Goal: Task Accomplishment & Management: Use online tool/utility

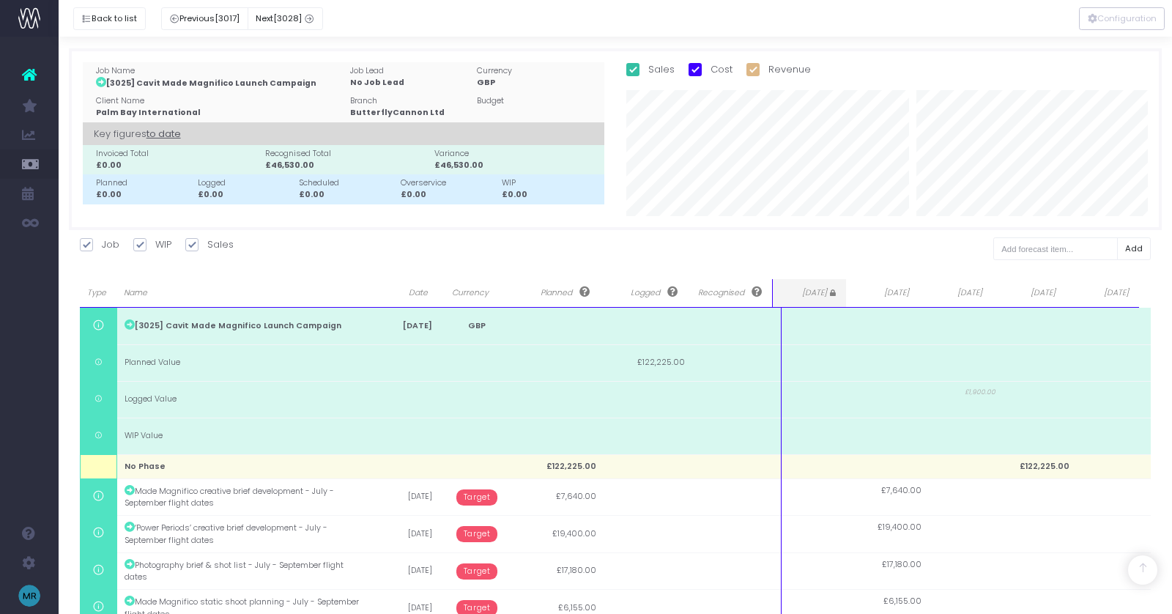
scroll to position [771, 0]
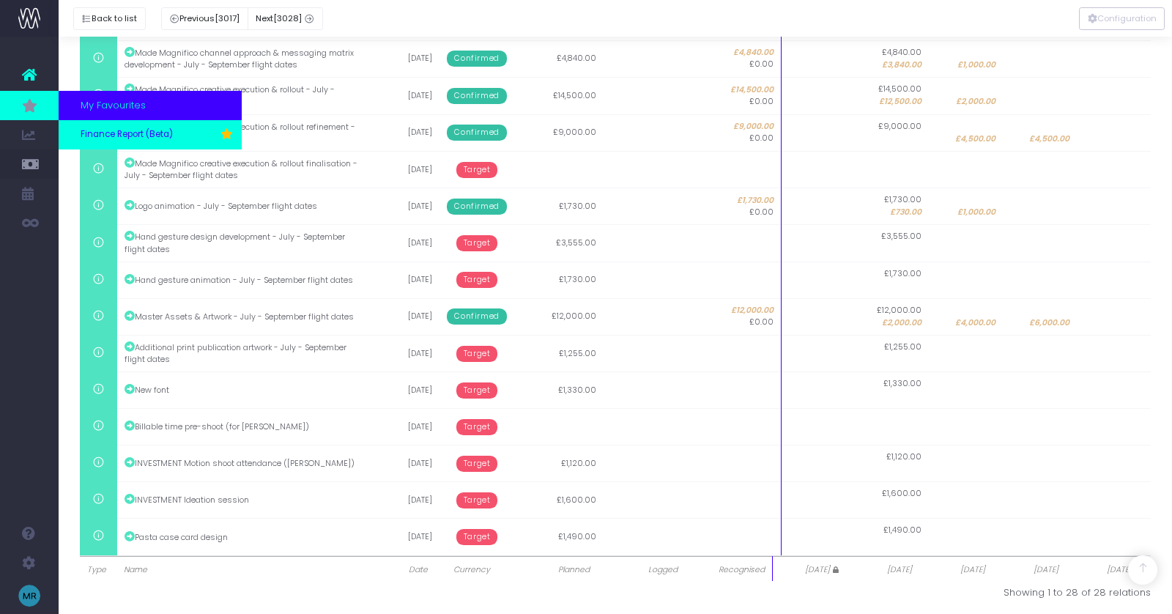
click at [136, 130] on span "Finance Report (Beta)" at bounding box center [127, 134] width 92 height 13
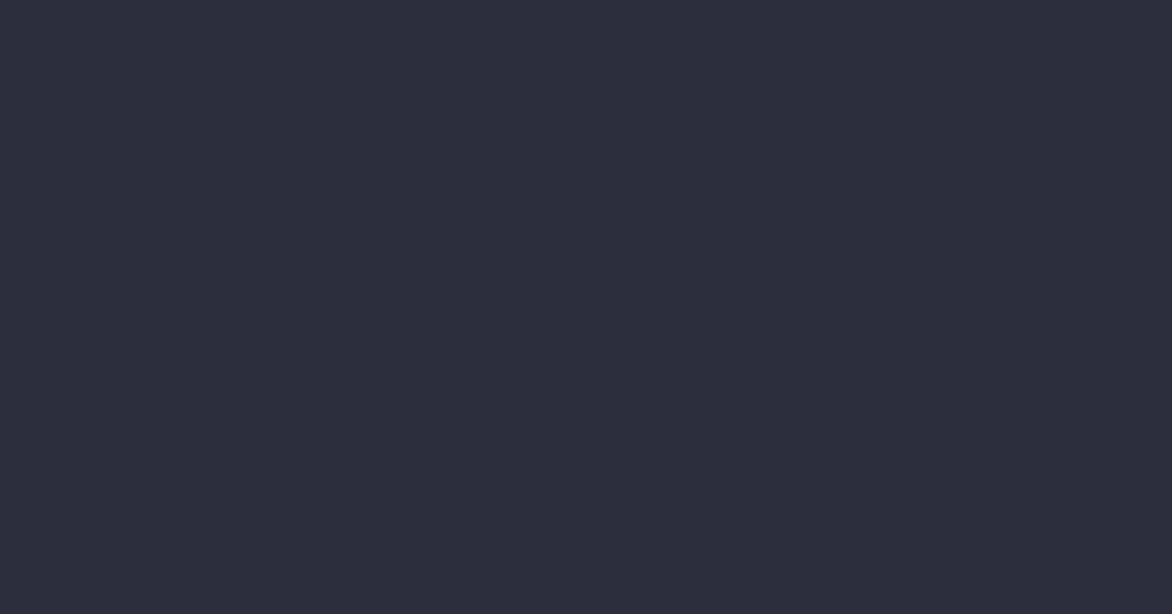
select select "finances"
select select "job"
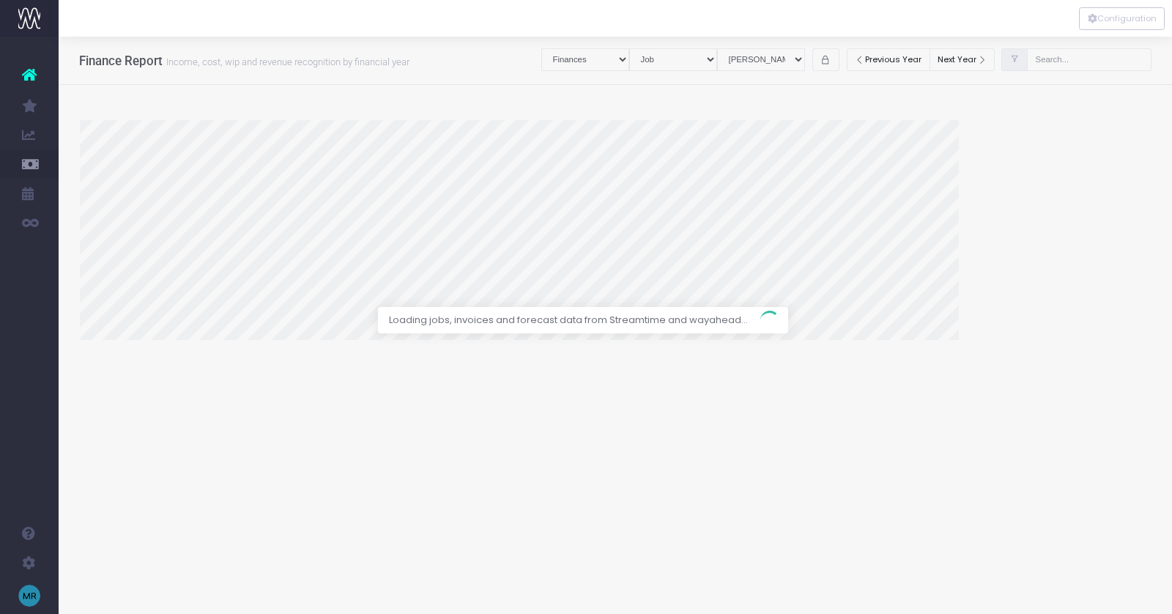
select select "revrec"
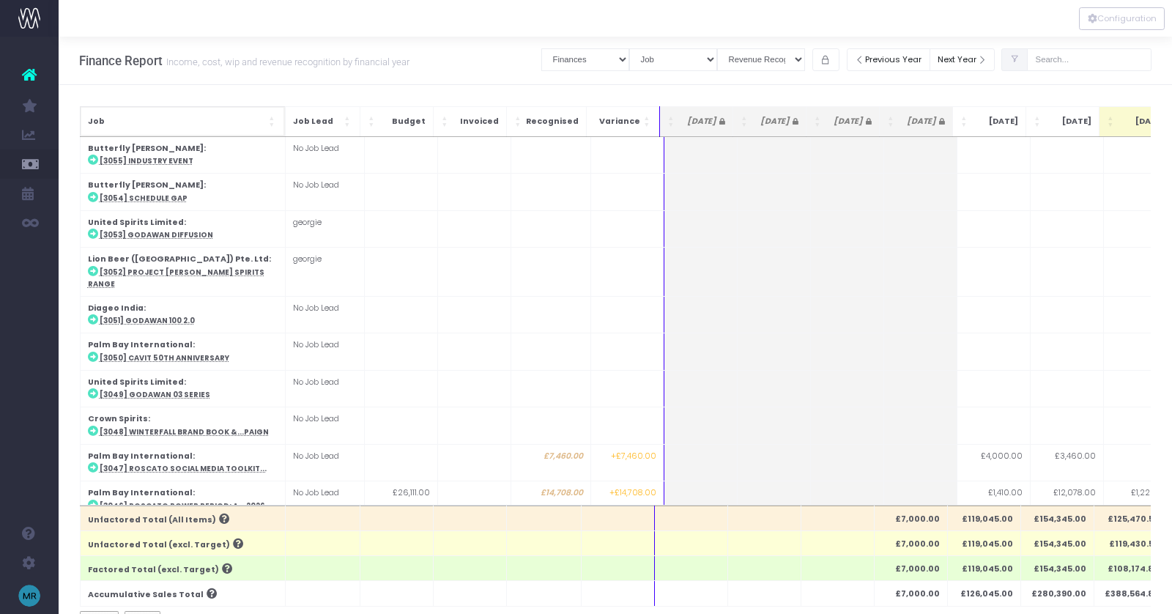
click at [275, 121] on span "Job: Activate to sort" at bounding box center [273, 121] width 9 height 15
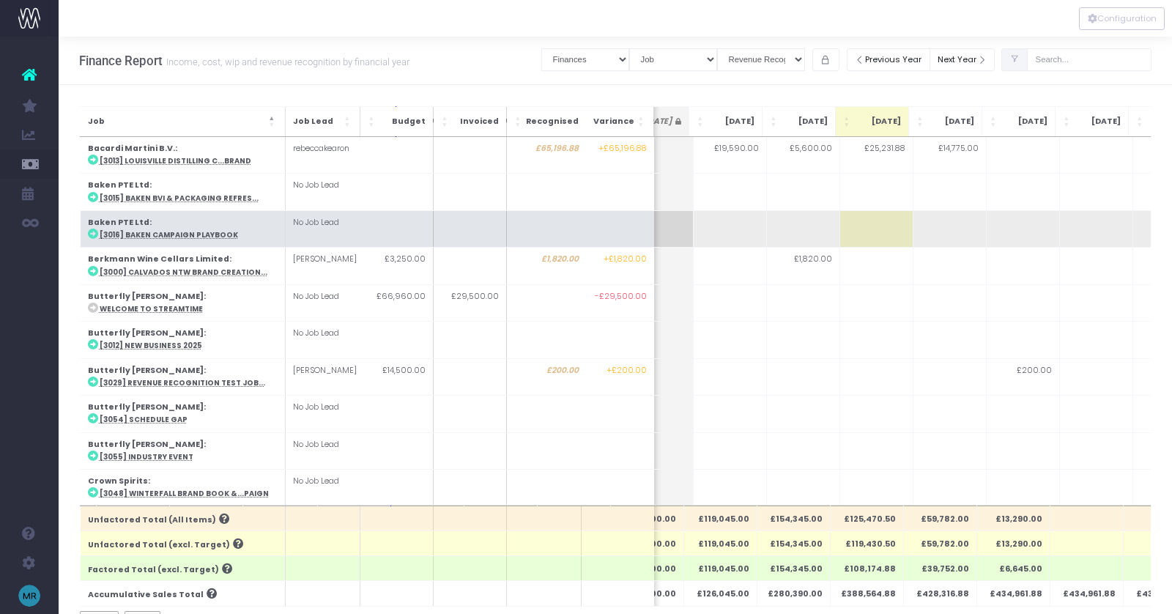
scroll to position [0, 267]
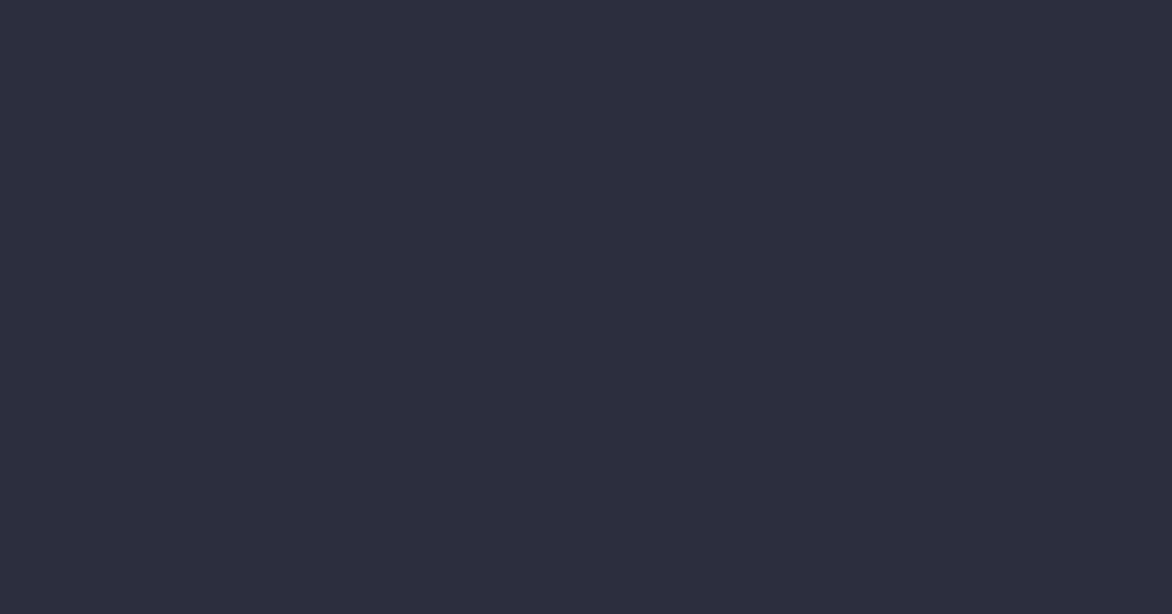
select select "finances"
select select "job"
select select "revrec"
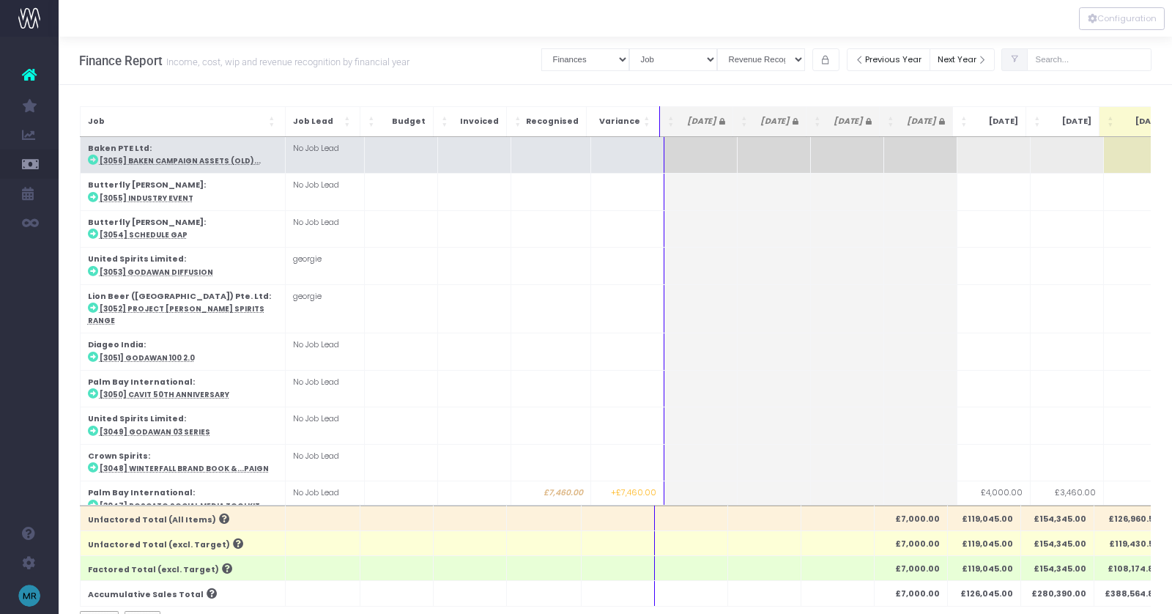
click at [130, 147] on strong "Baken PTE Ltd" at bounding box center [119, 148] width 62 height 11
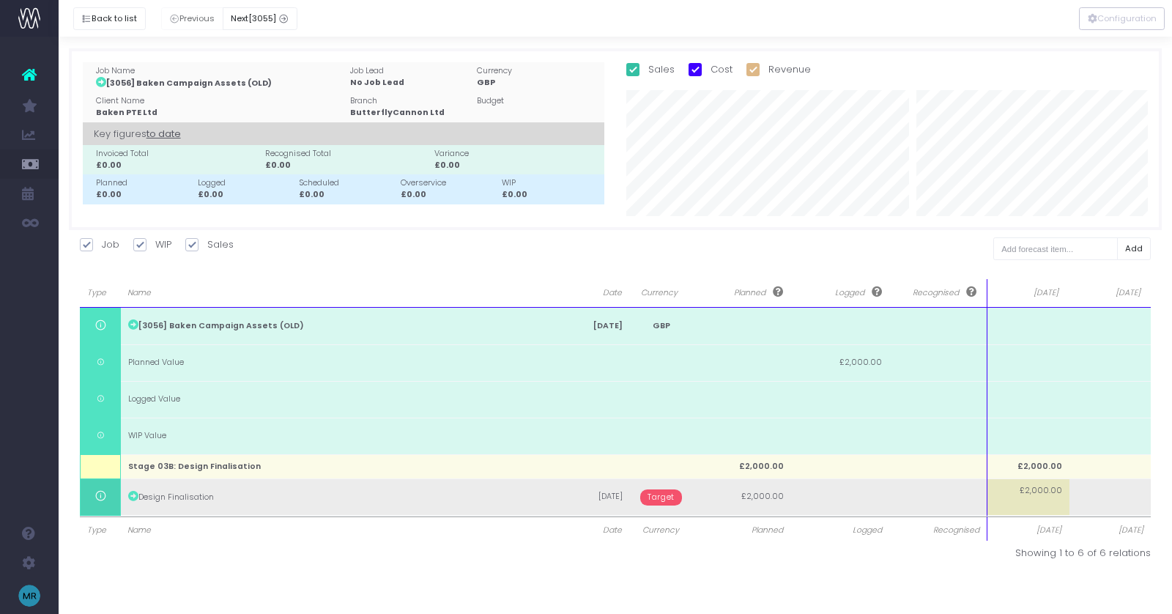
click at [667, 492] on span "Target" at bounding box center [661, 497] width 42 height 16
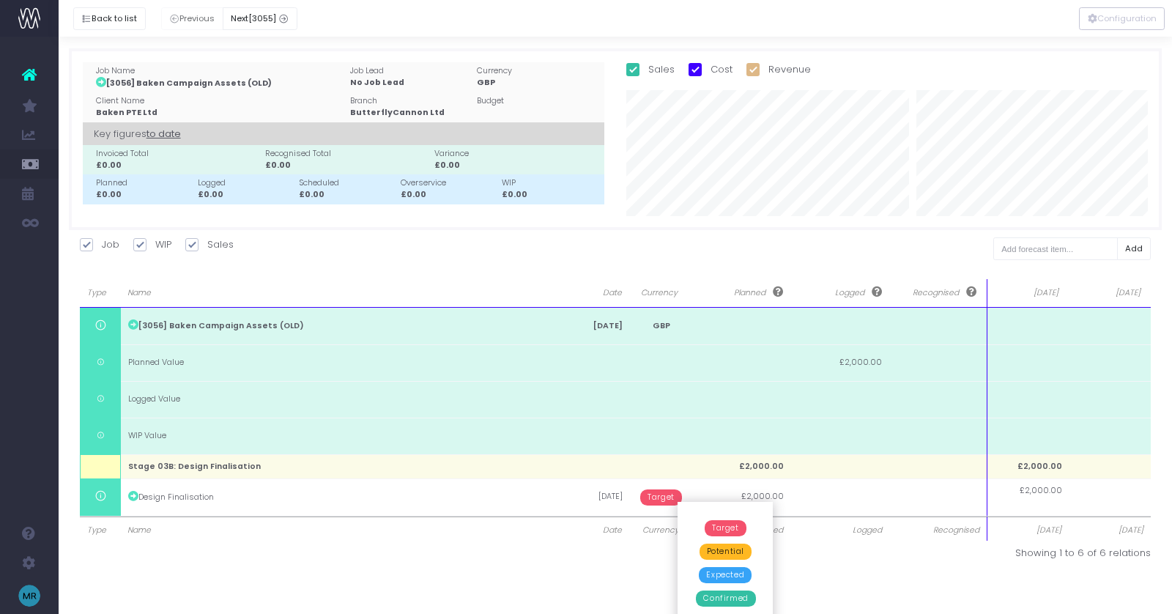
click at [717, 601] on span "Confirmed" at bounding box center [725, 598] width 59 height 16
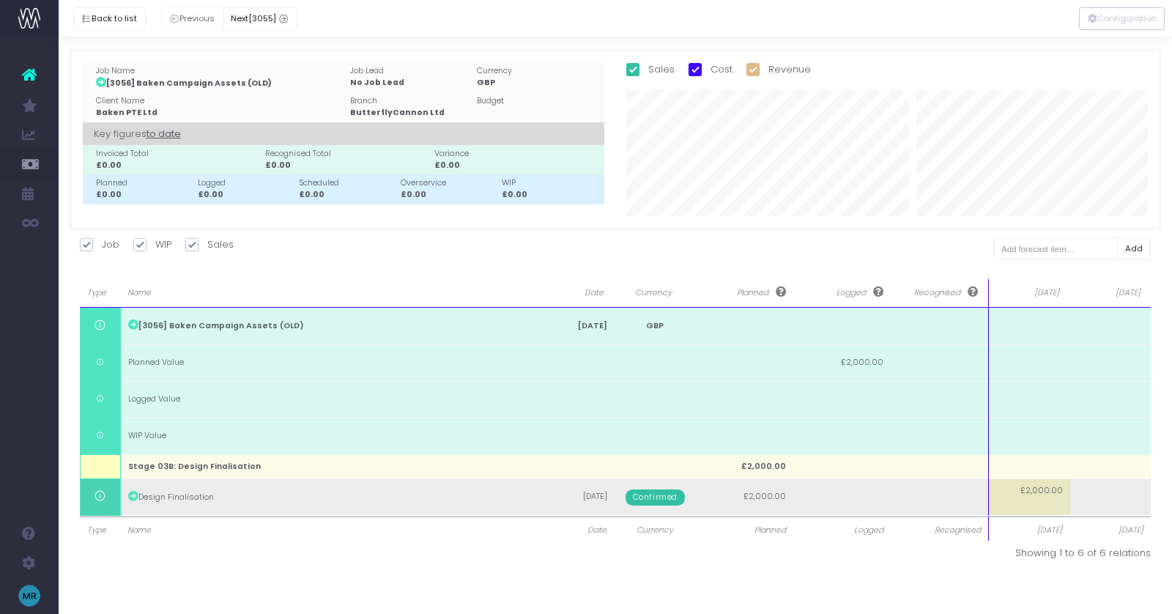
click at [1037, 502] on td "£2,000.00" at bounding box center [1029, 496] width 81 height 37
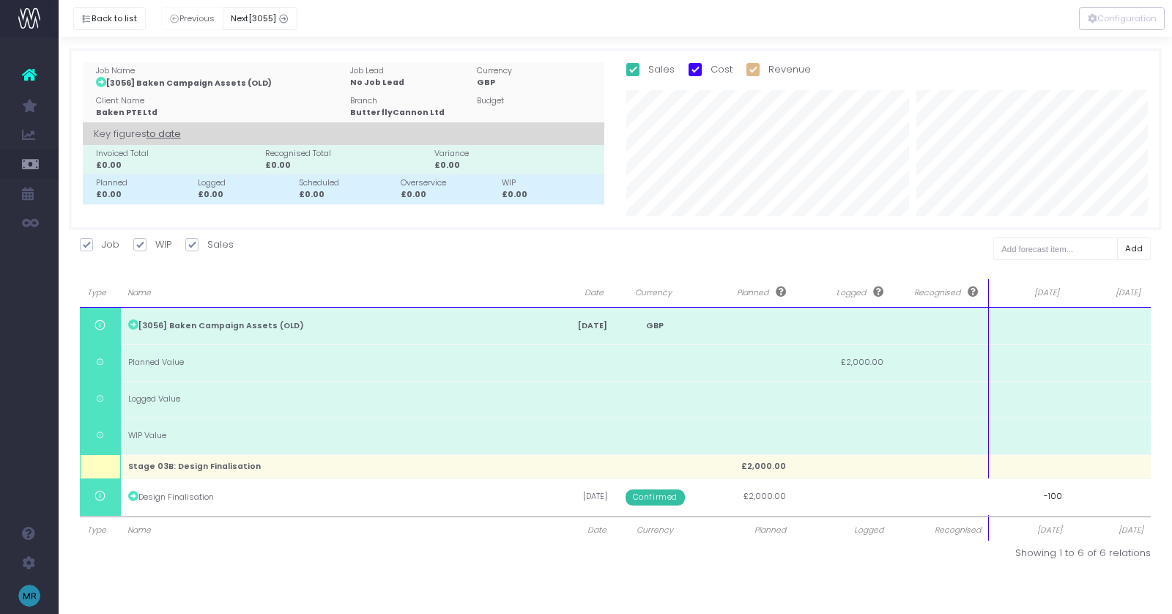
type input "-1000"
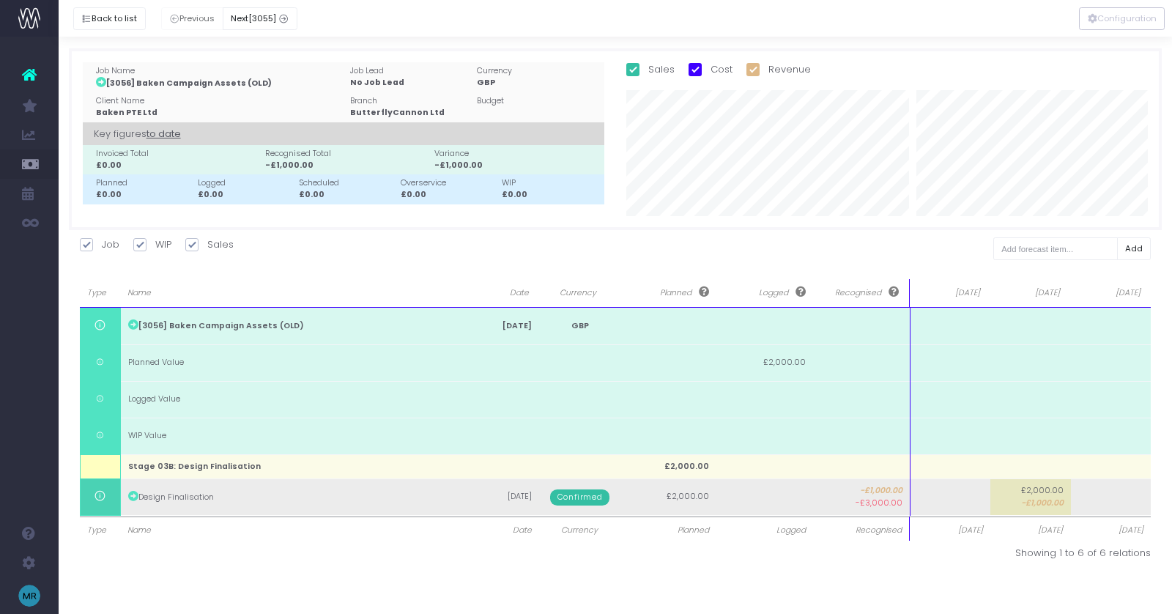
click at [1095, 497] on td at bounding box center [1111, 496] width 81 height 37
type input "0"
type input "-1000"
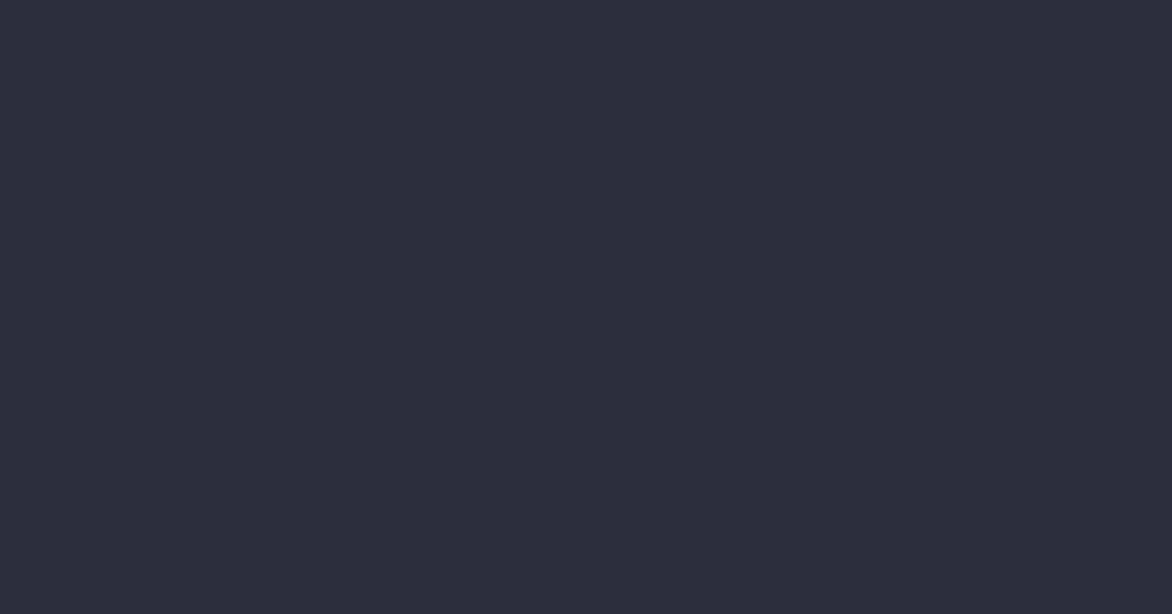
select select "finances"
select select "job"
select select "revrec"
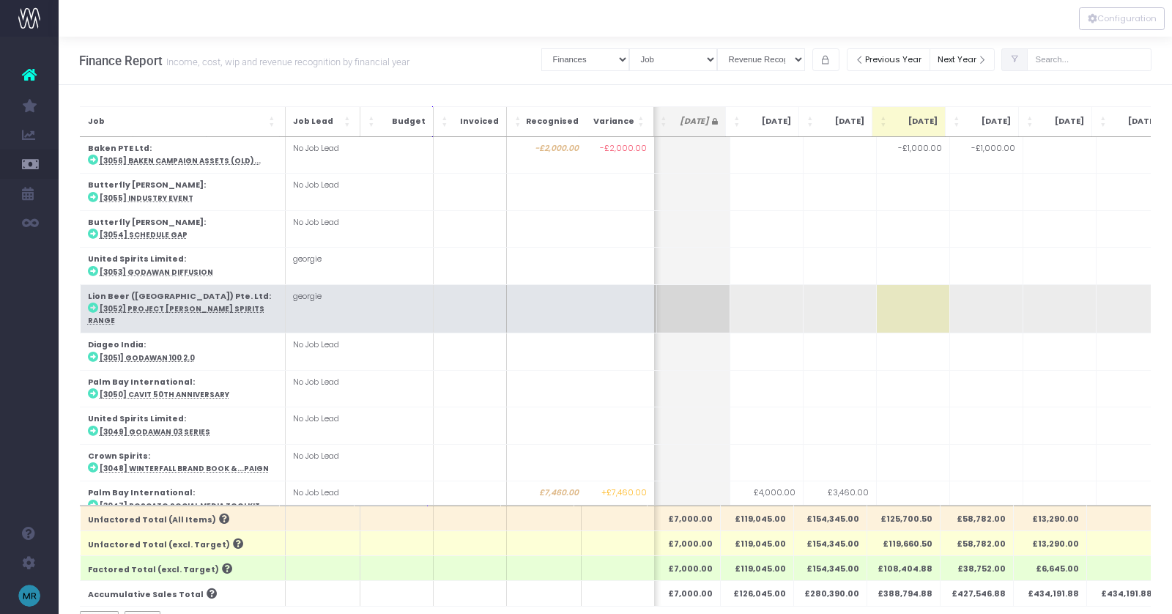
scroll to position [0, 228]
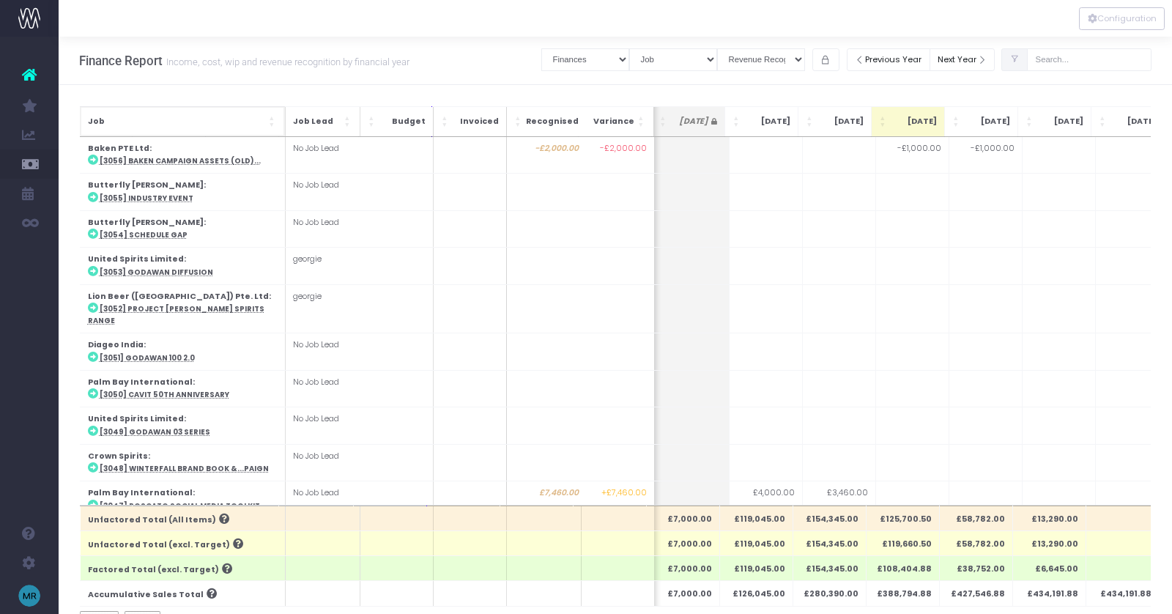
click at [272, 120] on span "Job: Activate to sort" at bounding box center [272, 121] width 9 height 15
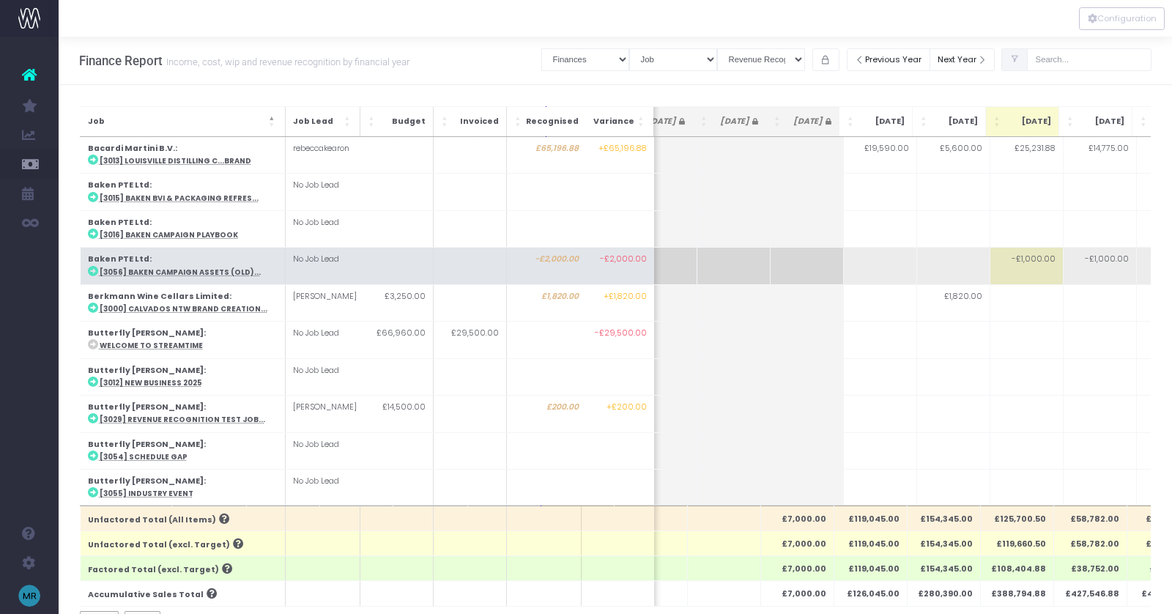
scroll to position [0, 0]
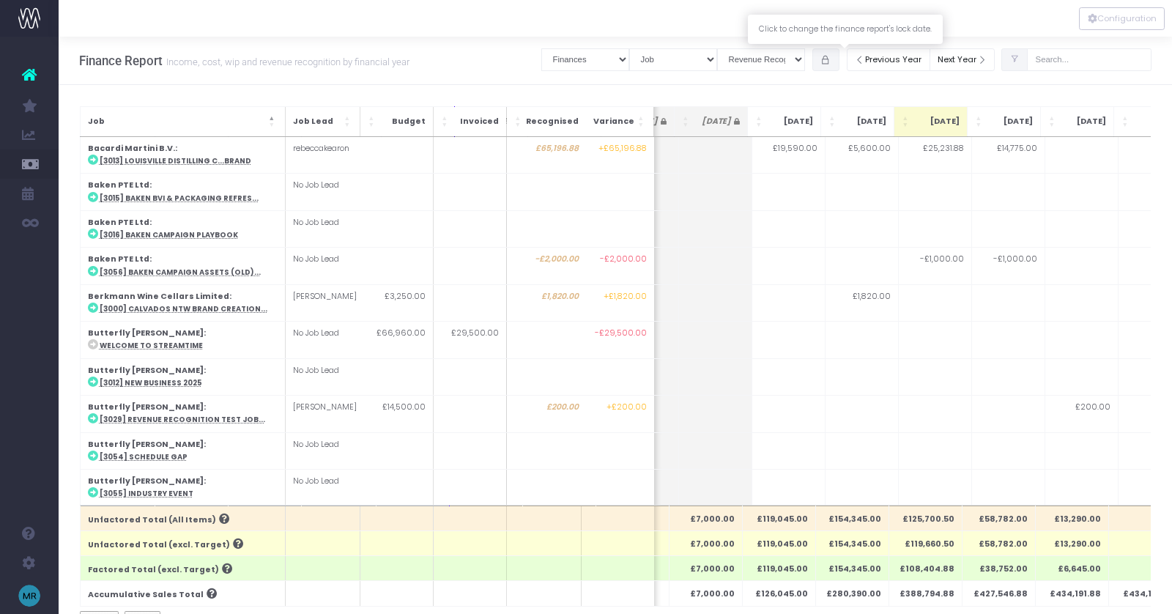
click at [831, 60] on icon "button" at bounding box center [825, 60] width 10 height 0
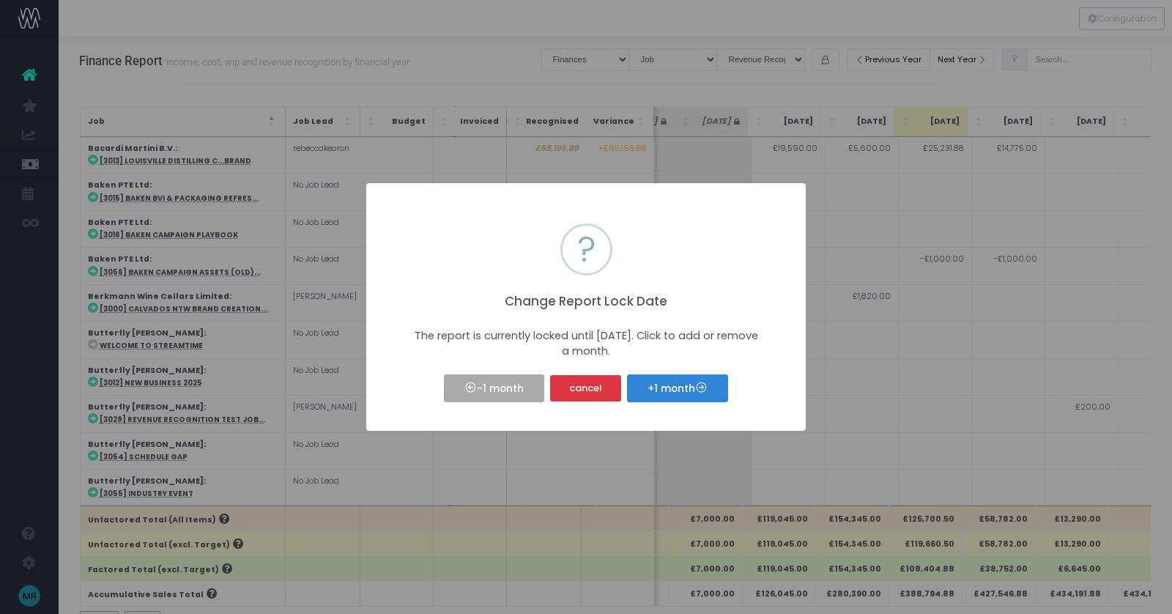
click at [451, 78] on div "× ? Change Report Lock Date The report is currently locked until Jul 25. Click …" at bounding box center [586, 307] width 1172 height 614
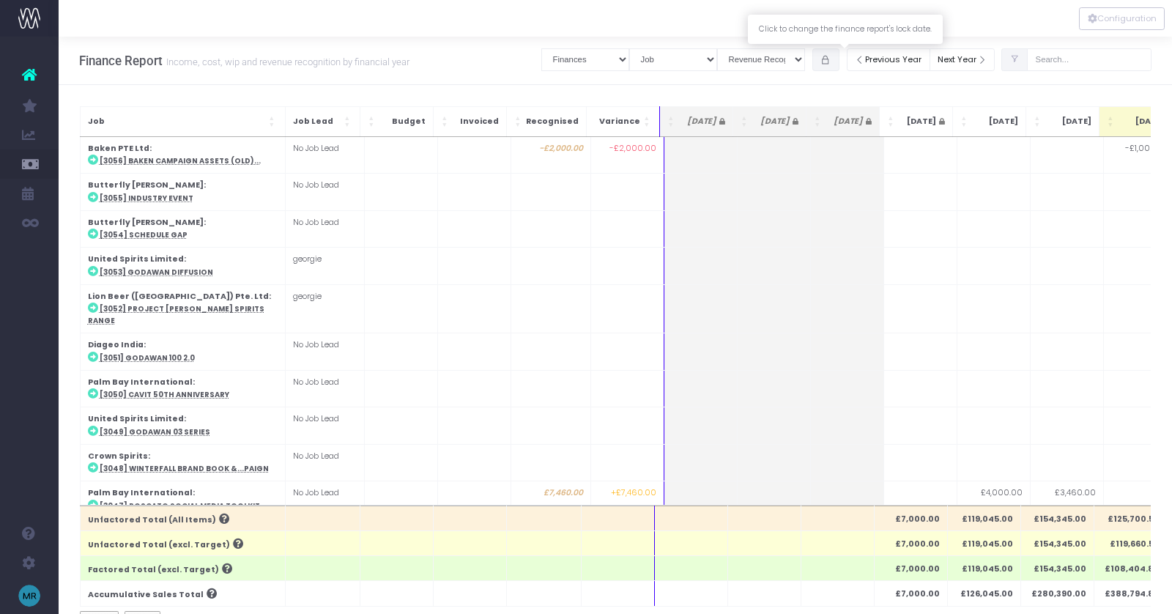
click at [831, 60] on icon "button" at bounding box center [825, 60] width 10 height 0
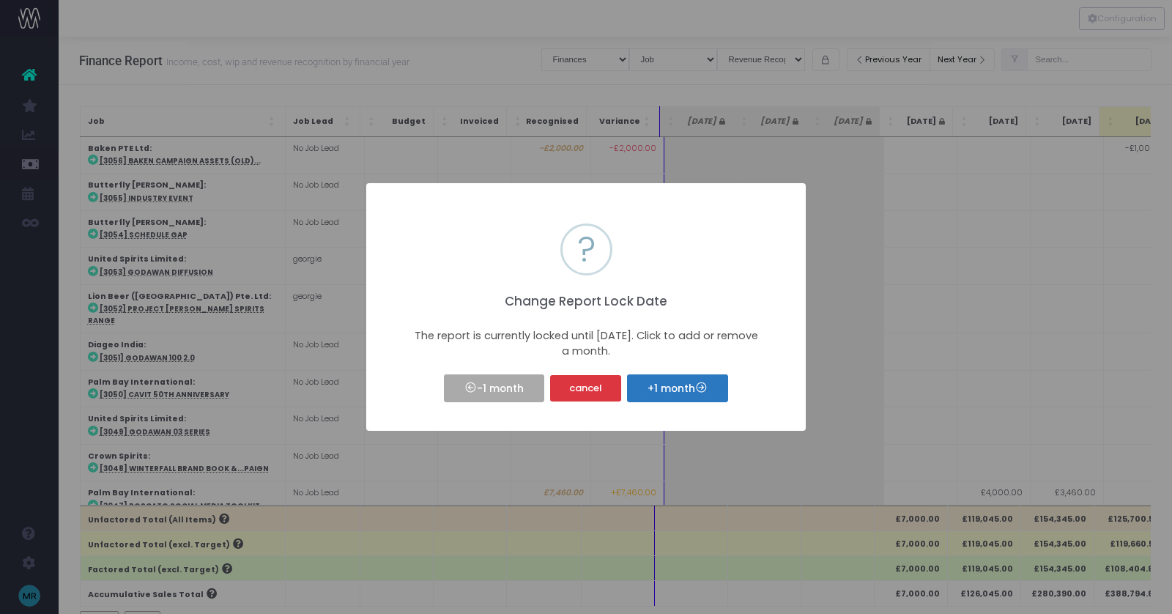
click at [689, 391] on button "+1 month" at bounding box center [677, 388] width 100 height 28
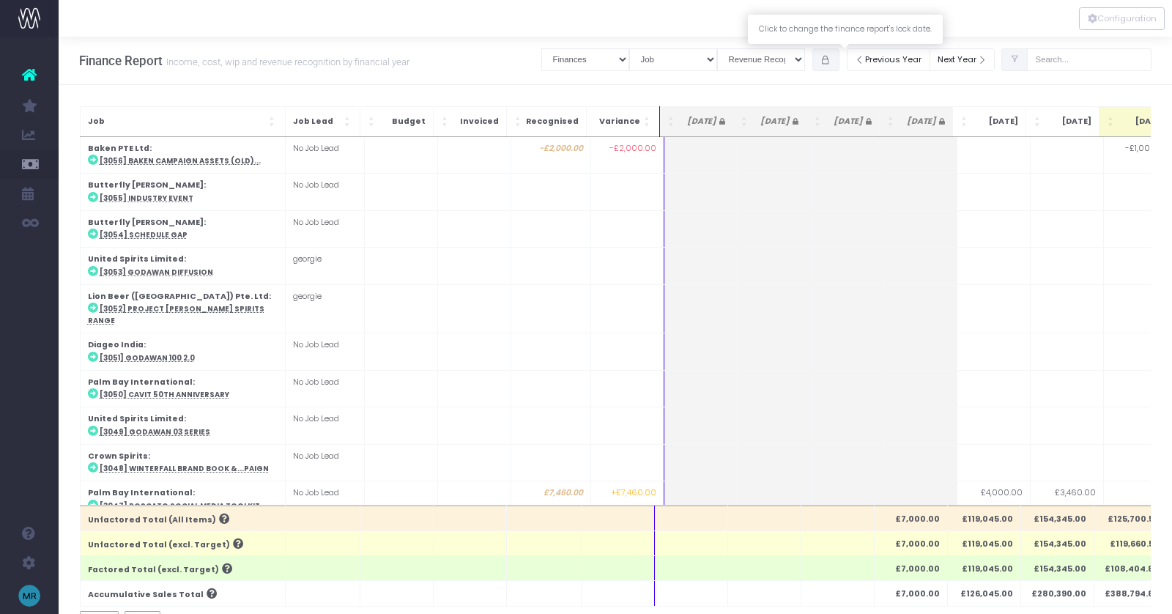
click at [839, 55] on button "button" at bounding box center [825, 59] width 27 height 23
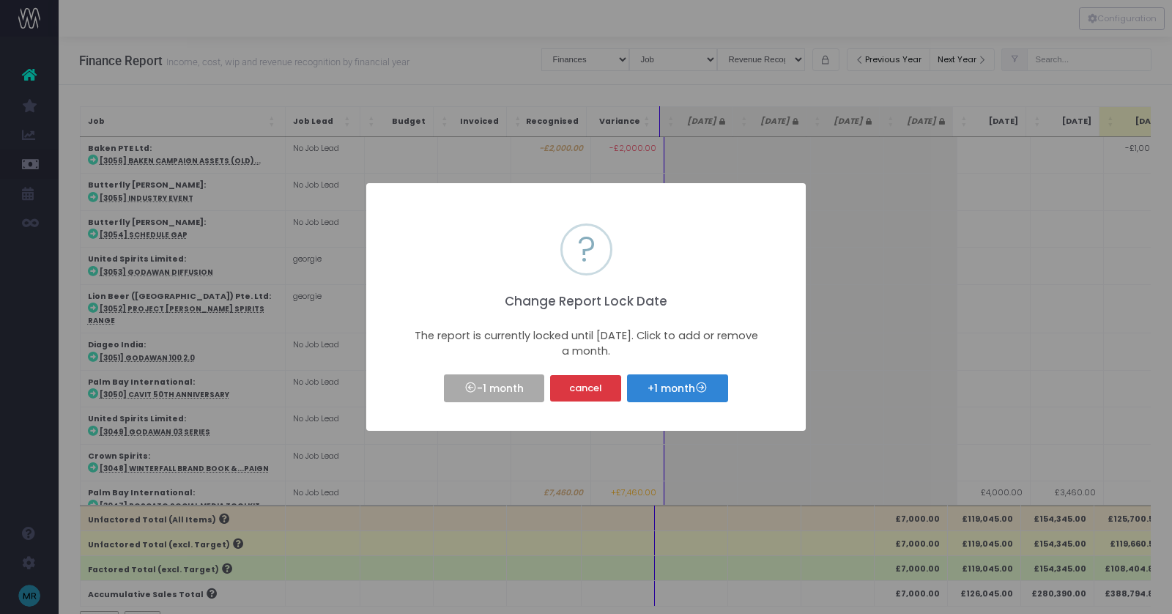
click at [471, 45] on div "× ? Change Report Lock Date The report is currently locked until Jul 25. Click …" at bounding box center [586, 307] width 1172 height 614
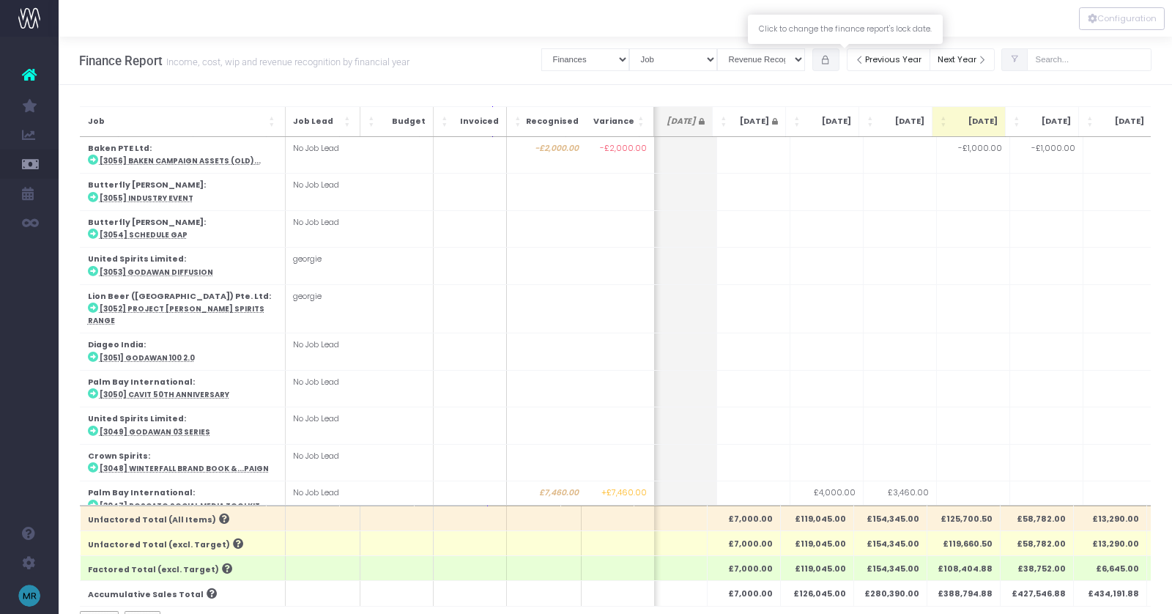
click at [831, 60] on icon "button" at bounding box center [825, 60] width 10 height 0
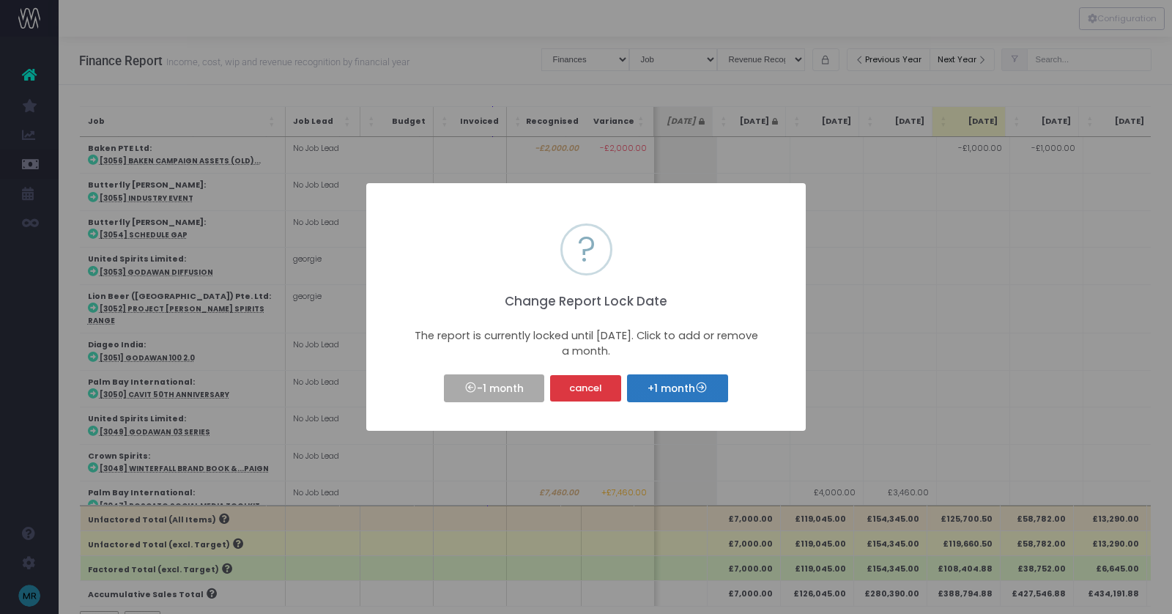
click at [680, 387] on button "+1 month" at bounding box center [677, 388] width 100 height 28
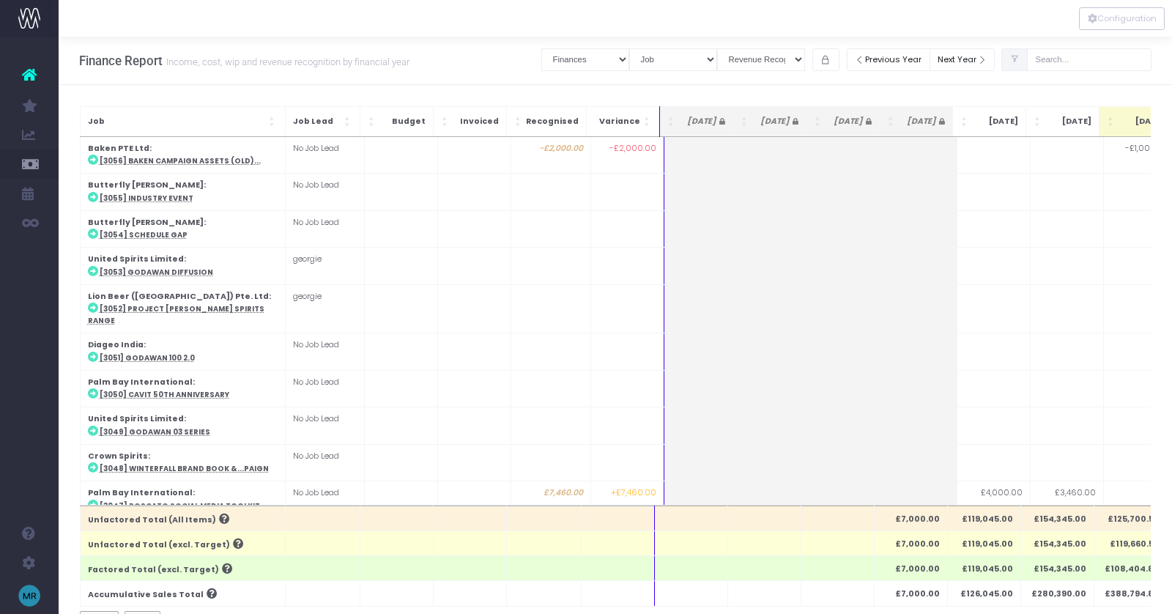
click at [502, 65] on div "Finance Report Income, cost, wip and revenue recognition by financial year Clea…" at bounding box center [615, 61] width 1113 height 48
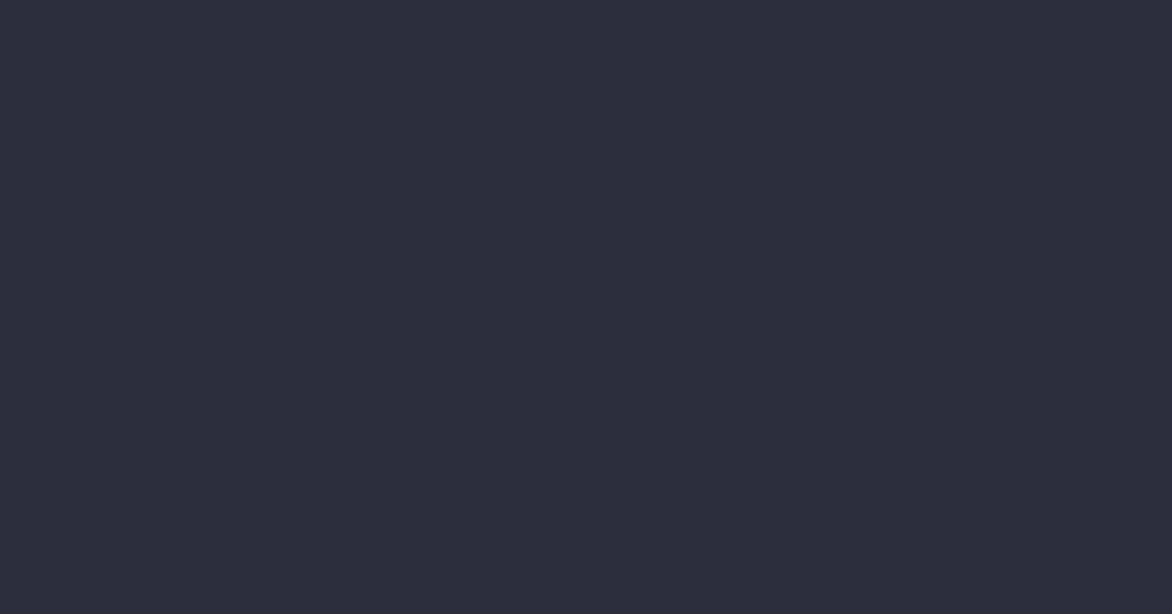
select select "finances"
select select "job"
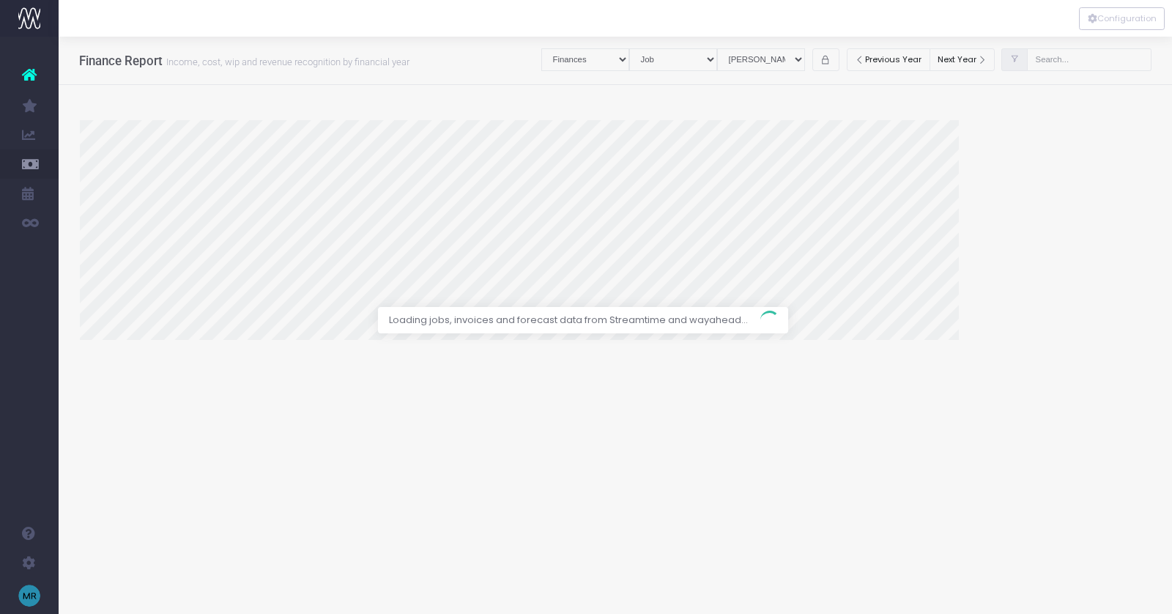
select select "revrec"
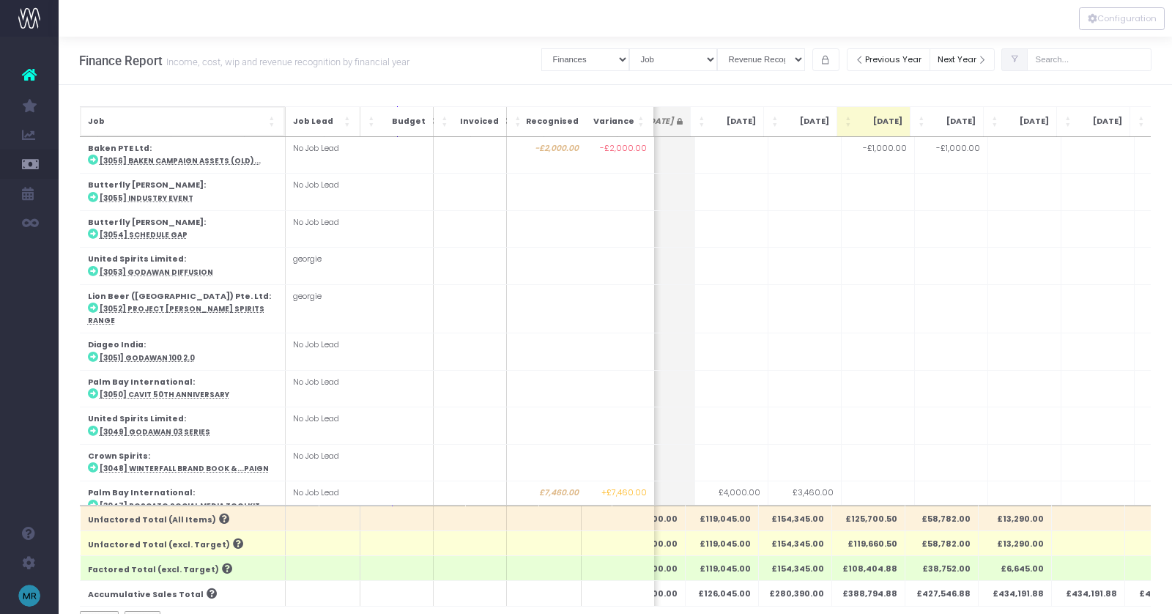
click at [268, 122] on span "Job: Activate to sort" at bounding box center [272, 121] width 9 height 15
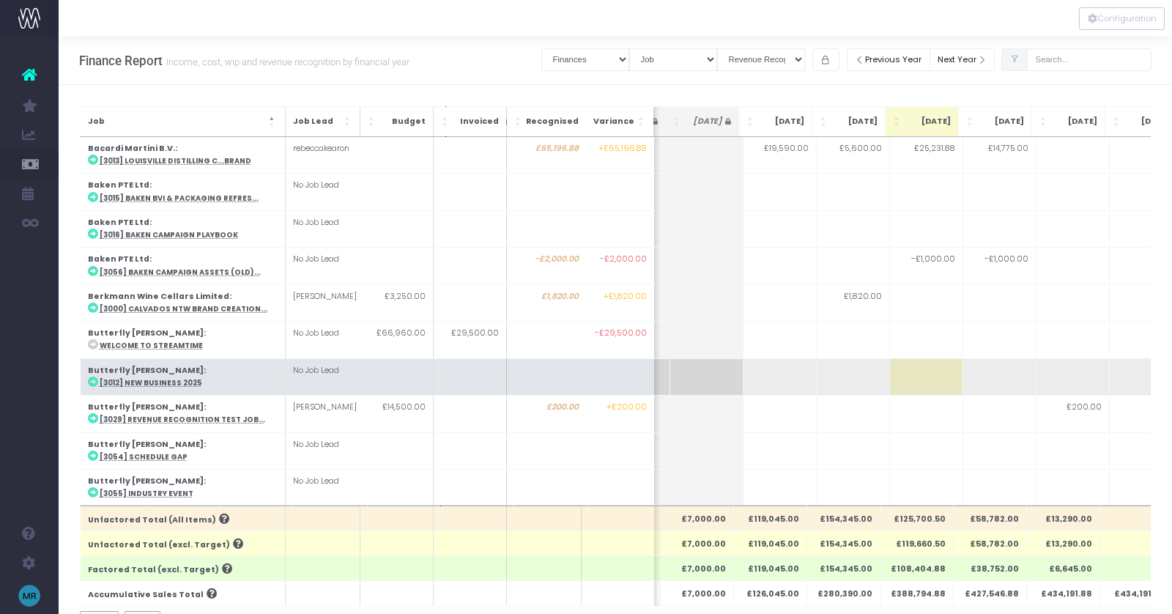
scroll to position [0, 229]
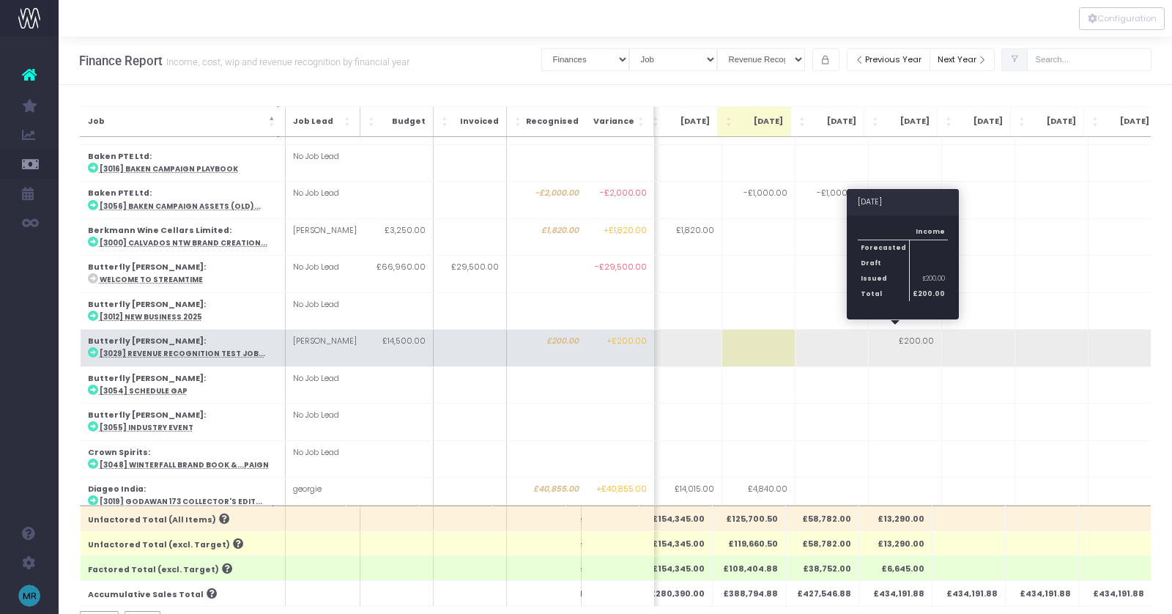
click at [909, 335] on td "£200.00" at bounding box center [904, 348] width 73 height 37
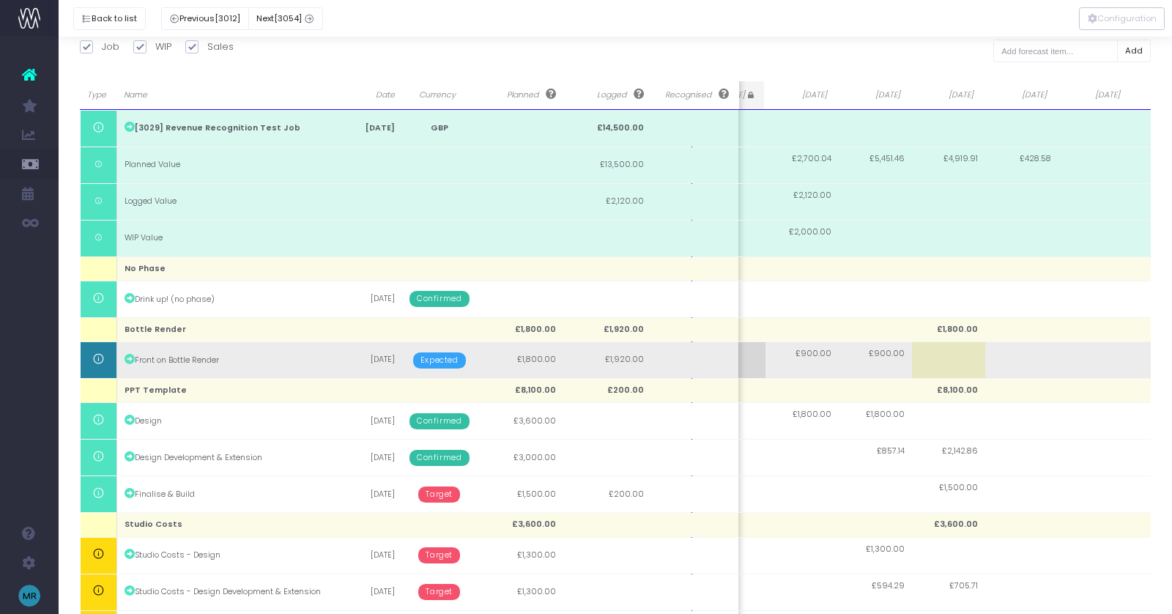
click at [812, 355] on span "£900.00" at bounding box center [813, 354] width 36 height 12
type input "1800"
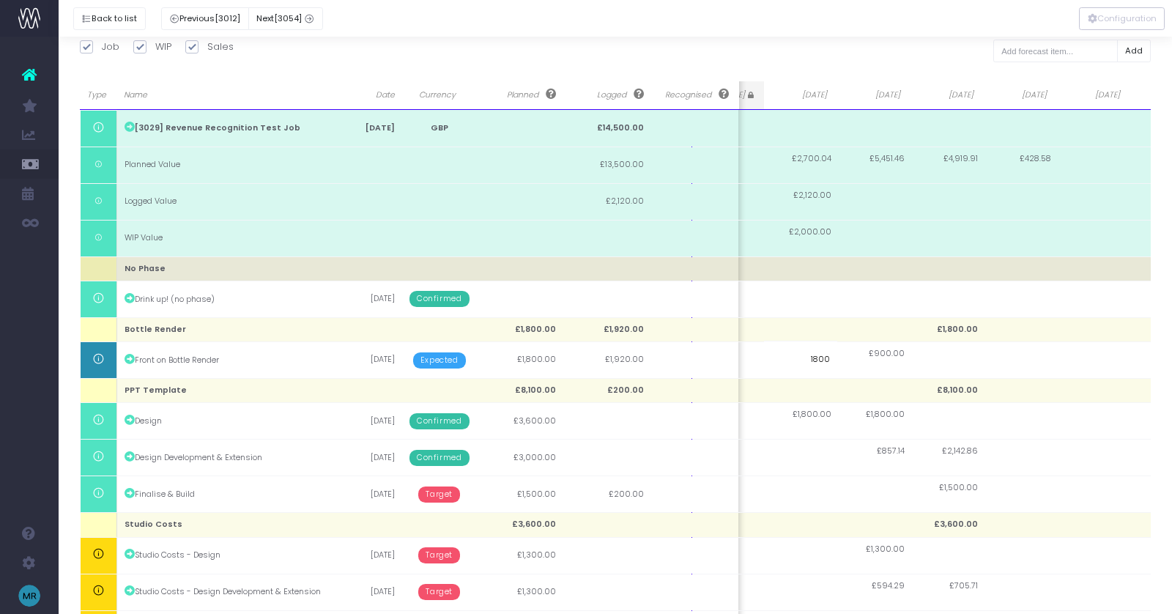
click at [854, 264] on body "Oh my... this is bad. [PERSON_NAME] wasn't able to load this page. Please conta…" at bounding box center [586, 109] width 1172 height 614
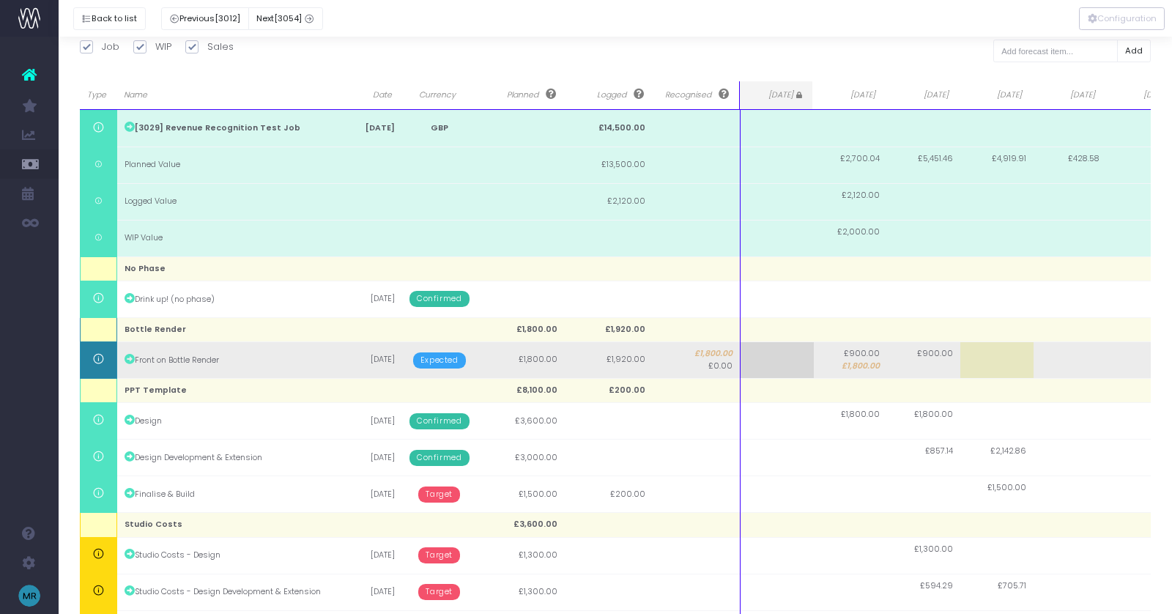
click at [858, 367] on span "£1,800.00" at bounding box center [861, 366] width 38 height 12
type input "1800"
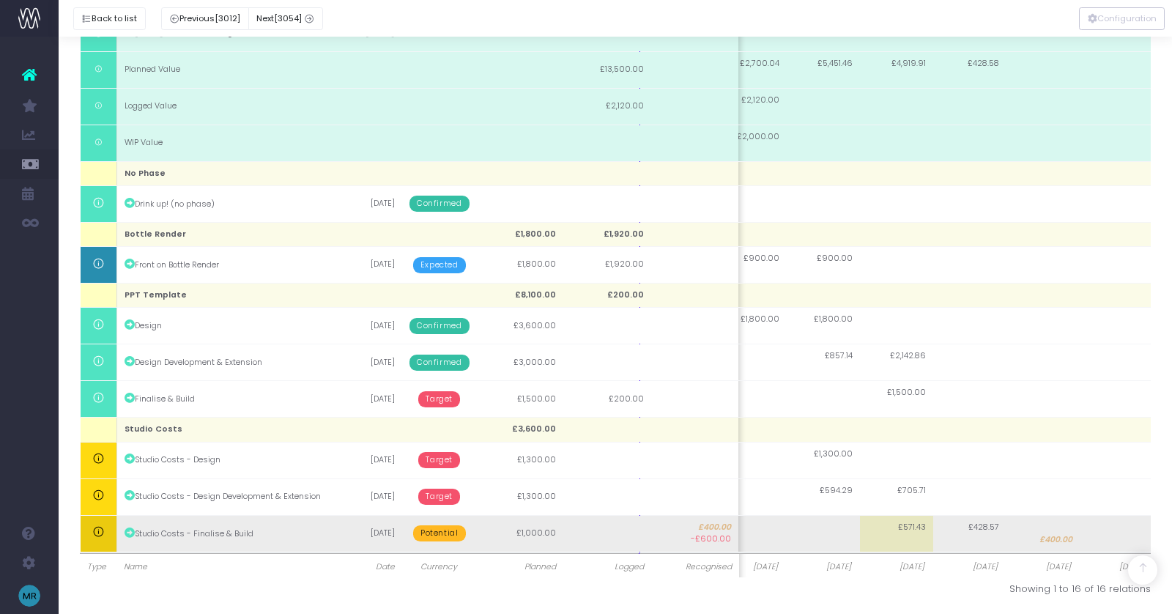
click at [1035, 532] on td "£400.00" at bounding box center [1042, 533] width 73 height 37
type input "400"
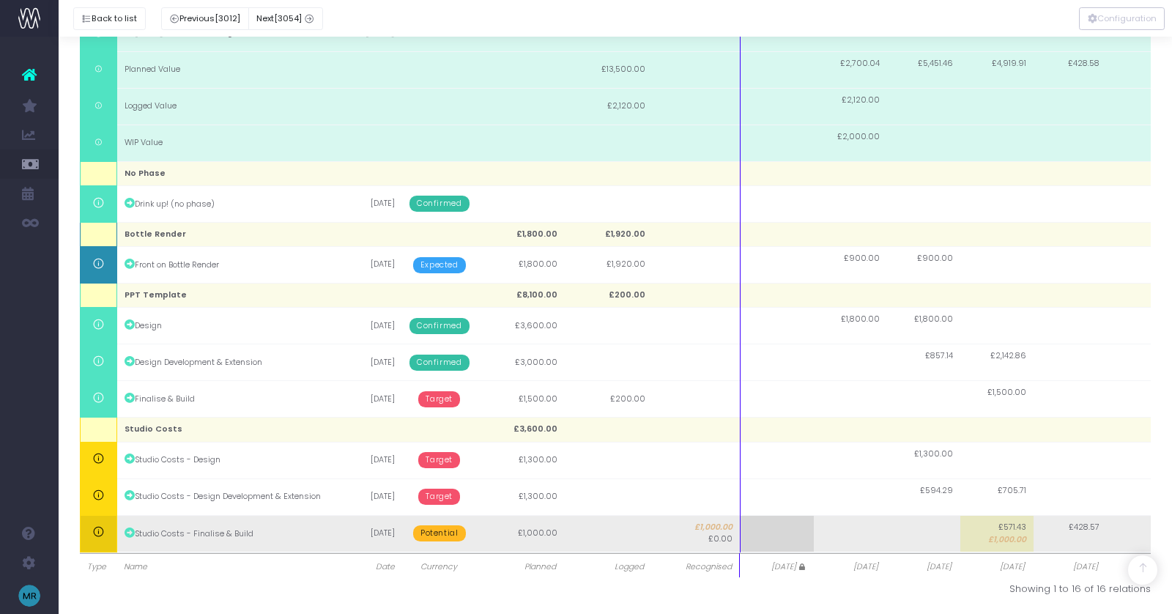
click at [995, 535] on span "£1,000.00" at bounding box center [1007, 540] width 38 height 12
type input "1000"
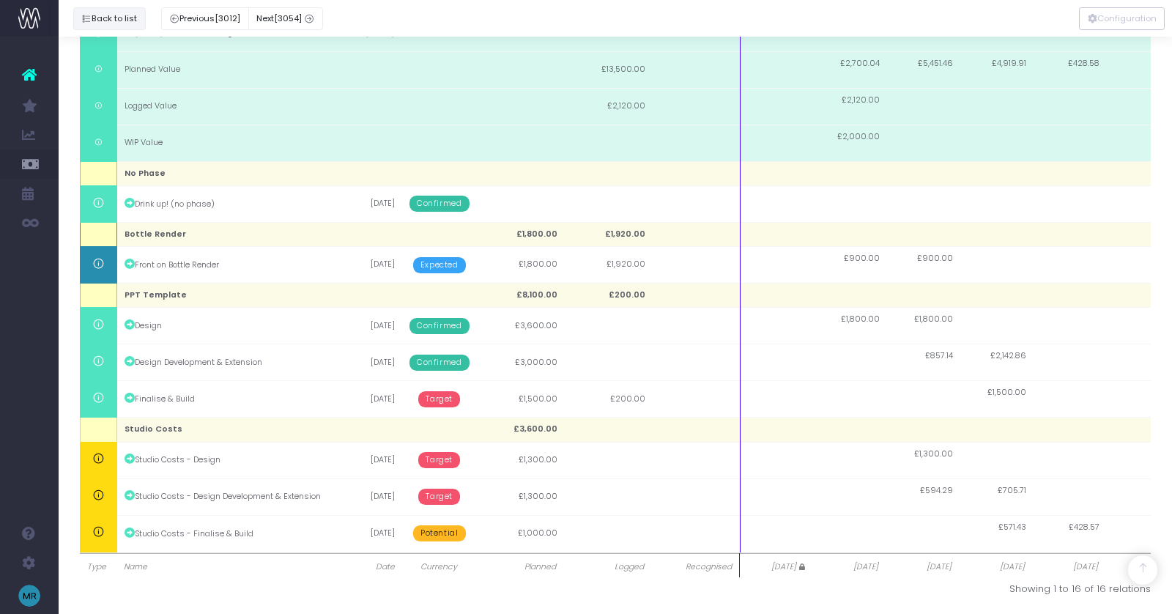
click at [92, 20] on button "Back to list" at bounding box center [109, 18] width 73 height 23
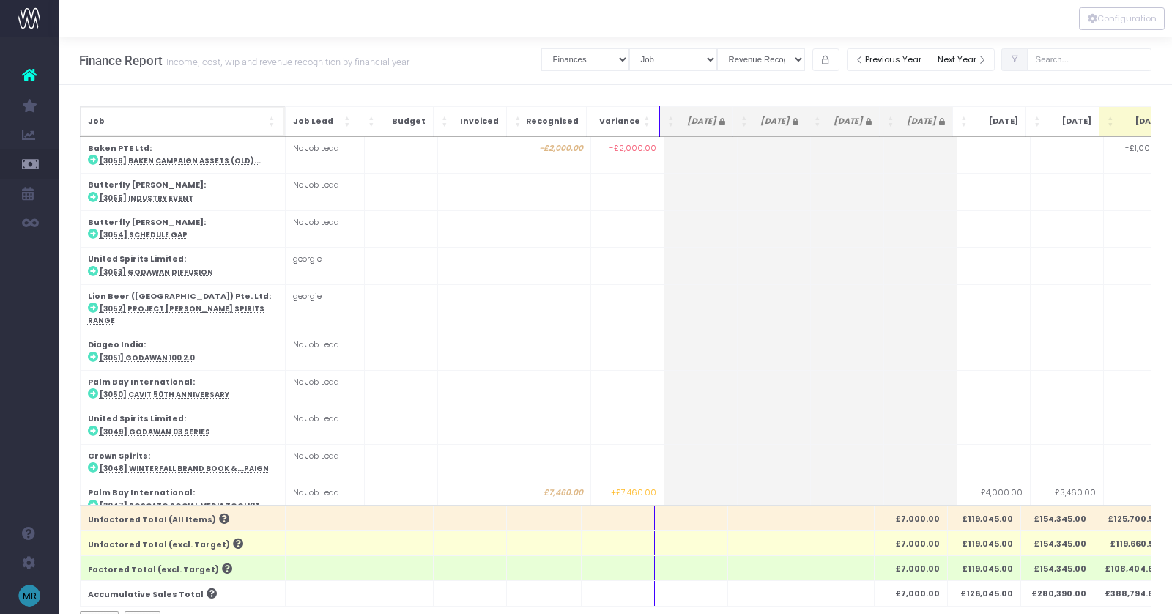
click at [269, 119] on span "Job: Activate to sort" at bounding box center [273, 121] width 9 height 15
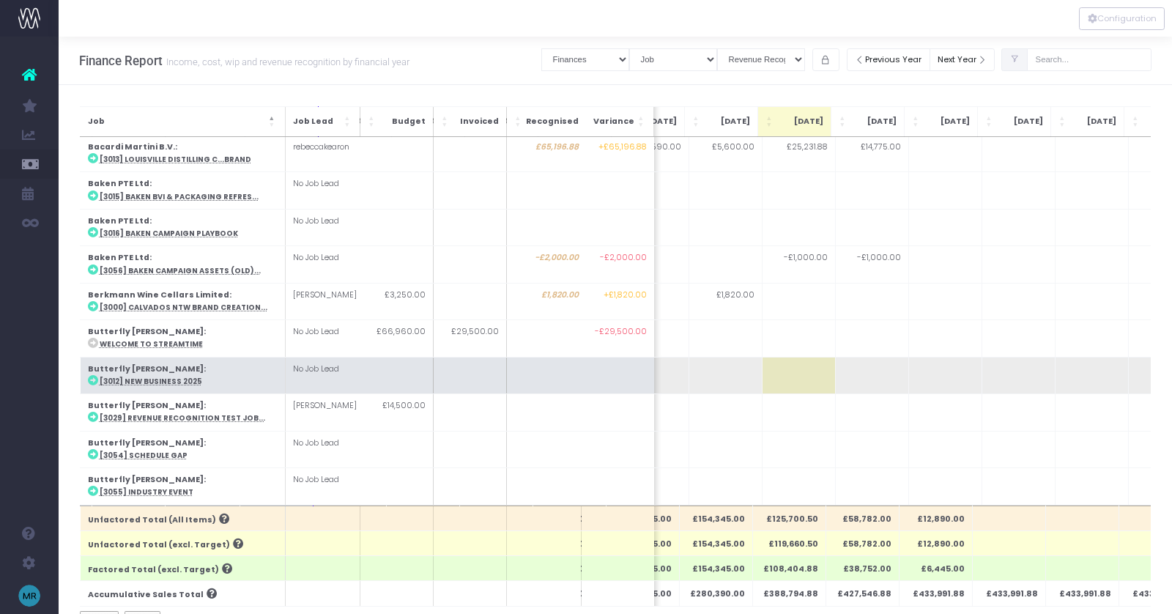
scroll to position [1, 335]
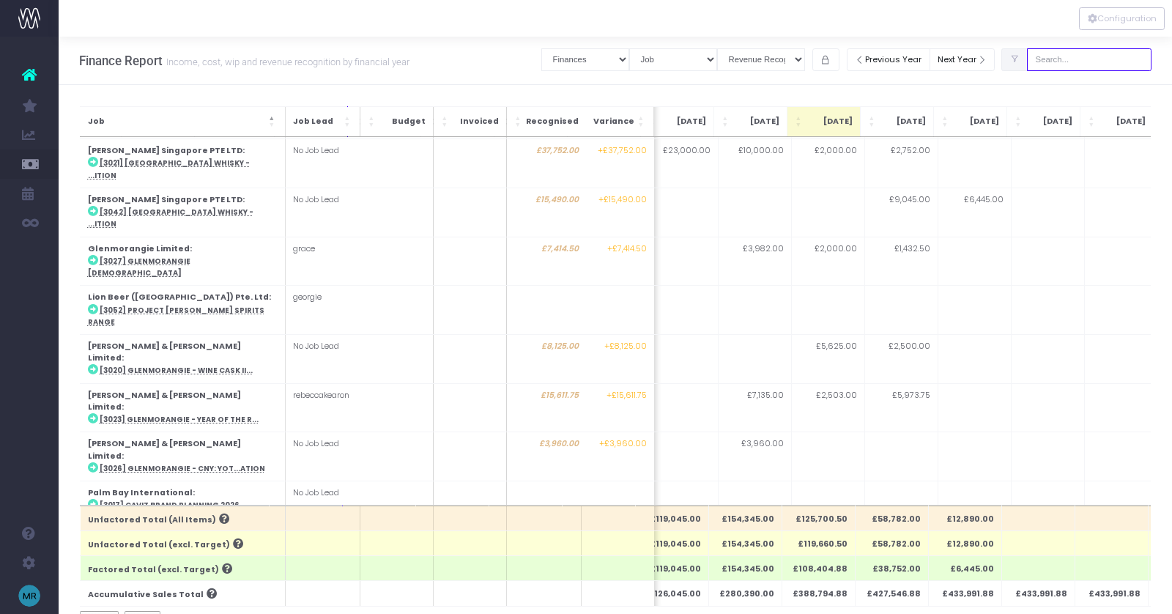
drag, startPoint x: 1098, startPoint y: 64, endPoint x: 1039, endPoint y: 64, distance: 58.6
click at [1039, 64] on div at bounding box center [1076, 60] width 150 height 30
drag, startPoint x: 1095, startPoint y: 61, endPoint x: 1043, endPoint y: 61, distance: 52.0
click at [1043, 61] on div at bounding box center [1076, 60] width 150 height 30
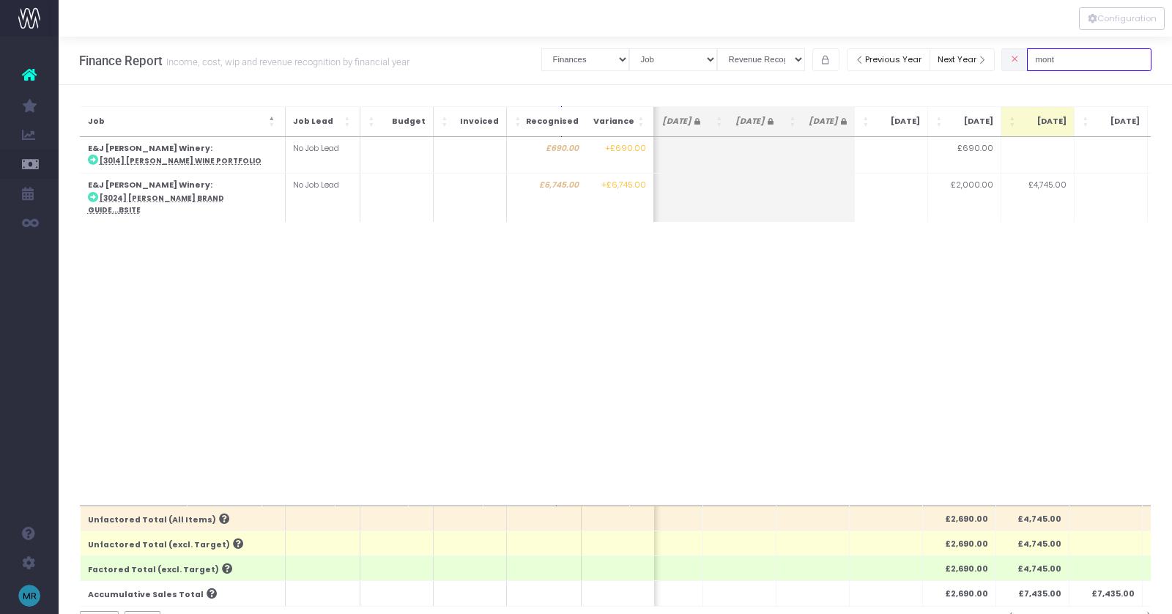
scroll to position [0, 122]
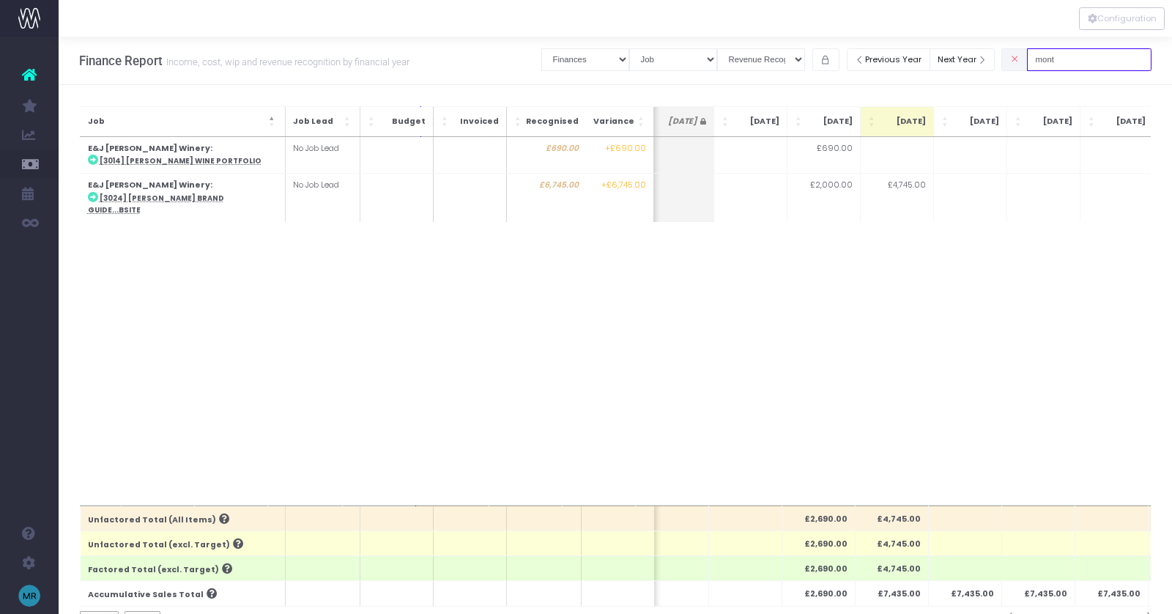
type input "mont"
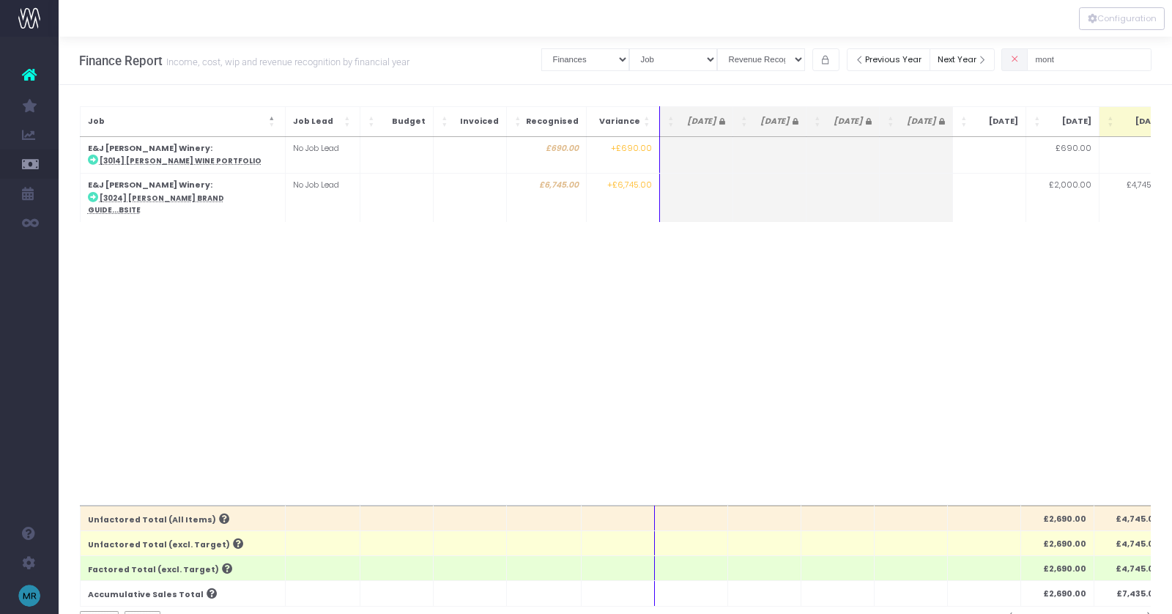
click at [1020, 59] on icon at bounding box center [1015, 59] width 10 height 0
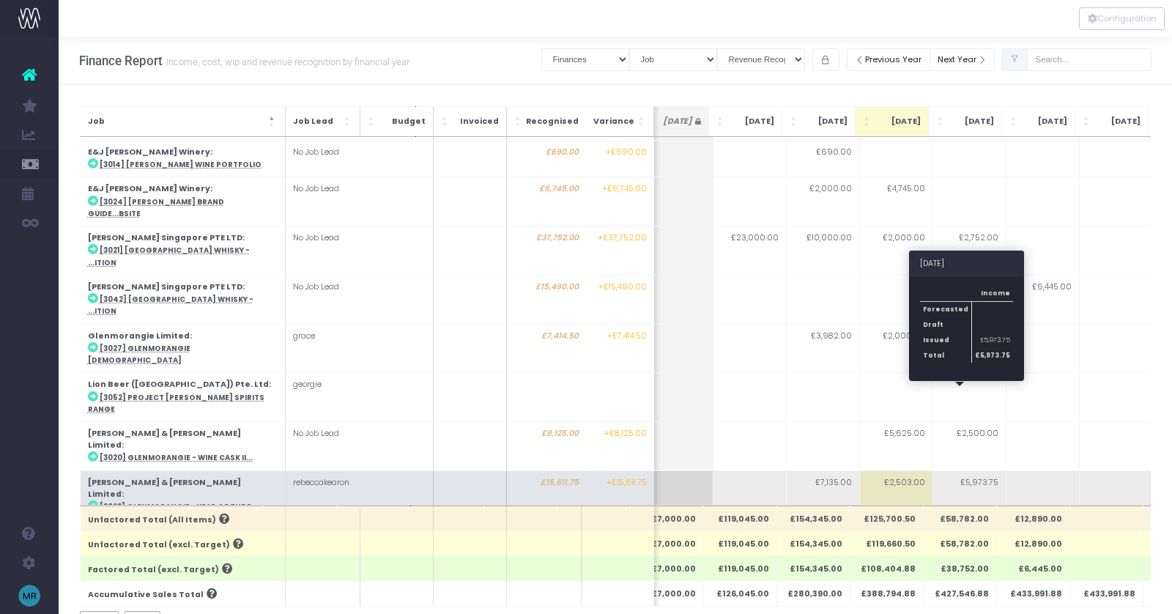
click at [968, 470] on td "£5,973.75" at bounding box center [968, 494] width 73 height 49
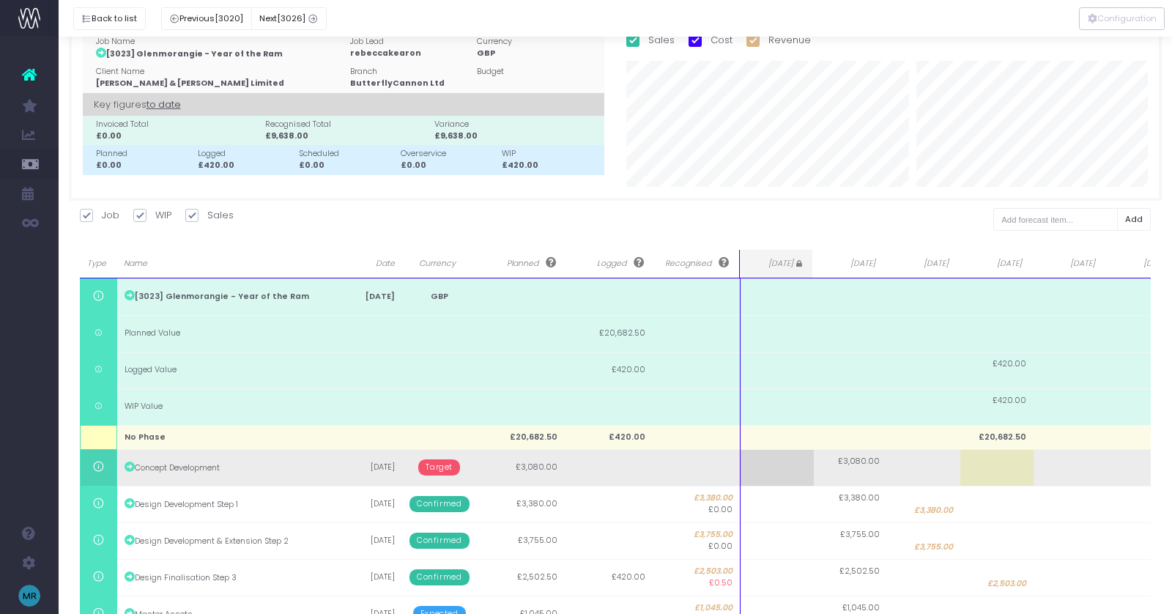
scroll to position [0, 0]
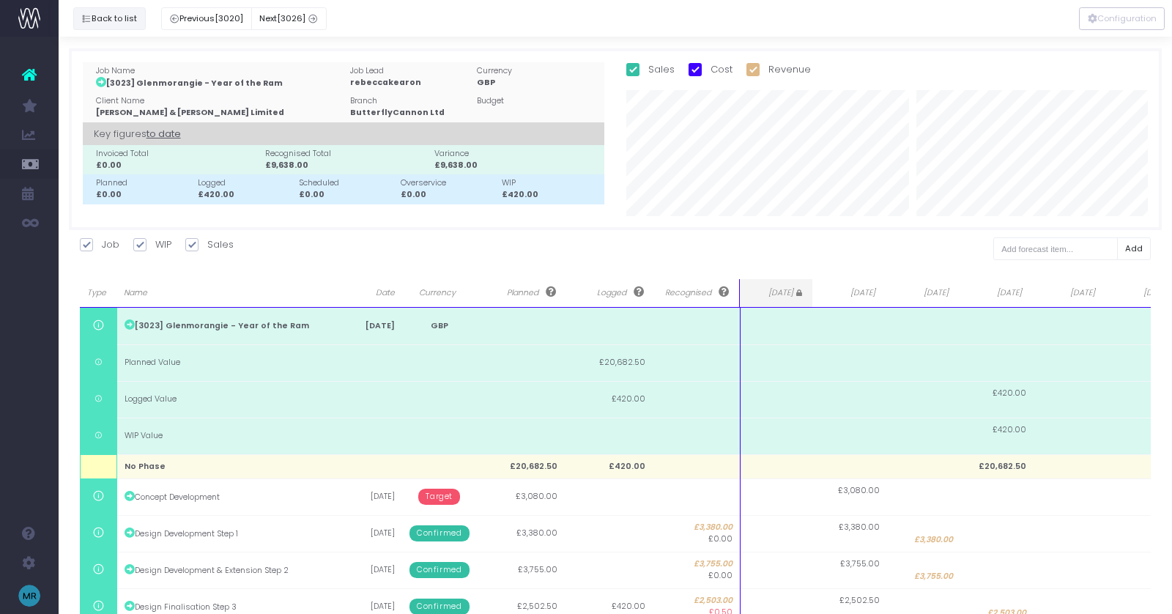
click at [125, 17] on button "Back to list" at bounding box center [109, 18] width 73 height 23
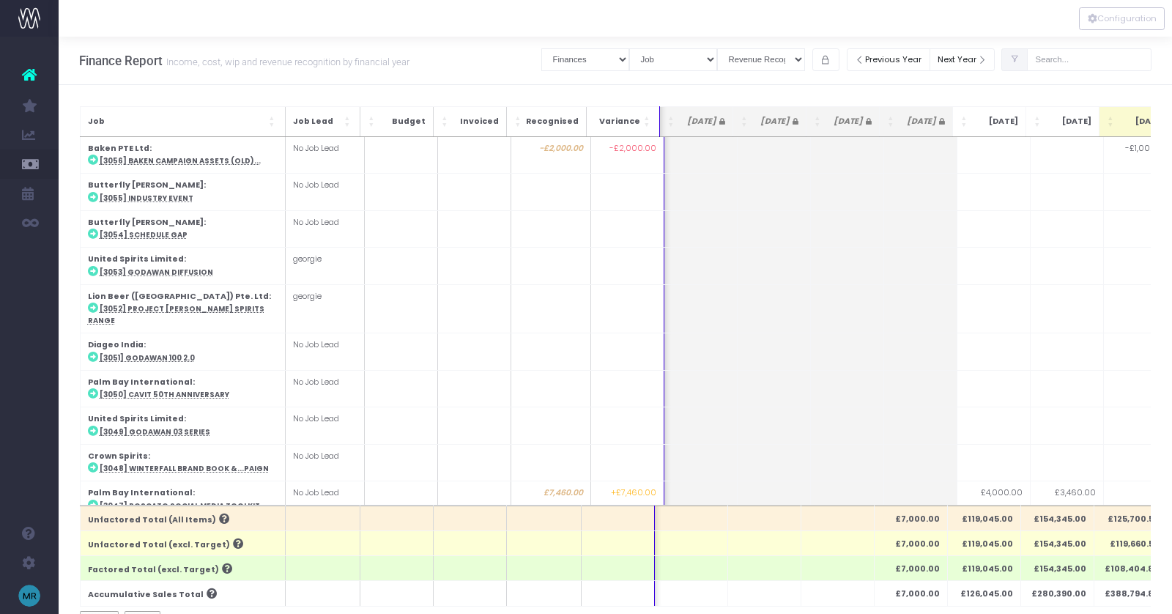
scroll to position [0, 244]
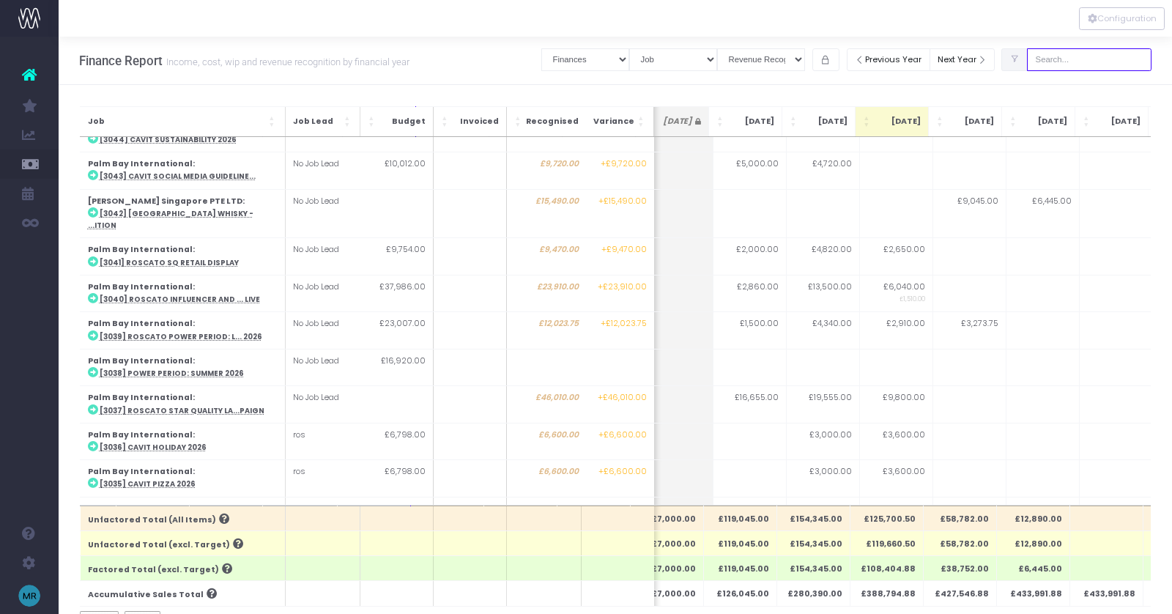
click at [1087, 57] on input "text" at bounding box center [1089, 59] width 125 height 23
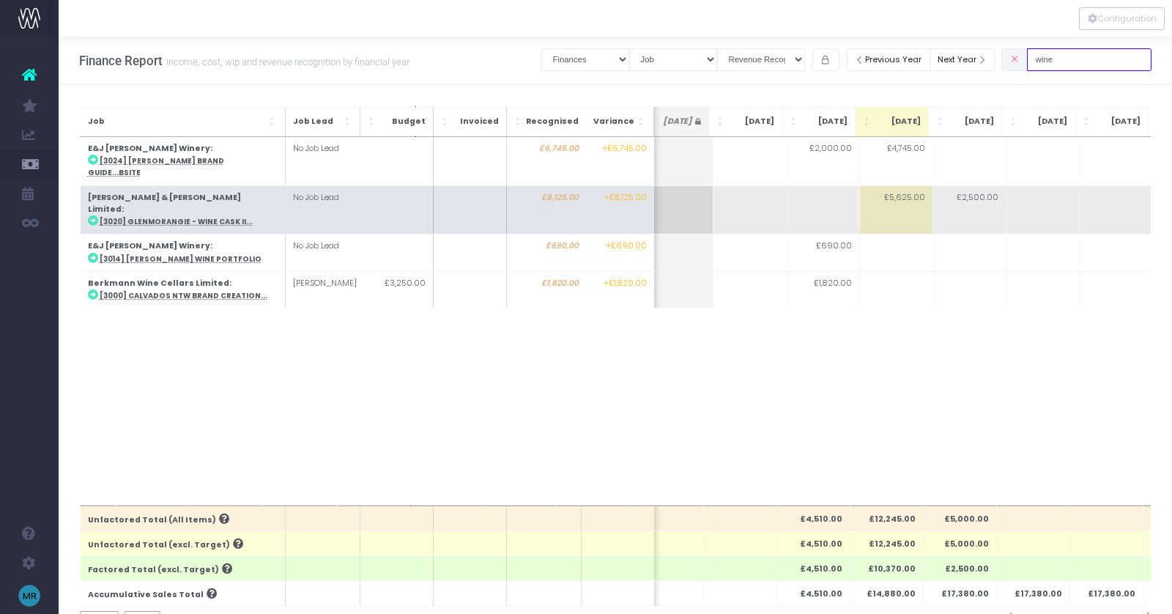
type input "wine"
click at [190, 217] on abbr "[3020] Glenmorangie - Wine Cask II..." at bounding box center [175, 222] width 153 height 10
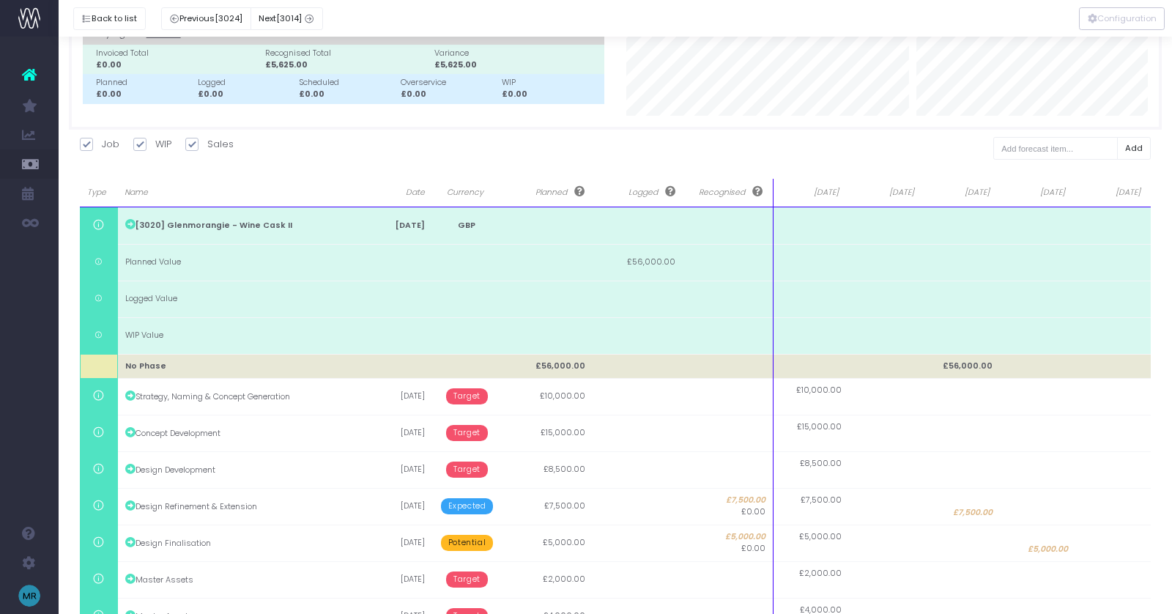
scroll to position [127, 0]
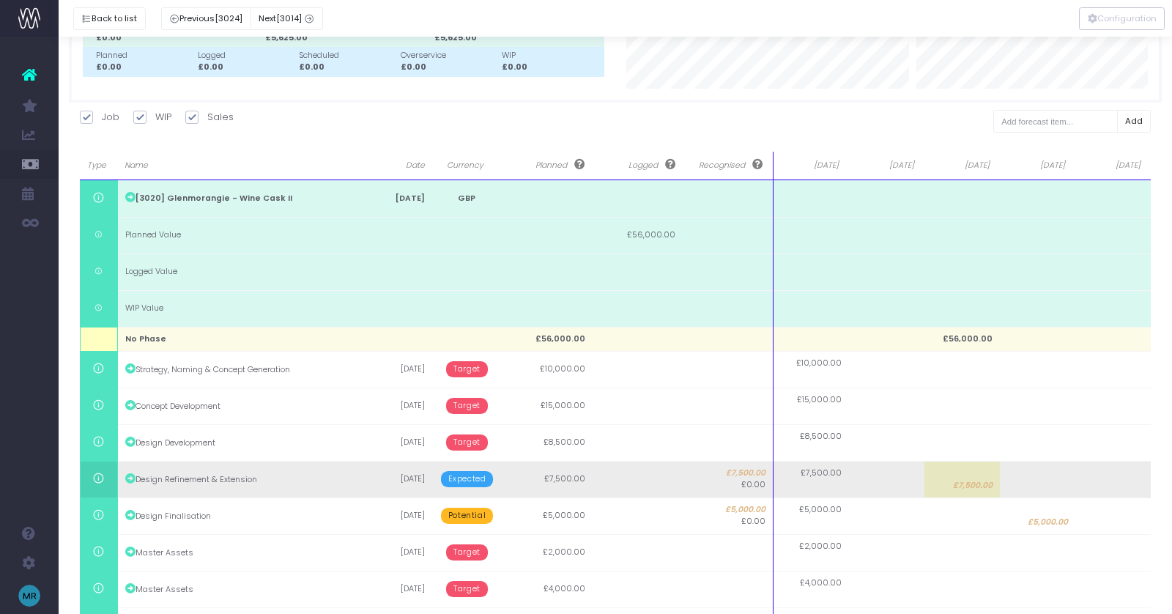
click at [1031, 480] on td at bounding box center [1037, 479] width 75 height 37
type input "7500"
click at [975, 485] on span "£7,500.00" at bounding box center [973, 486] width 40 height 12
type input "7500"
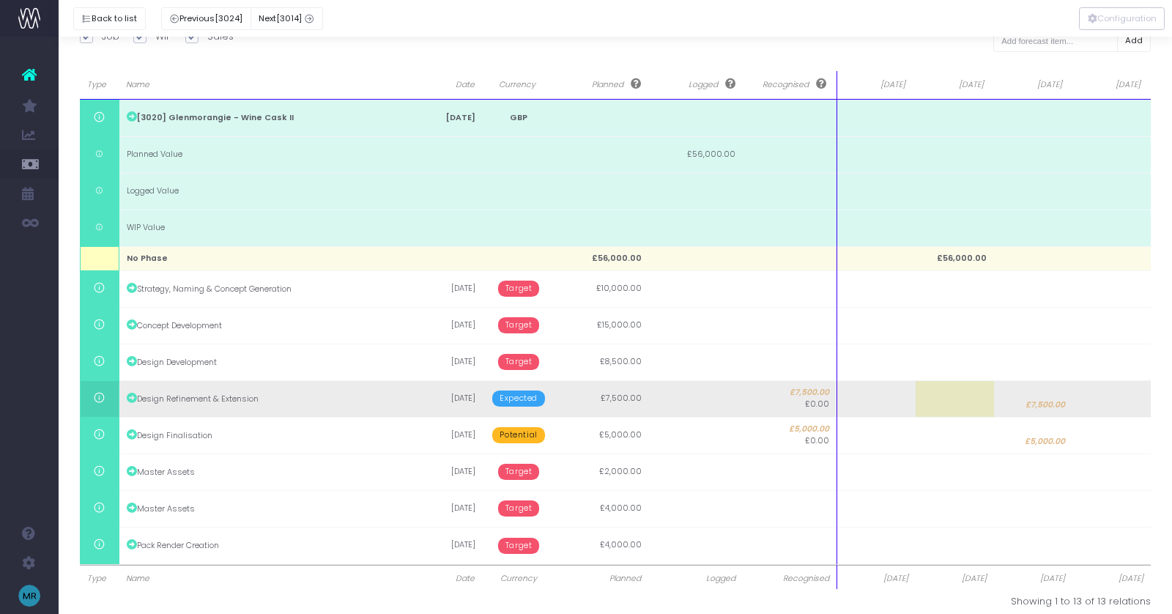
scroll to position [221, 0]
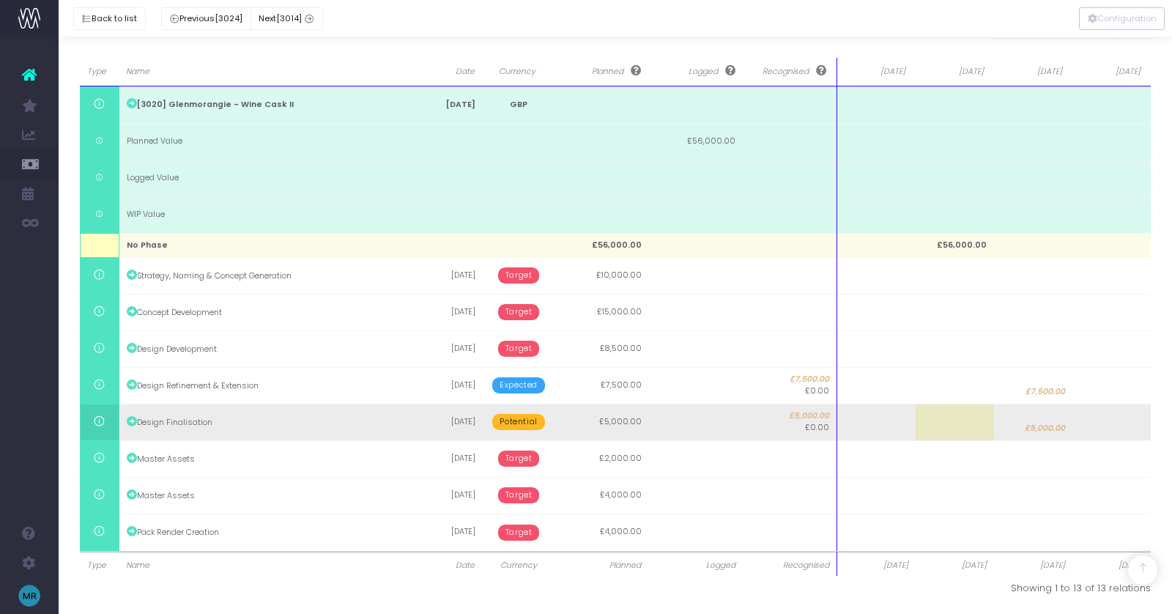
click at [1031, 426] on span "£5,000.00" at bounding box center [1045, 429] width 40 height 12
type input "5000"
click at [1116, 393] on body "Oh my... this is bad. [PERSON_NAME] wasn't able to load this page. Please conta…" at bounding box center [586, 86] width 1172 height 614
click at [1105, 410] on td at bounding box center [1111, 422] width 78 height 37
type input "5000"
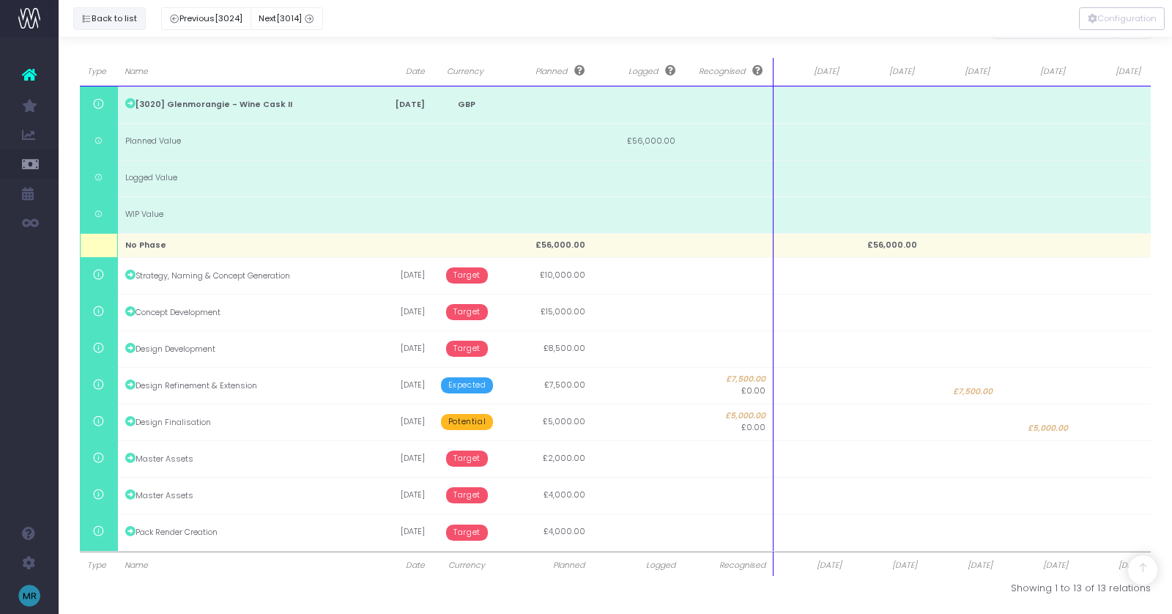
click at [116, 23] on button "Back to list" at bounding box center [109, 18] width 73 height 23
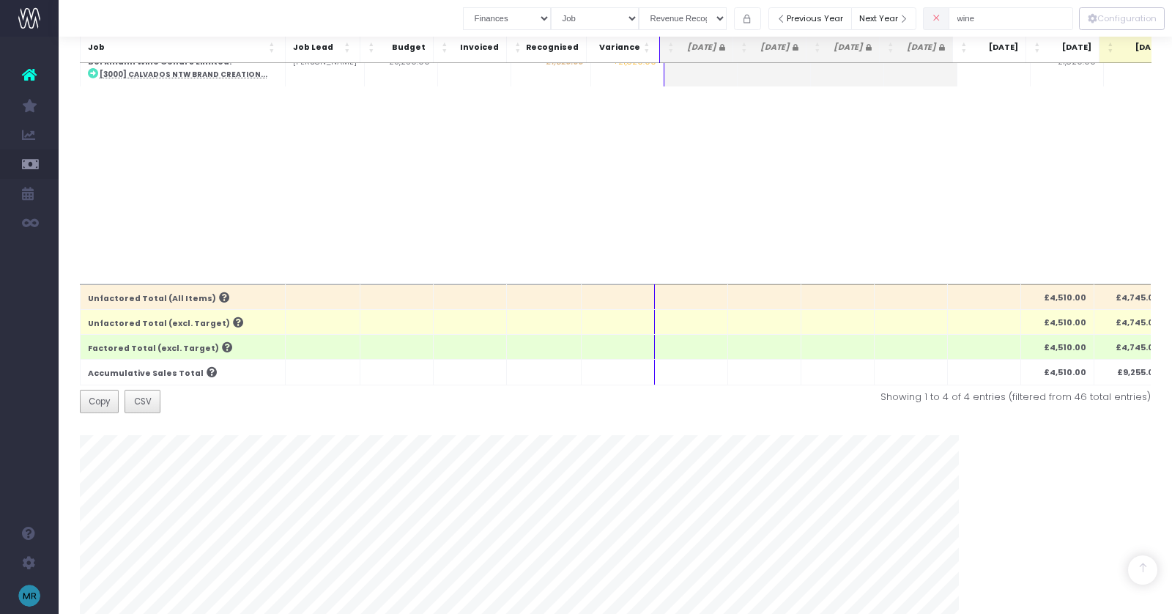
scroll to position [0, 0]
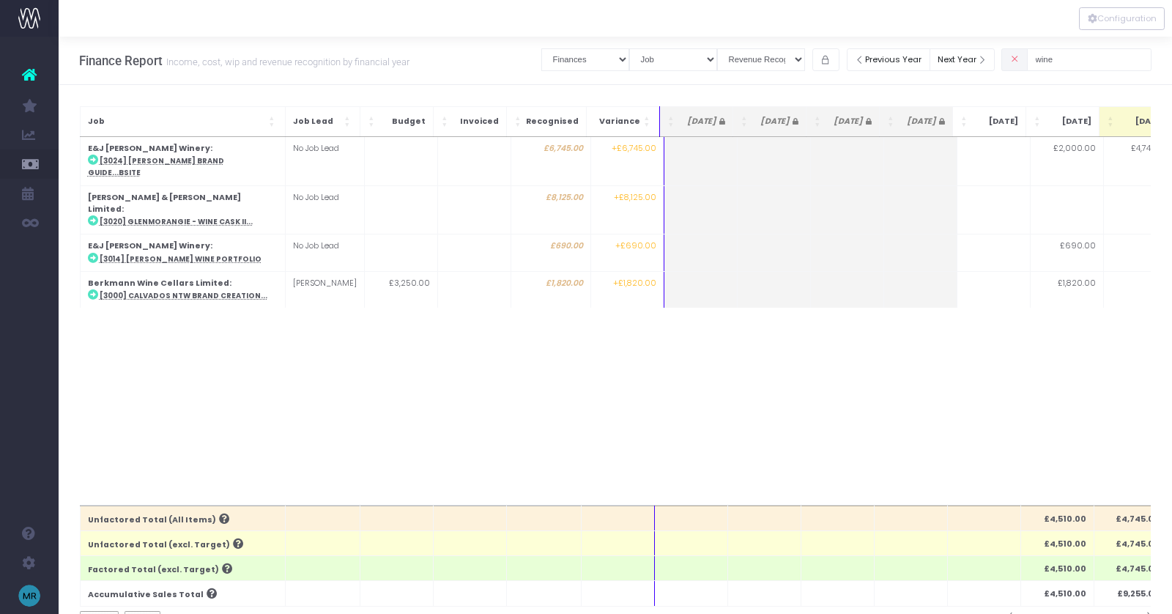
click at [1020, 59] on icon at bounding box center [1015, 59] width 10 height 0
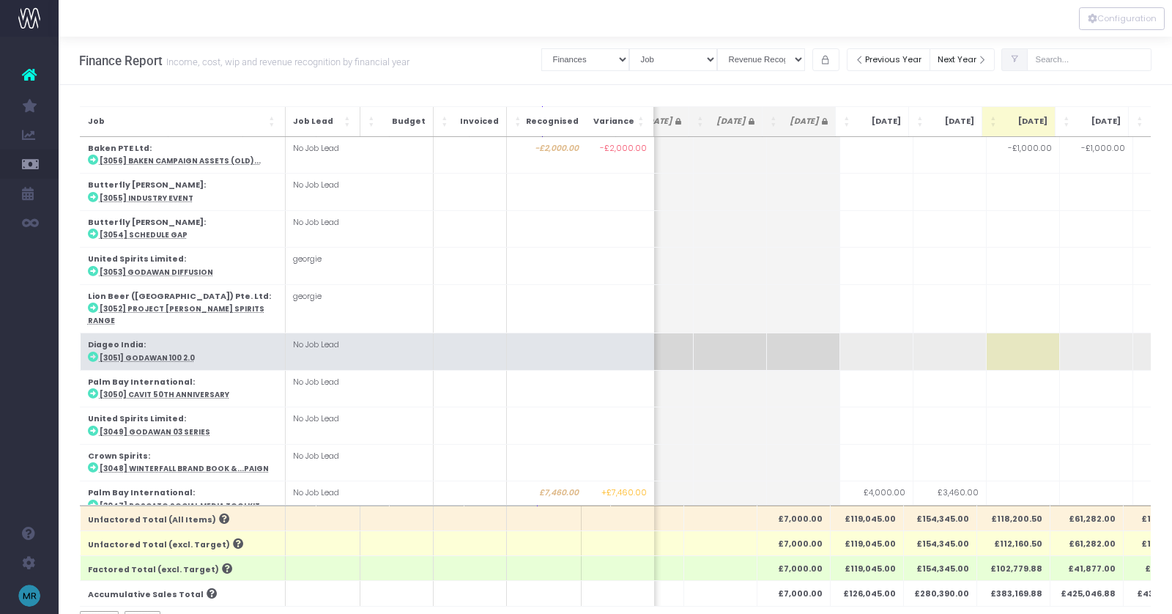
scroll to position [0, 149]
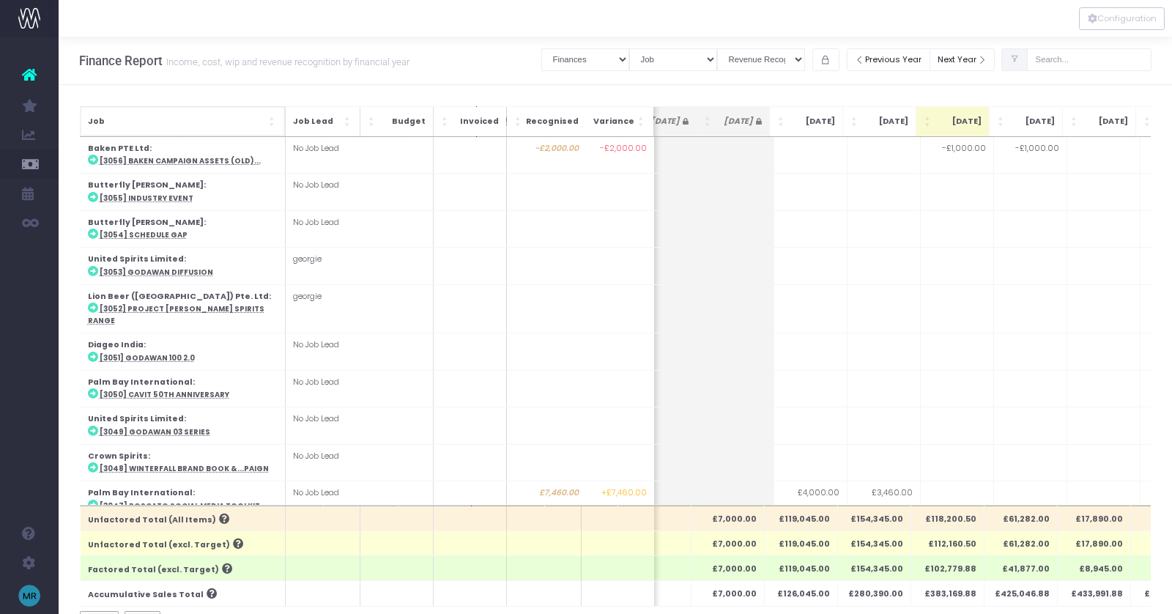
click at [271, 122] on span "Job: Activate to sort" at bounding box center [272, 121] width 9 height 15
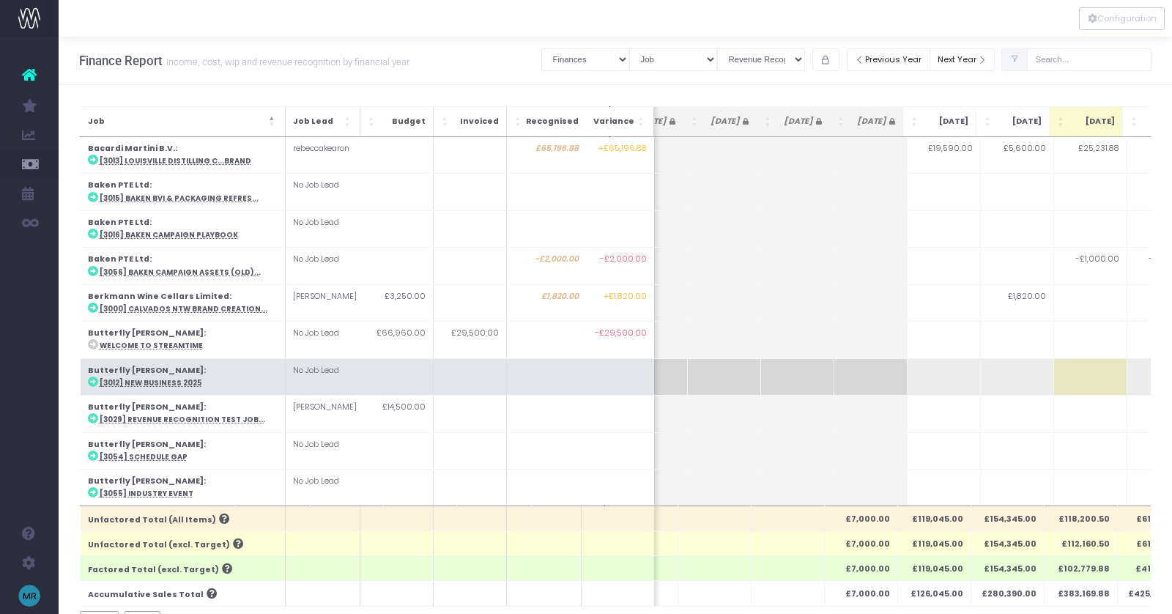
scroll to position [0, 264]
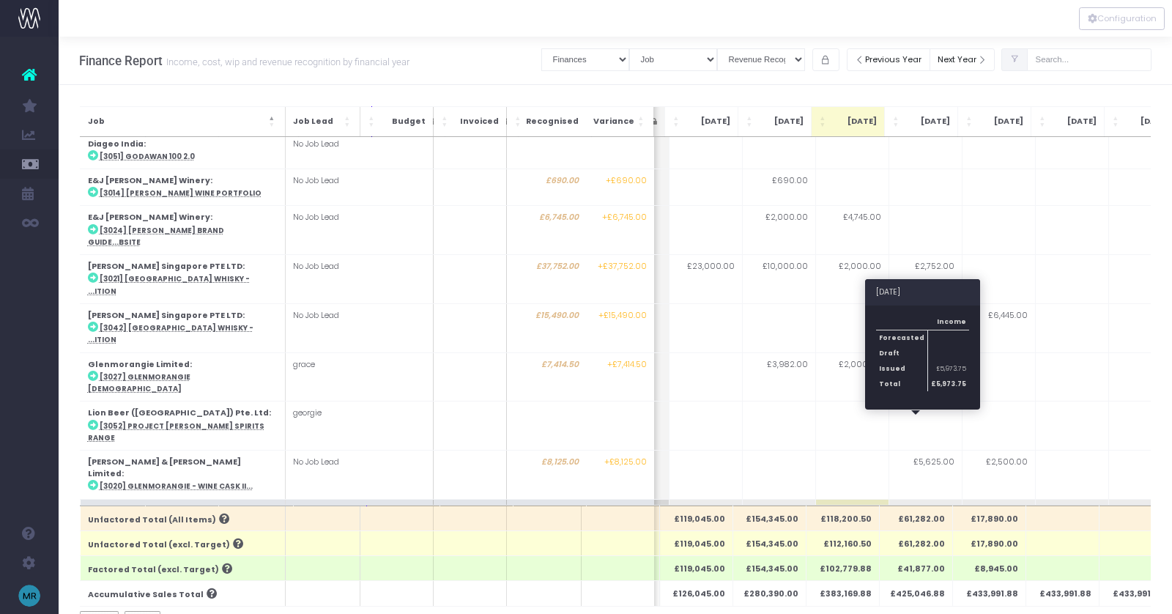
click at [922, 499] on td "£5,973.75" at bounding box center [925, 523] width 73 height 49
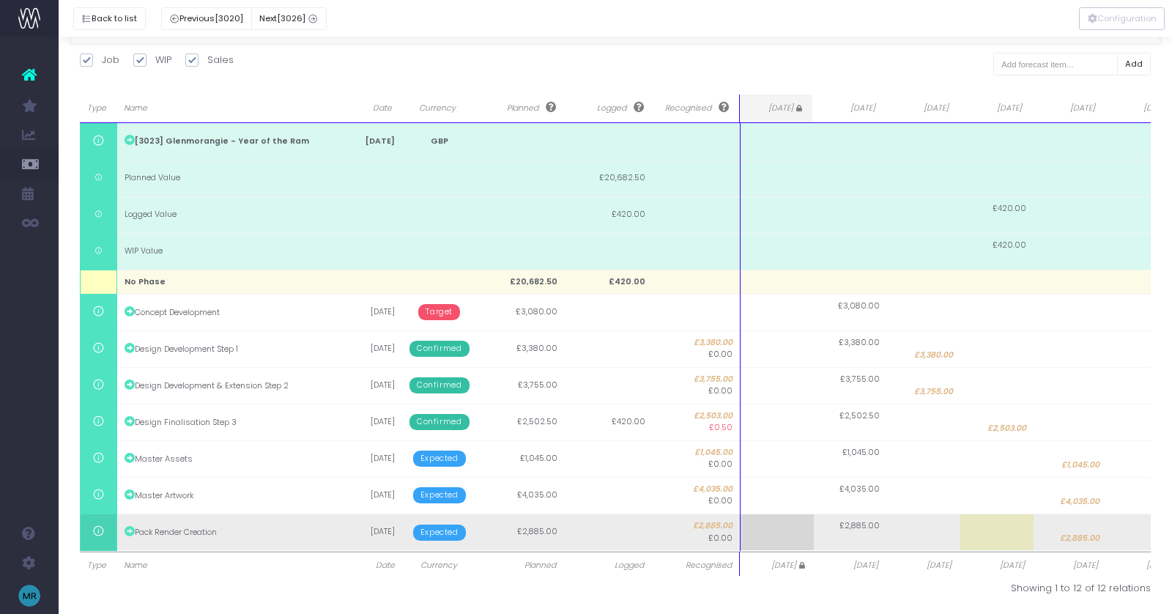
click at [1083, 535] on span "£2,885.00" at bounding box center [1080, 539] width 40 height 12
type input "2870"
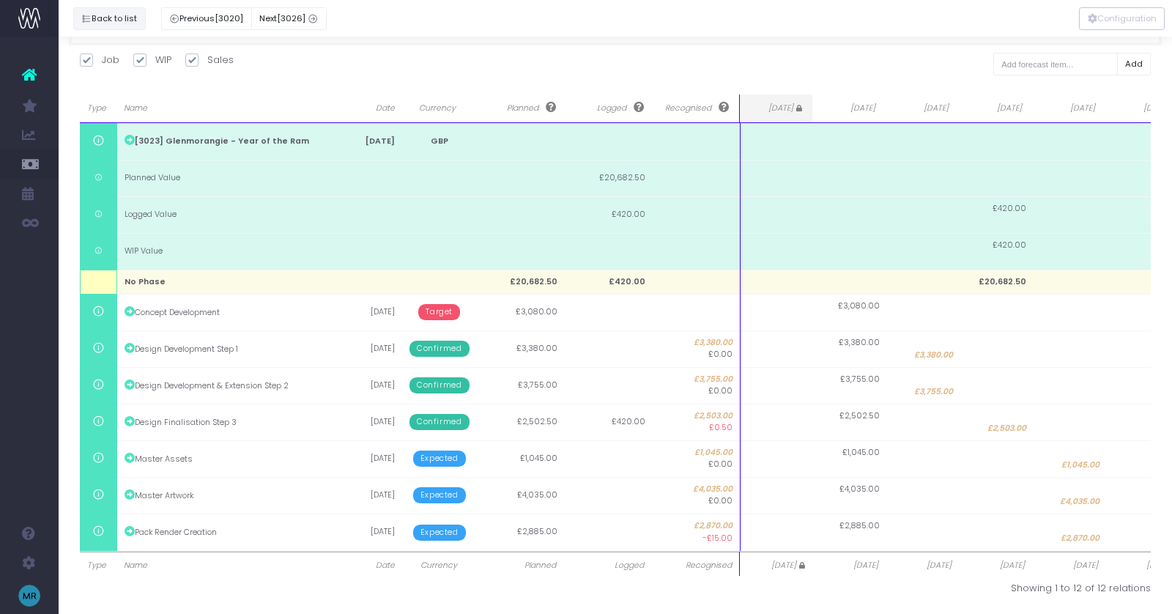
click at [114, 23] on button "Back to list" at bounding box center [109, 18] width 73 height 23
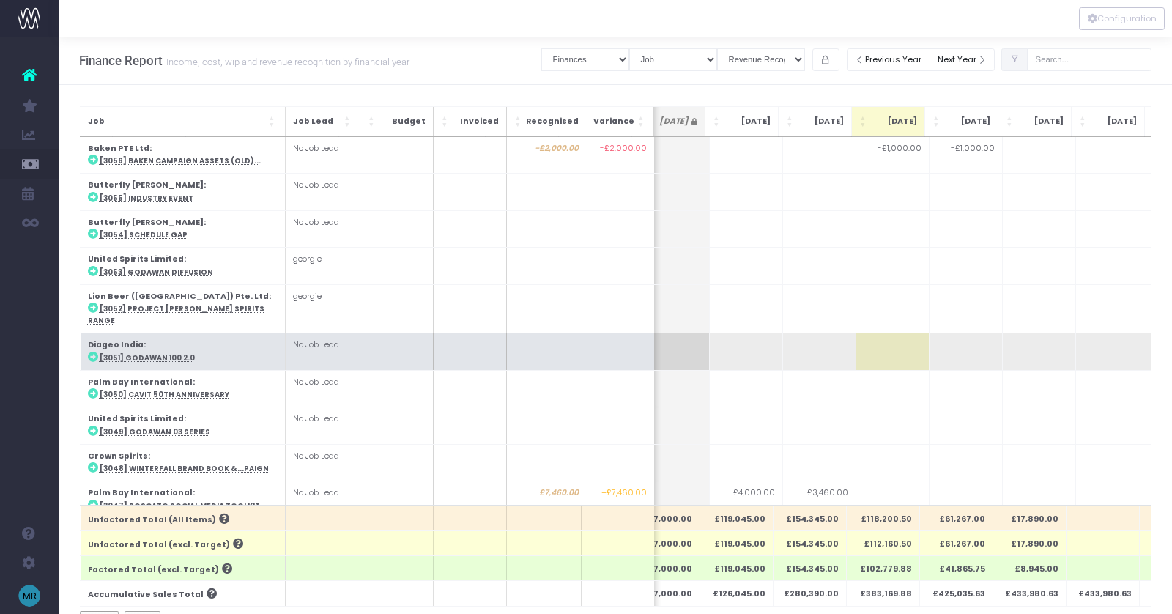
scroll to position [0, 250]
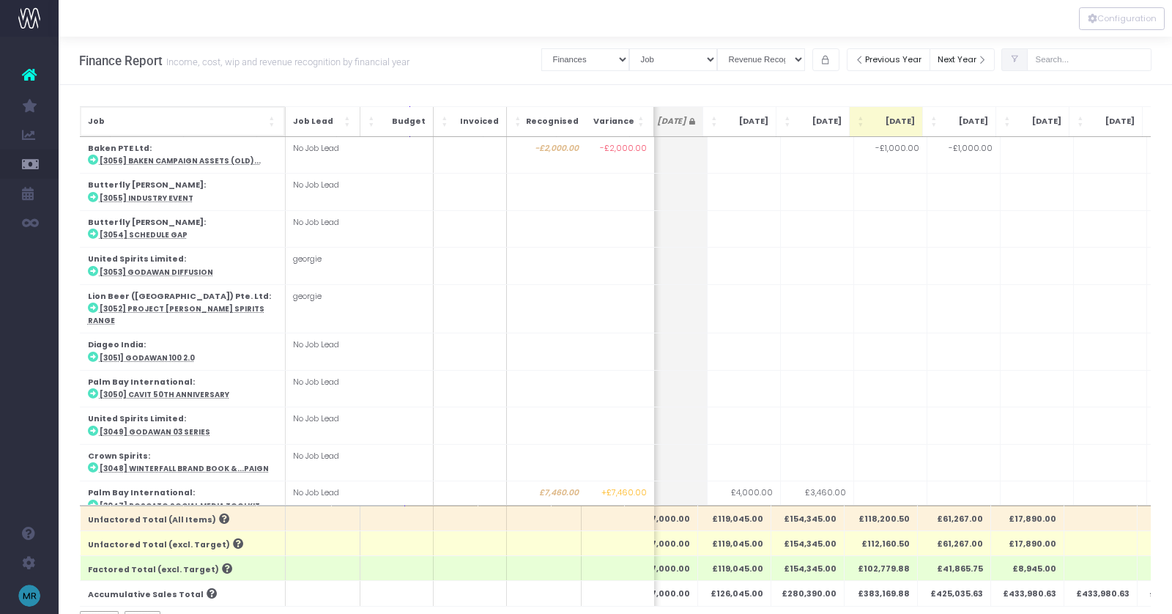
click at [271, 121] on span "Job: Activate to sort" at bounding box center [272, 121] width 9 height 15
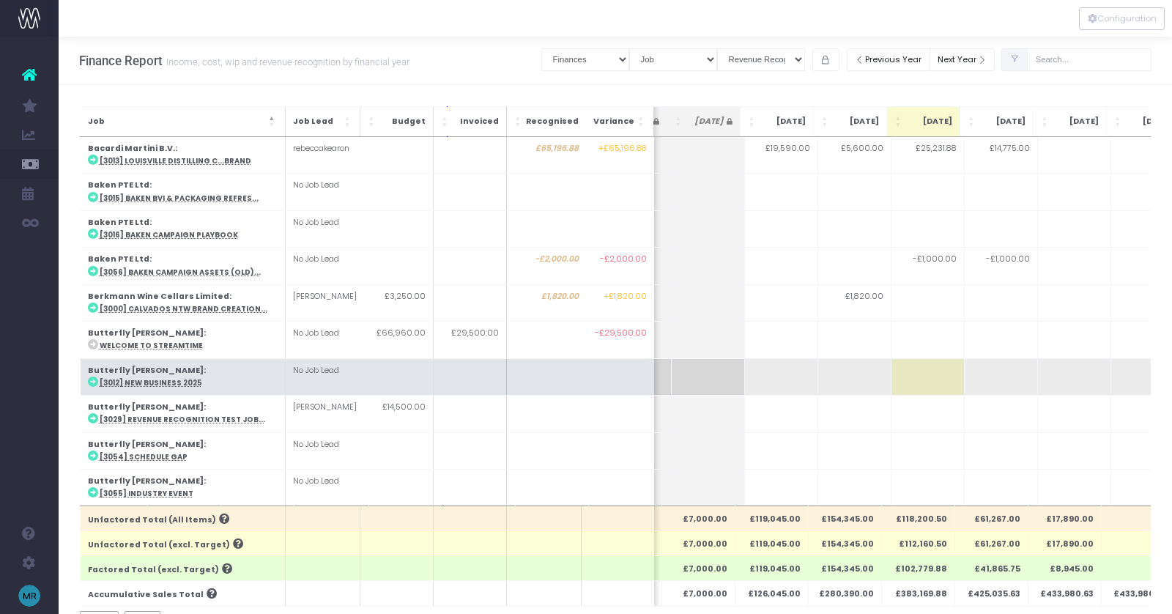
scroll to position [0, 234]
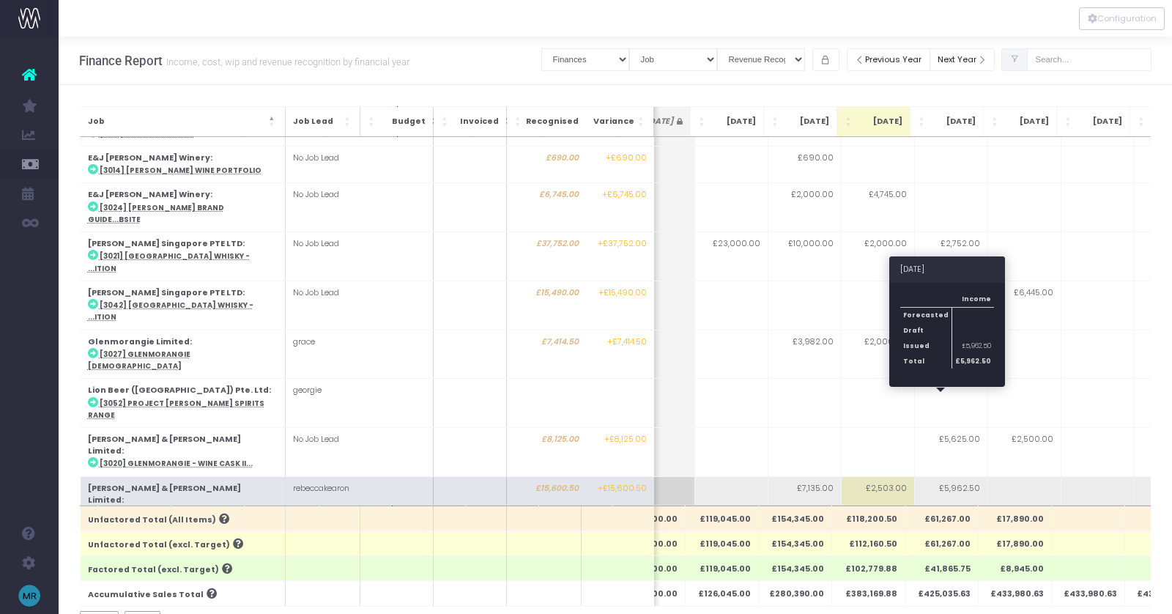
click at [946, 476] on td "£5,962.50" at bounding box center [950, 500] width 73 height 49
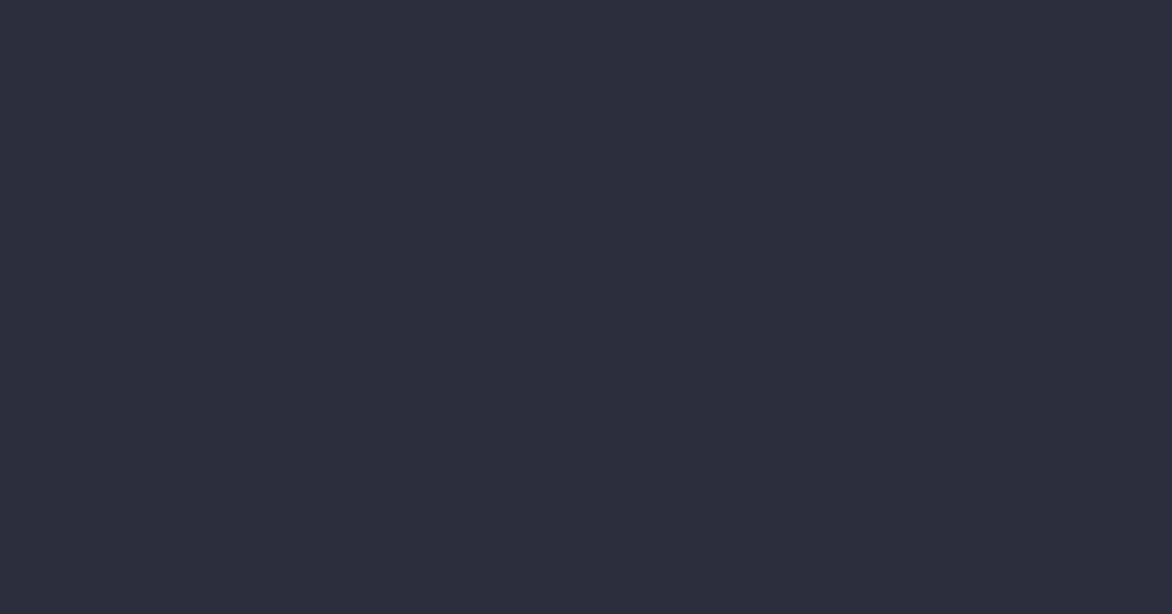
select select "finances"
select select "job"
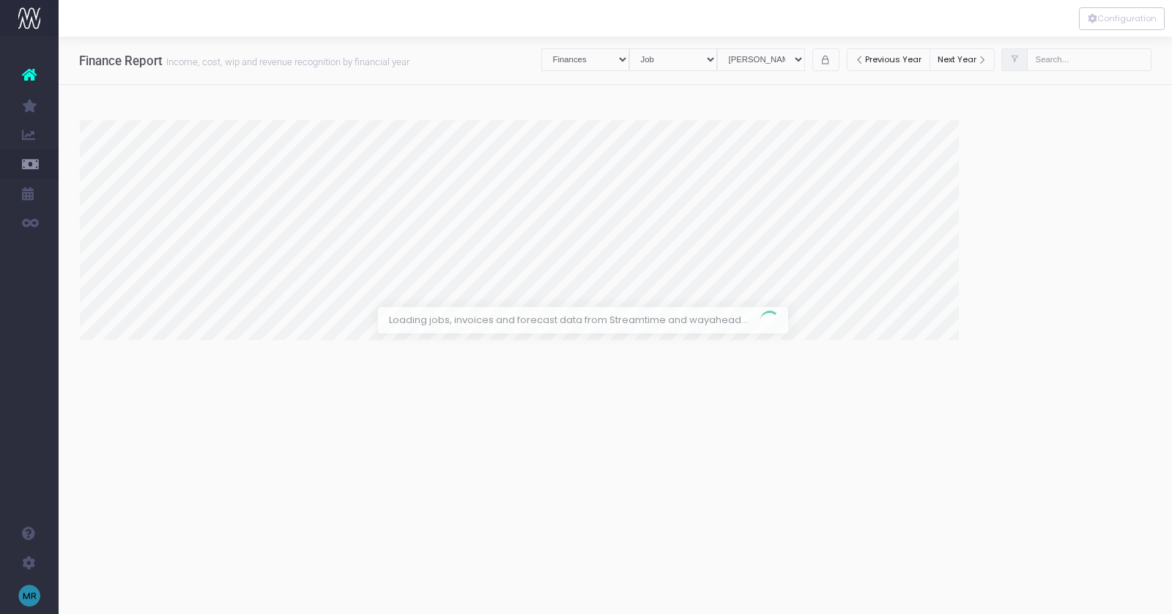
select select "revrec"
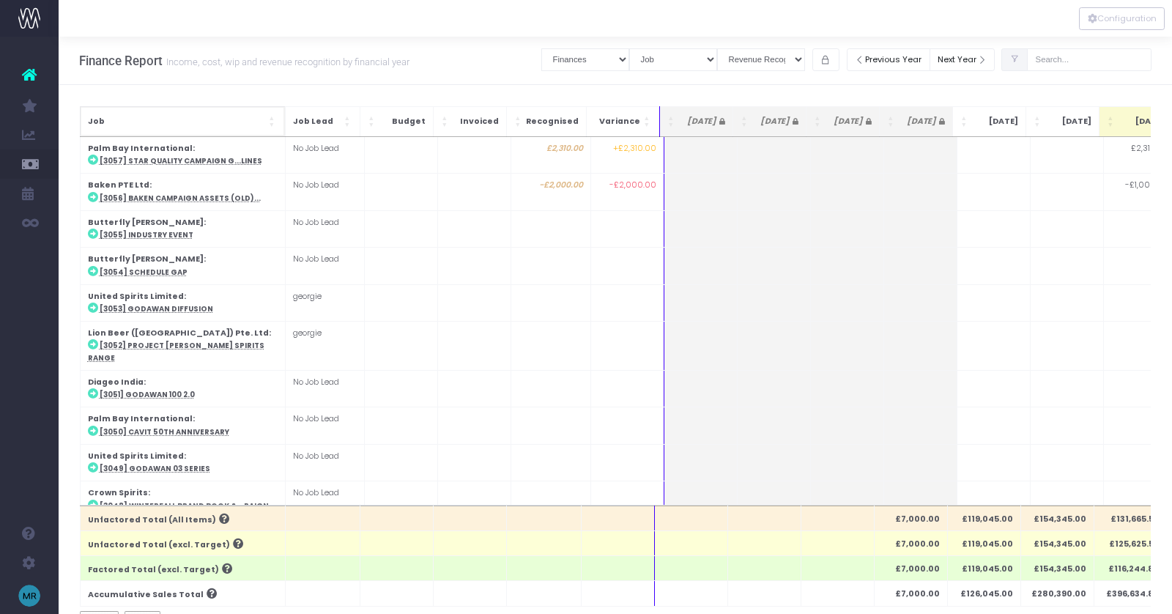
click at [266, 122] on div "Job" at bounding box center [183, 121] width 190 height 15
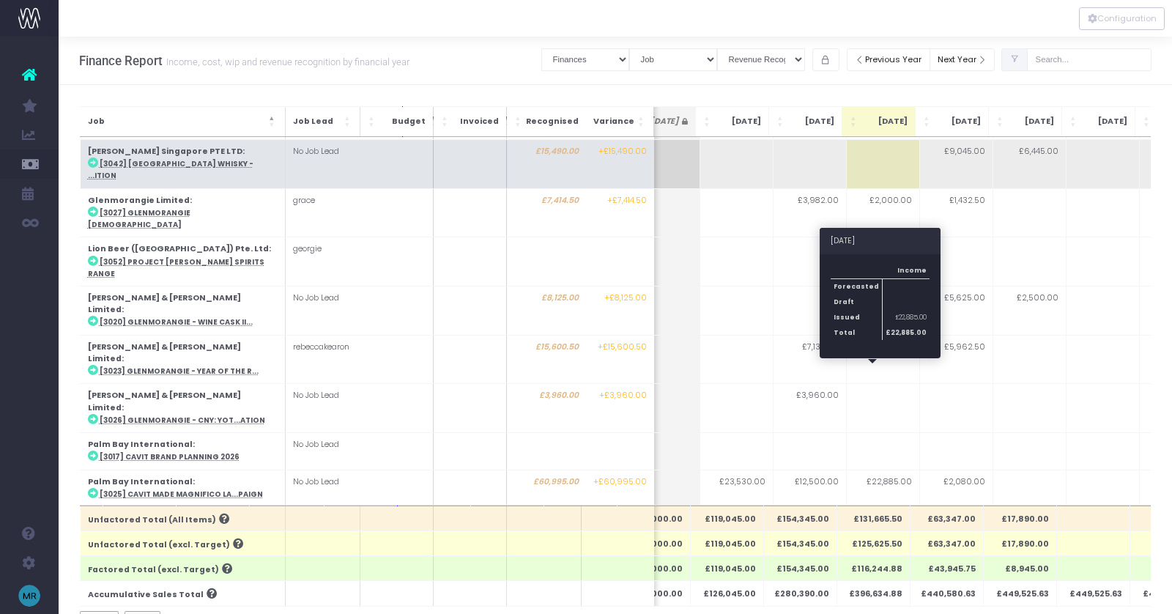
scroll to position [613, 257]
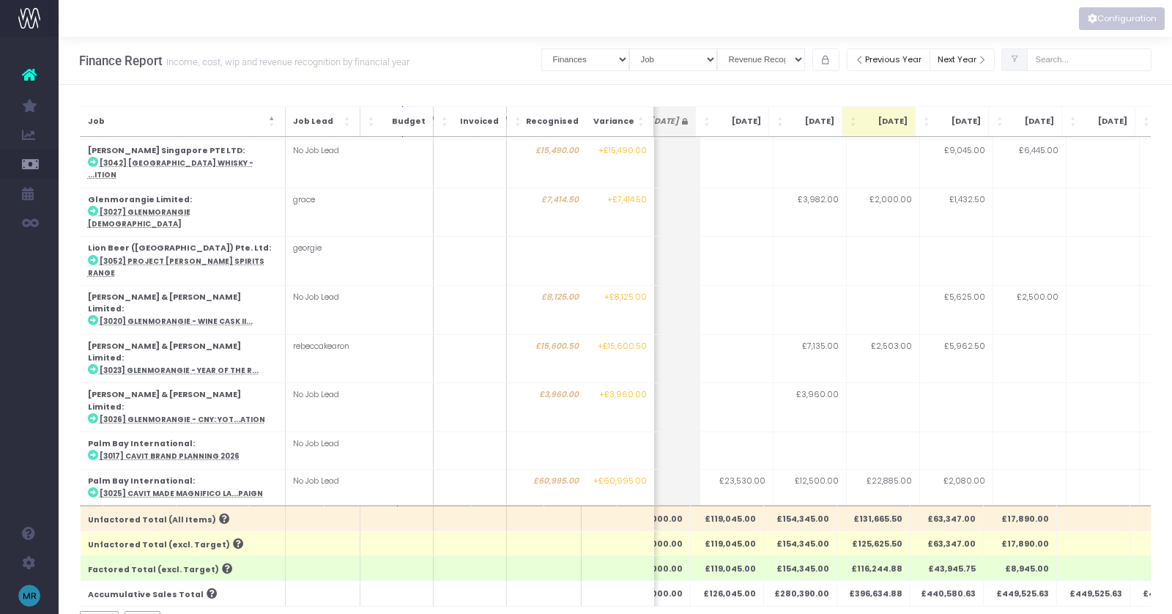
click at [1107, 23] on button "Configuration" at bounding box center [1122, 18] width 86 height 23
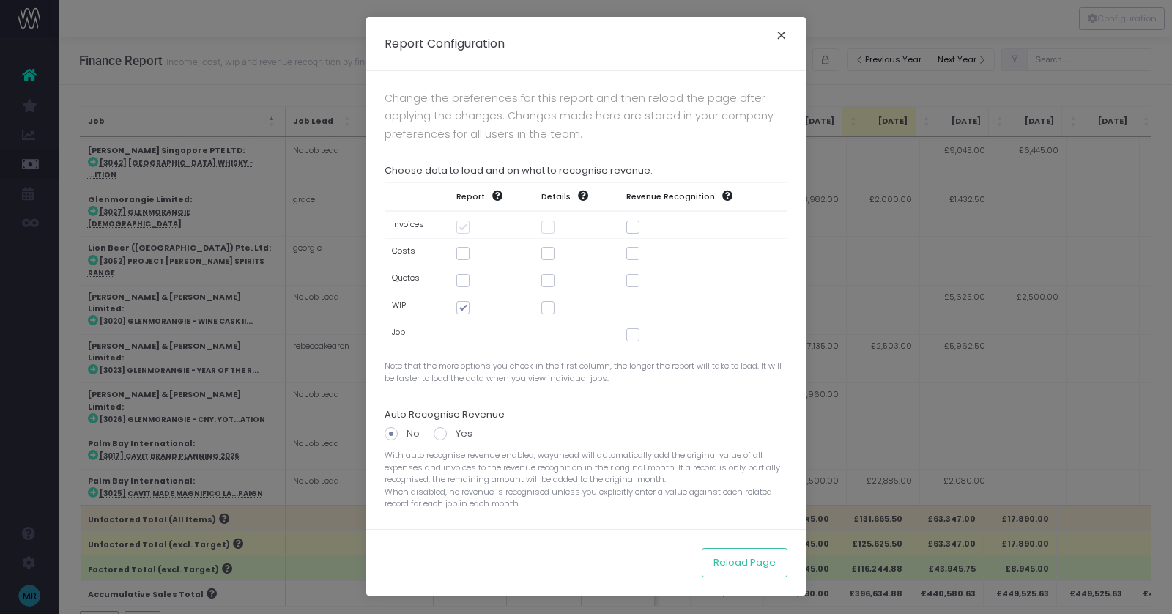
click at [781, 31] on button "×" at bounding box center [781, 37] width 31 height 23
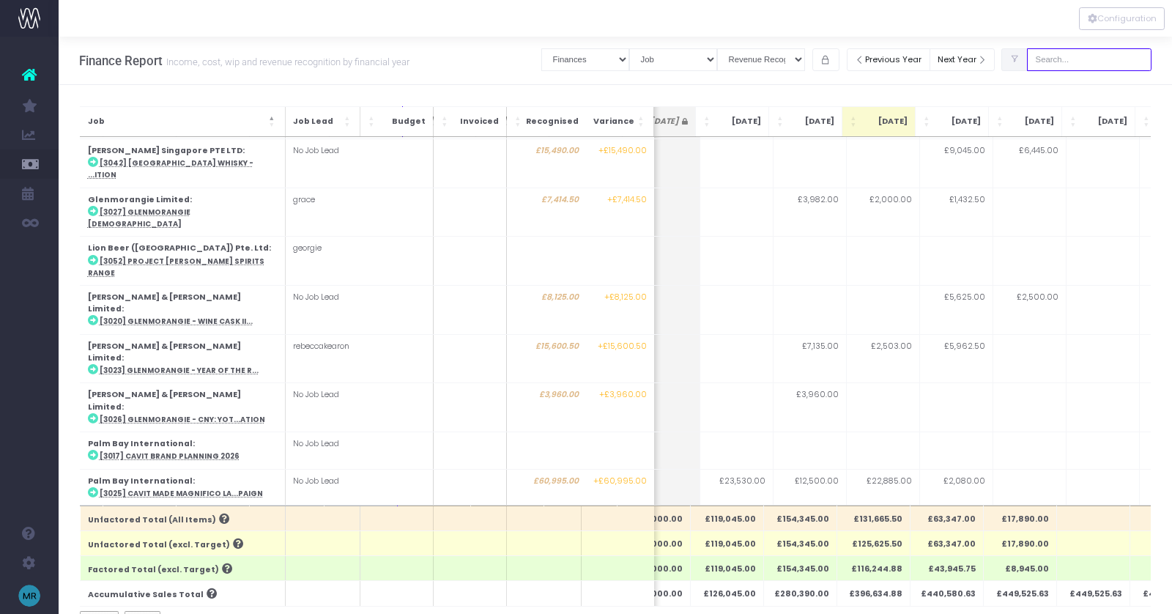
click at [1082, 59] on input "text" at bounding box center [1089, 59] width 125 height 23
type input "smil"
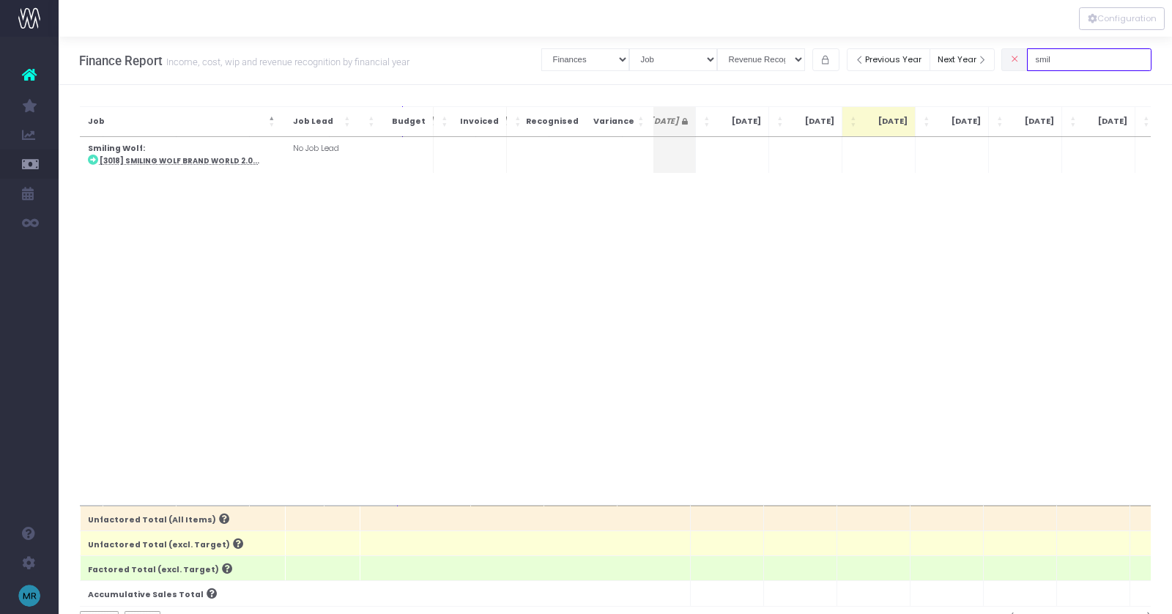
scroll to position [0, 0]
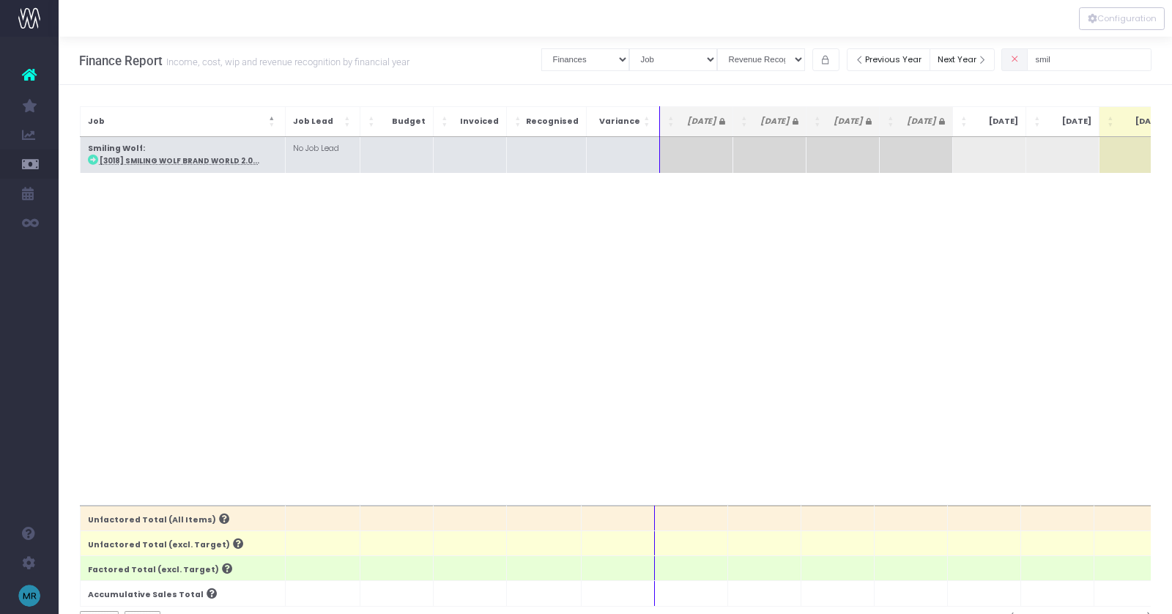
click at [152, 162] on abbr "[3018] Smiling Wolf Brand World 2.0..." at bounding box center [180, 161] width 160 height 10
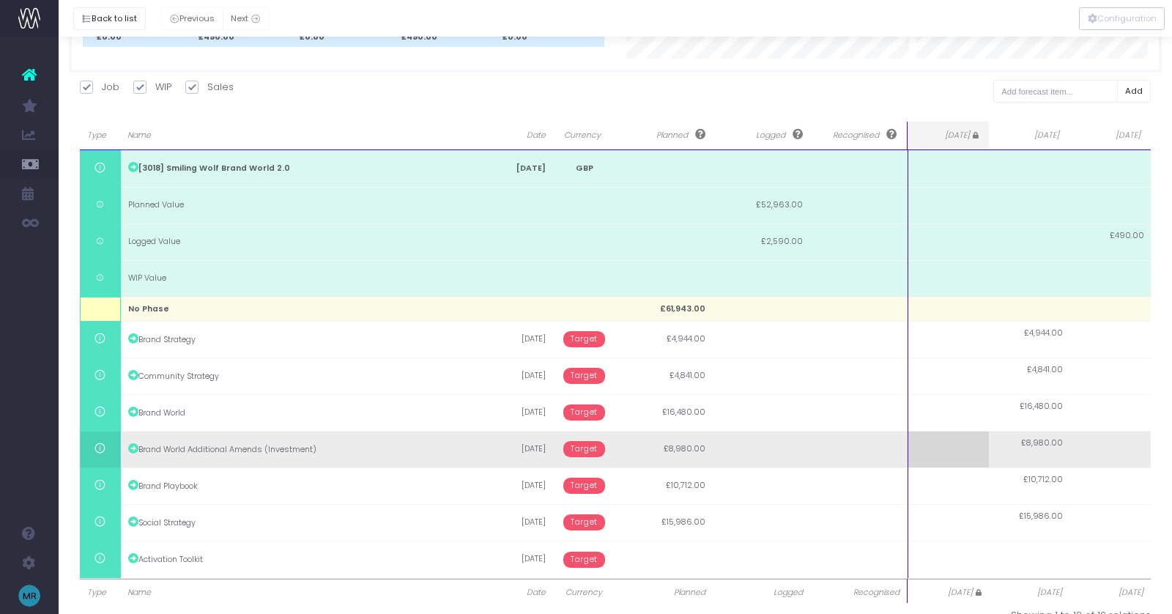
scroll to position [160, 0]
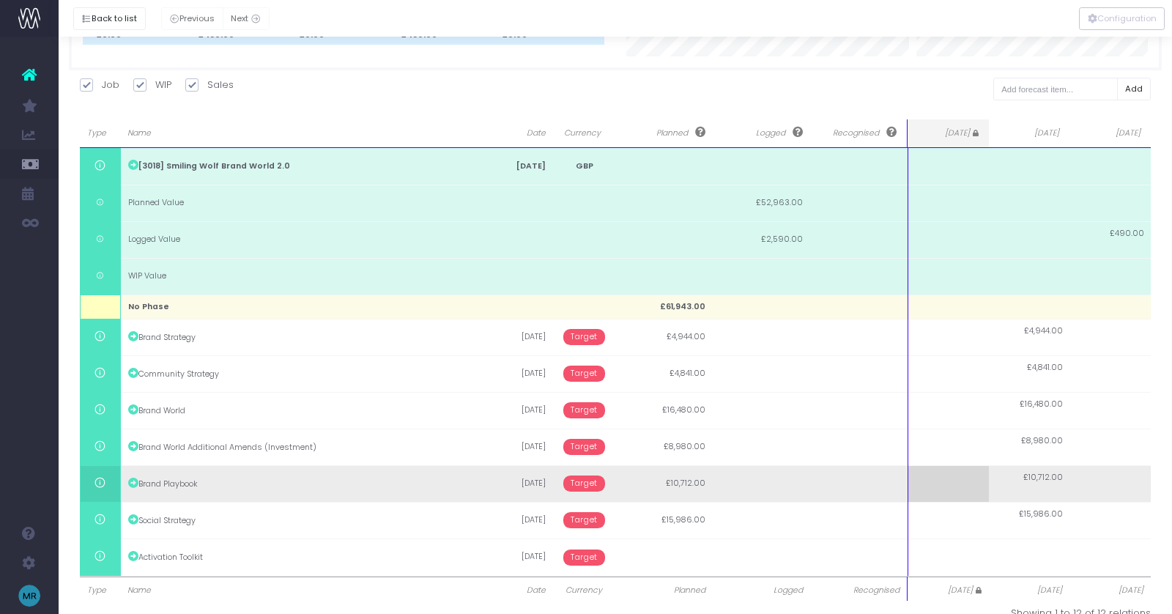
click at [582, 486] on span "Target" at bounding box center [584, 483] width 42 height 16
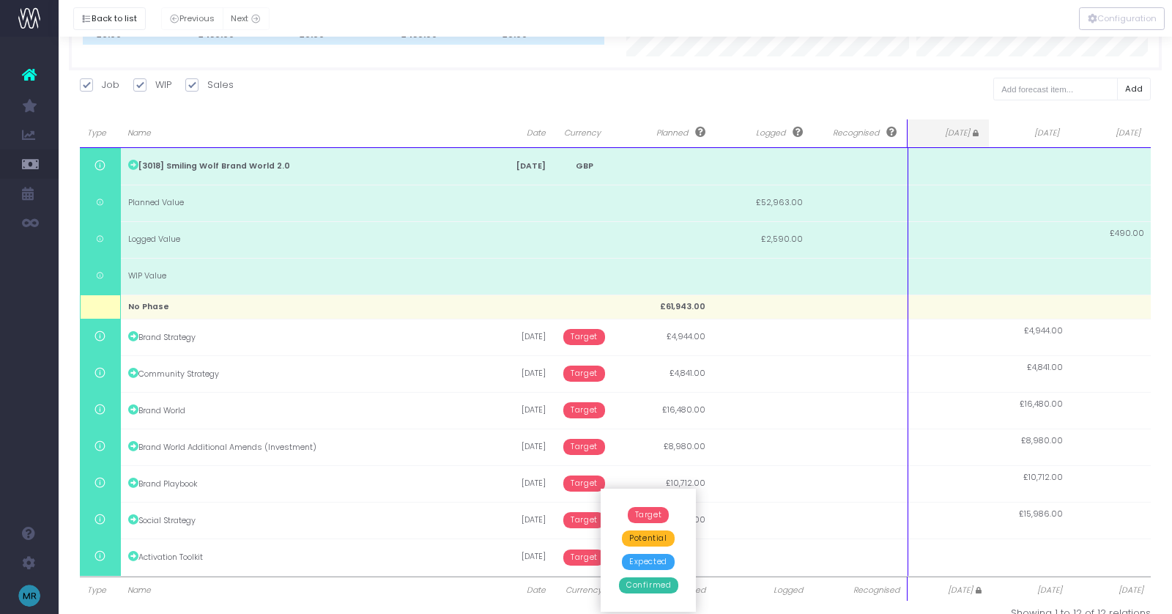
click at [643, 585] on span "Confirmed" at bounding box center [648, 585] width 59 height 16
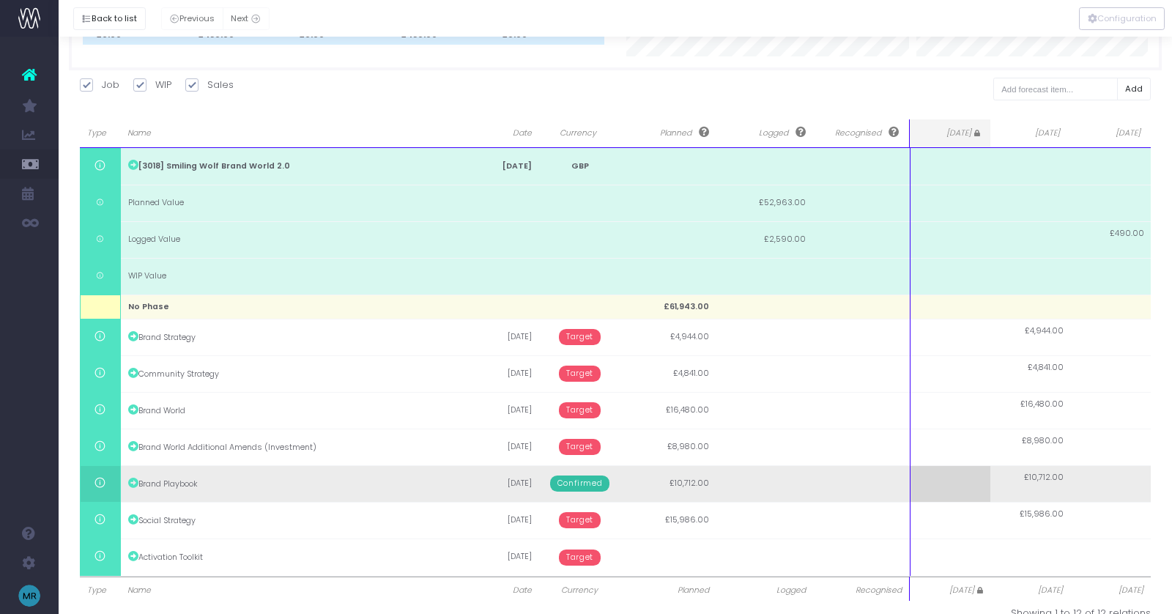
click at [1040, 486] on td "£10,712.00" at bounding box center [1030, 483] width 81 height 37
type input "500"
click at [1060, 480] on span "£10,712.00" at bounding box center [1044, 478] width 40 height 12
type input "5000"
click at [1113, 479] on td at bounding box center [1111, 483] width 81 height 37
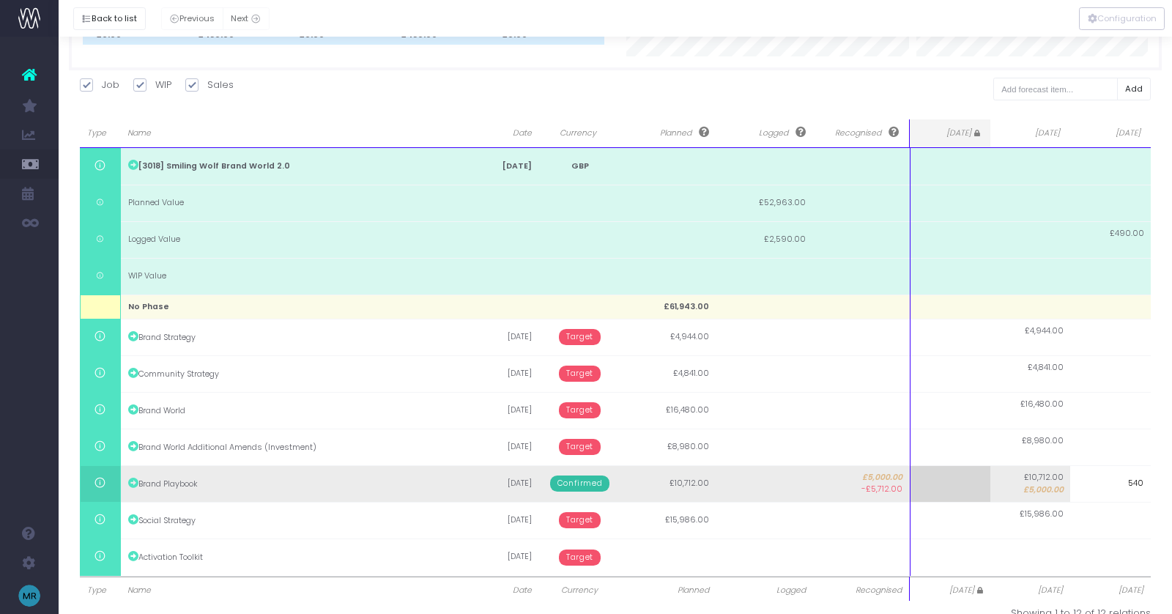
type input "5400"
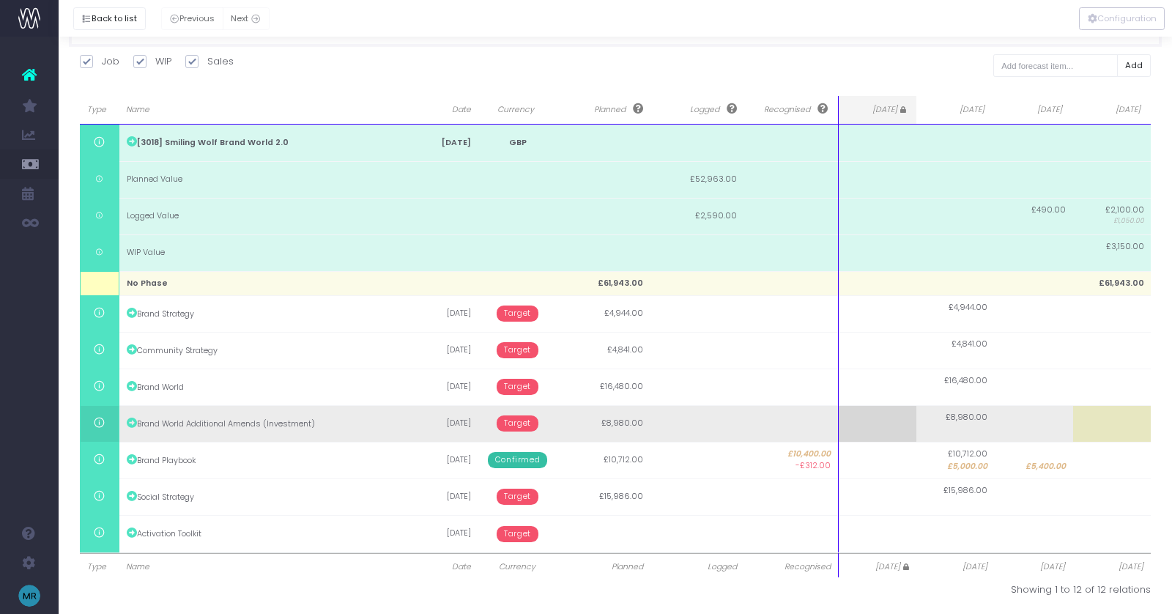
scroll to position [185, 0]
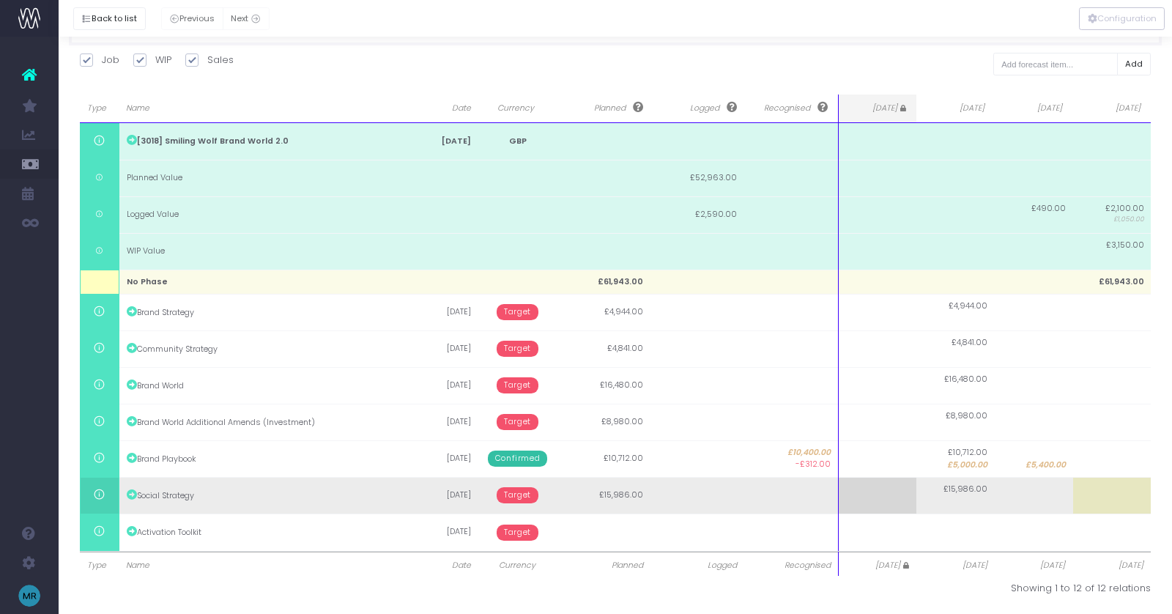
click at [521, 494] on span "Target" at bounding box center [518, 495] width 42 height 16
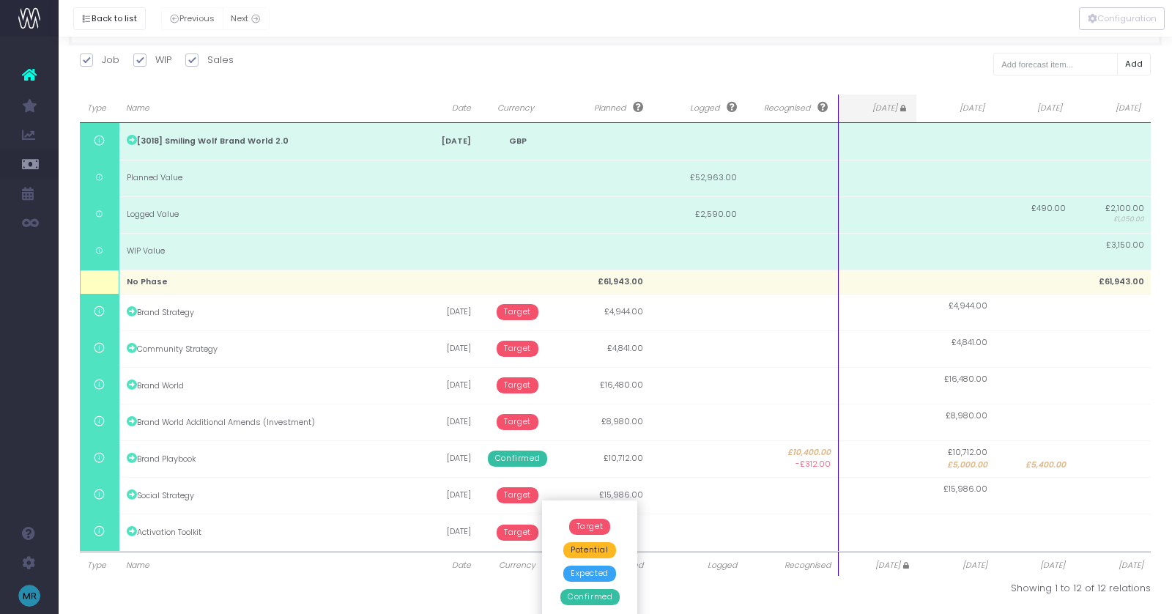
click at [579, 547] on span "Potential" at bounding box center [589, 550] width 52 height 16
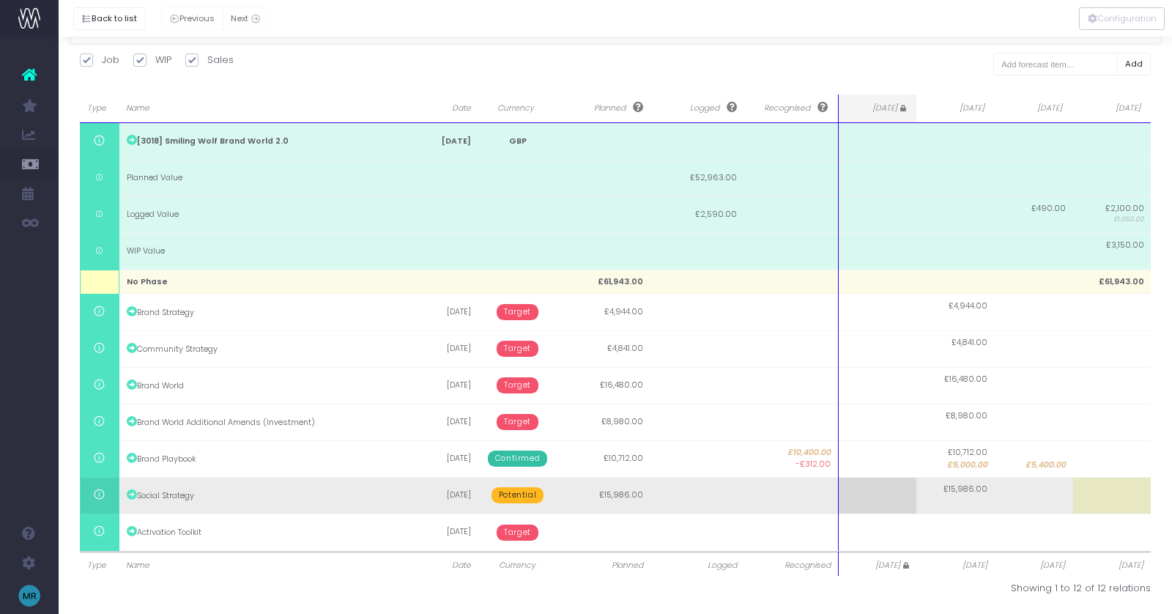
scroll to position [183, 0]
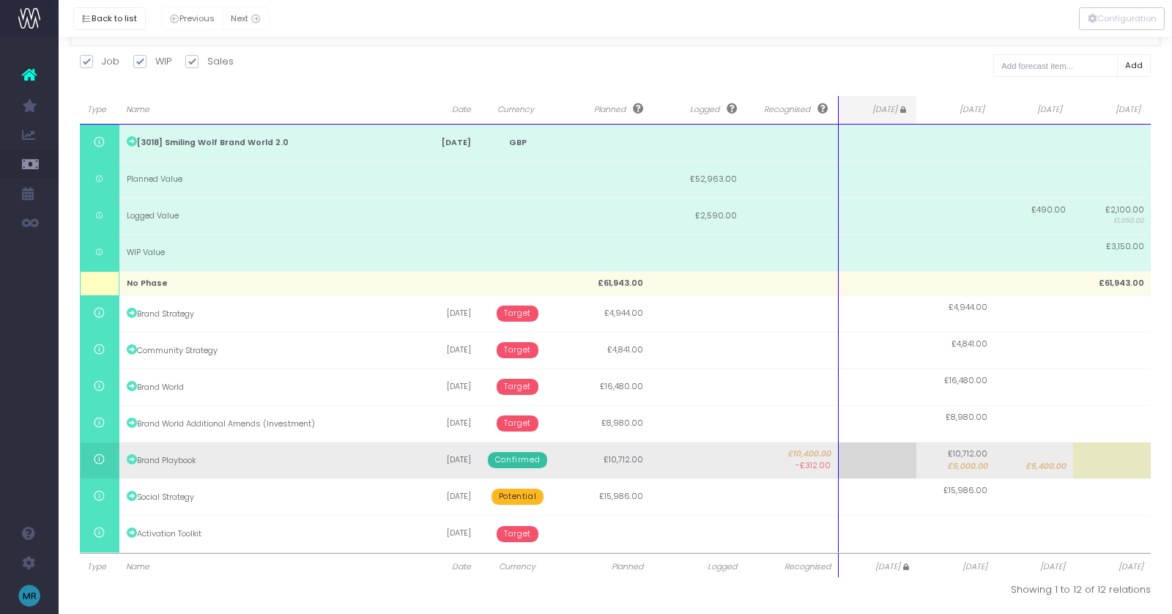
click at [1050, 464] on span "£5,400.00" at bounding box center [1045, 467] width 40 height 12
type input "5000"
click at [1100, 460] on td at bounding box center [1112, 460] width 78 height 37
type input "5400"
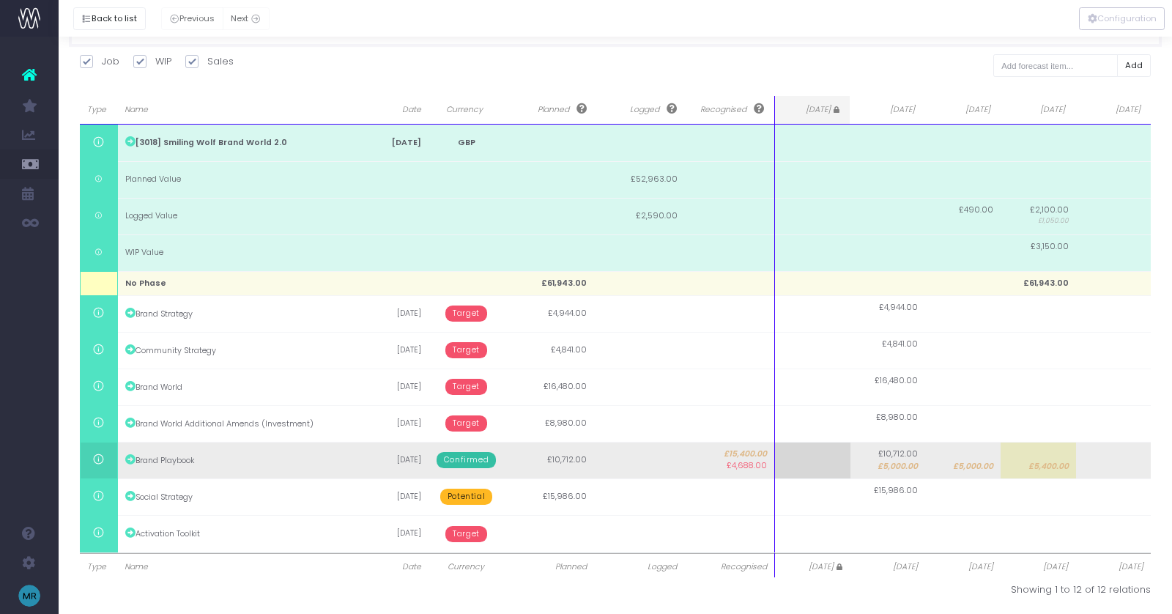
click at [884, 459] on td "£10,712.00 £5,000.00" at bounding box center [887, 460] width 75 height 37
type input "5000"
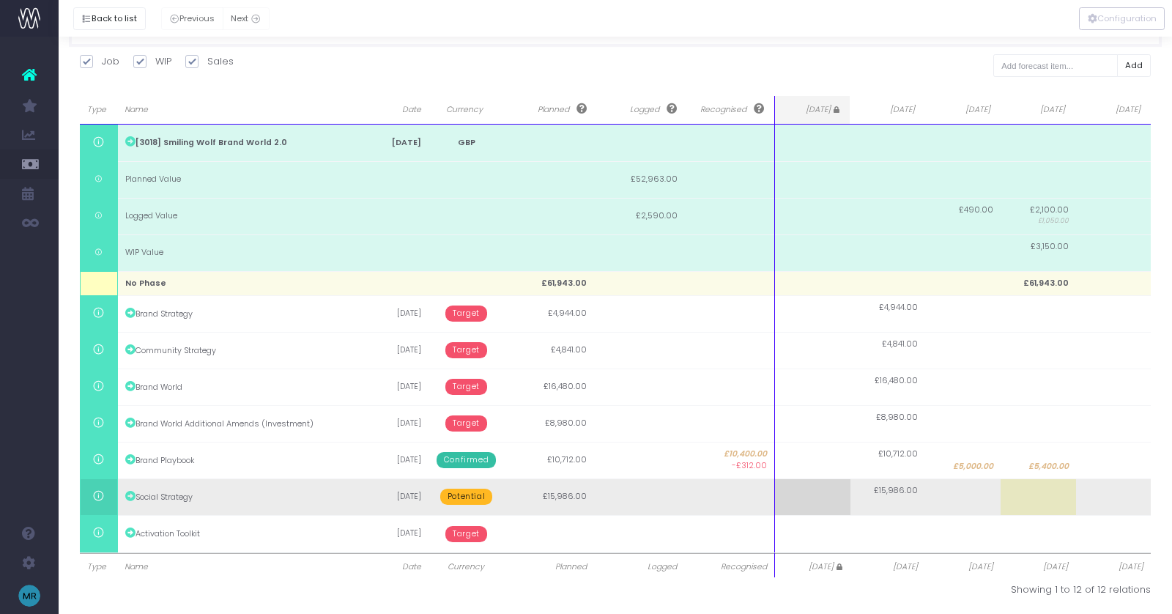
click at [1041, 497] on td at bounding box center [1038, 496] width 75 height 37
type input "15986"
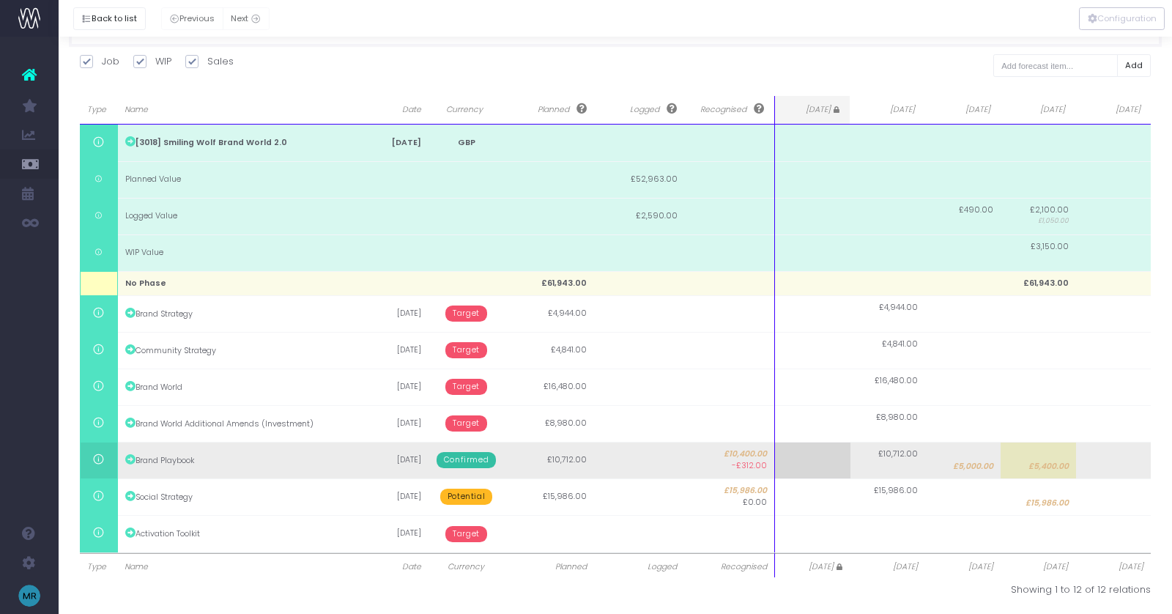
click at [979, 465] on span "£5,000.00" at bounding box center [973, 467] width 40 height 12
type input "5000"
click at [1029, 431] on body "Oh my... this is bad. [PERSON_NAME] wasn't able to load this page. Please conta…" at bounding box center [586, 124] width 1172 height 614
click at [1042, 466] on span "£5,400.00" at bounding box center [1048, 467] width 40 height 12
type input "5000"
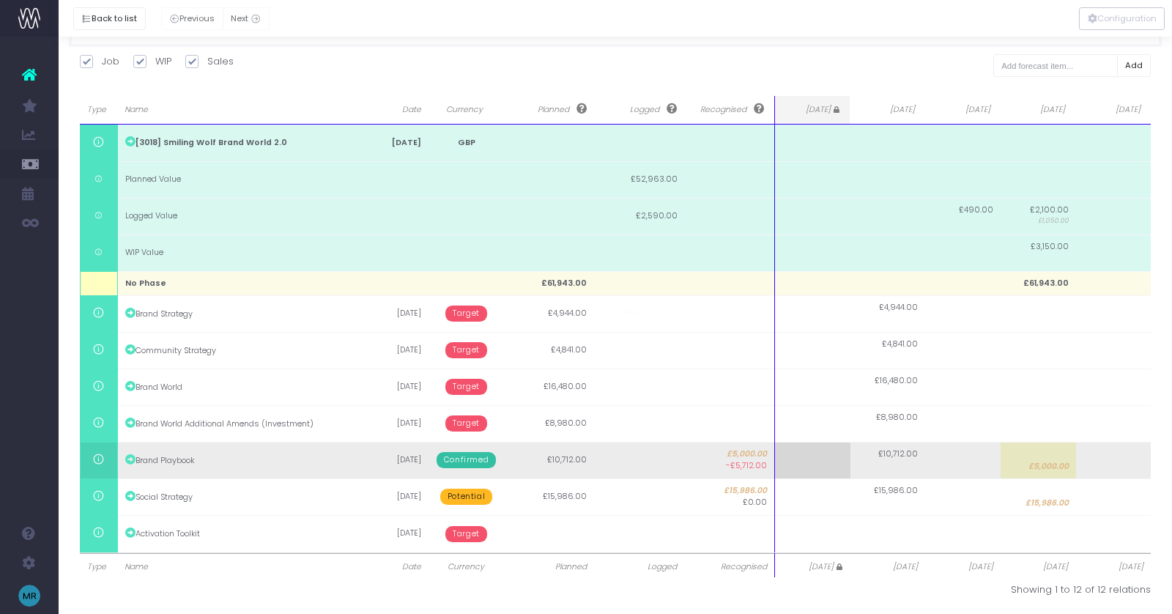
click at [1102, 457] on td at bounding box center [1113, 460] width 75 height 37
type input "5400"
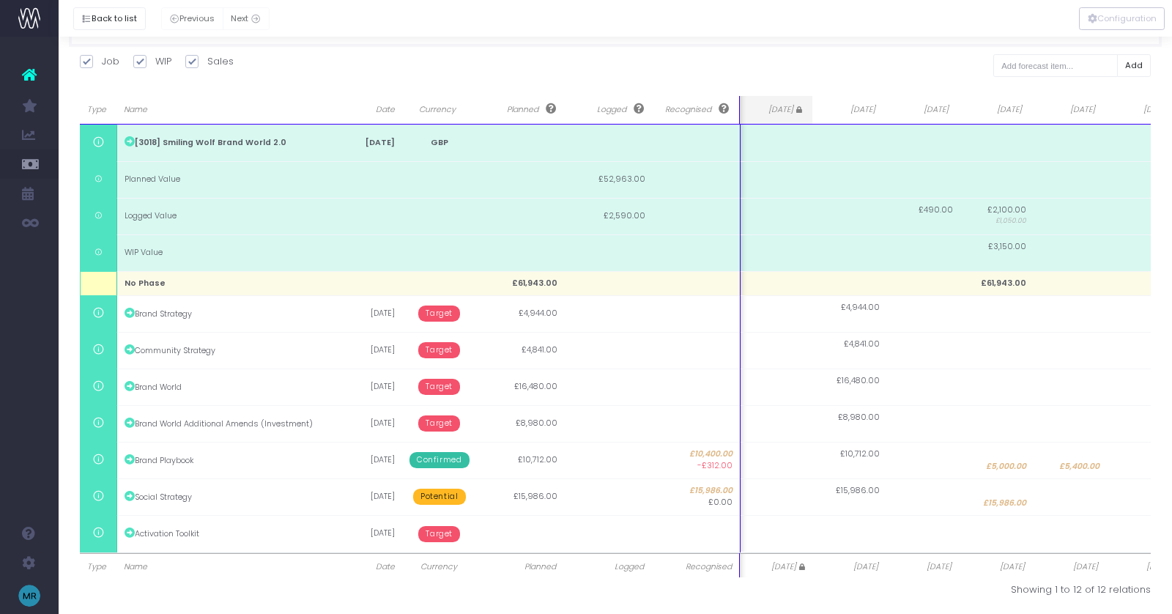
scroll to position [0, 27]
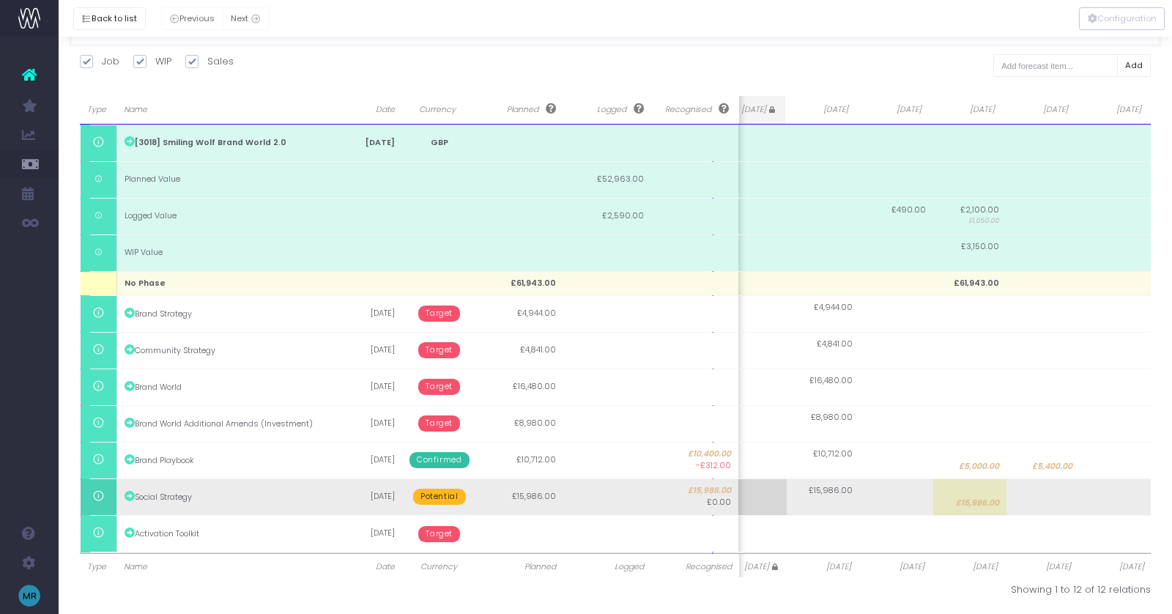
click at [1052, 503] on td at bounding box center [1042, 496] width 73 height 37
click at [960, 499] on span "£15,986.00" at bounding box center [977, 503] width 43 height 12
type input "15986"
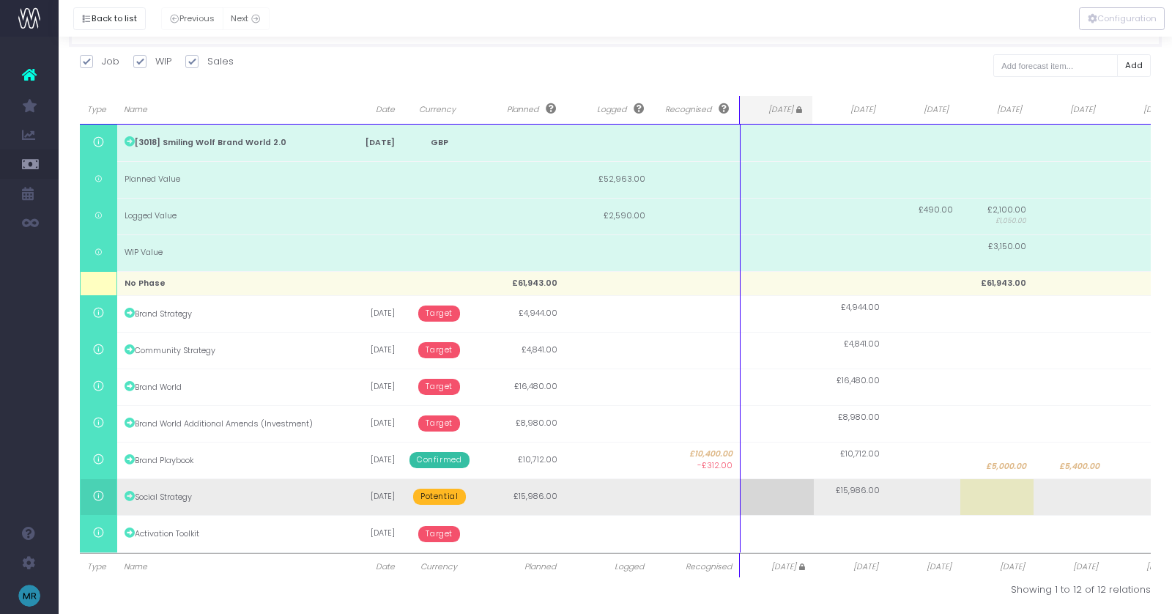
click at [1090, 495] on td at bounding box center [1070, 496] width 73 height 37
type input "15986"
click at [1056, 497] on span "£15,986.00" at bounding box center [1077, 503] width 43 height 12
type input "15520"
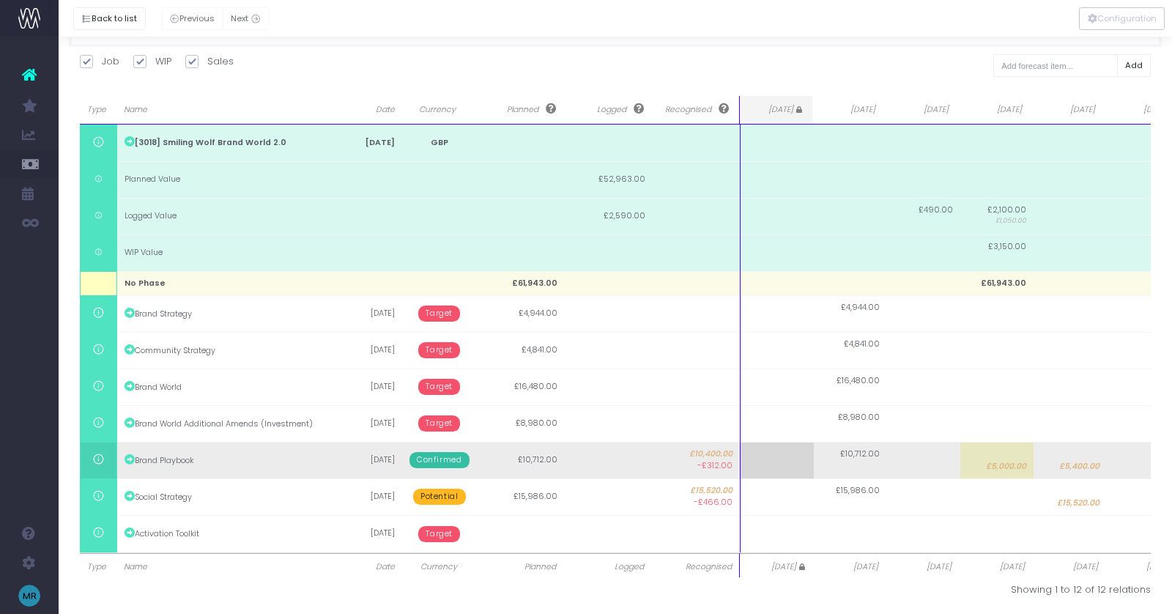
scroll to position [185, 0]
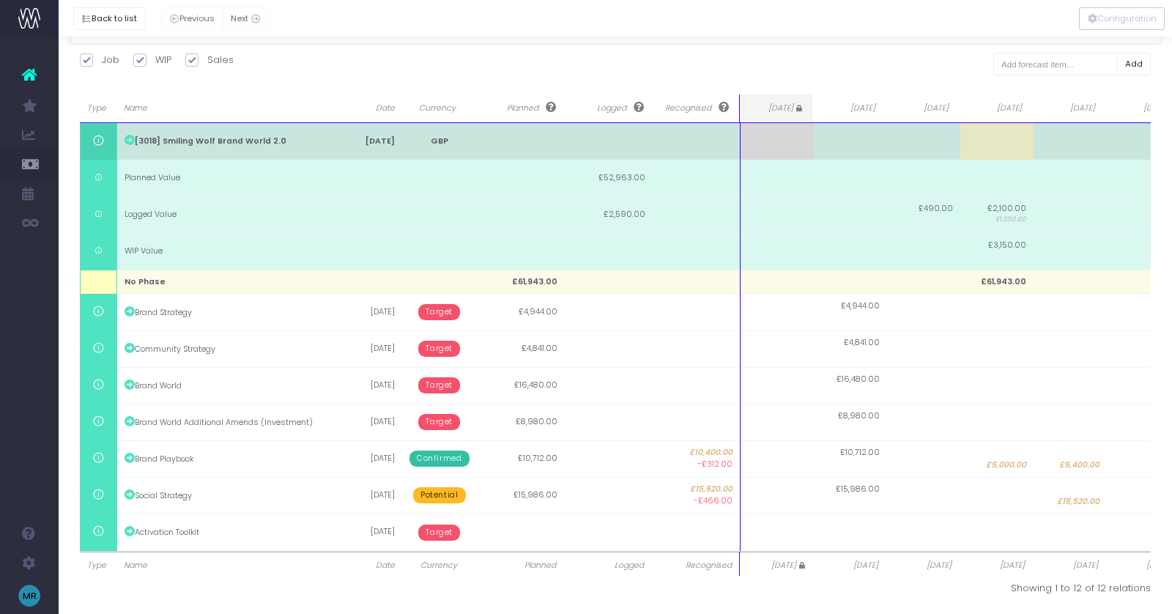
drag, startPoint x: 165, startPoint y: 141, endPoint x: 283, endPoint y: 144, distance: 118.0
click at [283, 144] on td "[3018] Smiling Wolf Brand World 2.0" at bounding box center [226, 141] width 220 height 37
copy td "Smiling Wolf Brand World 2.0"
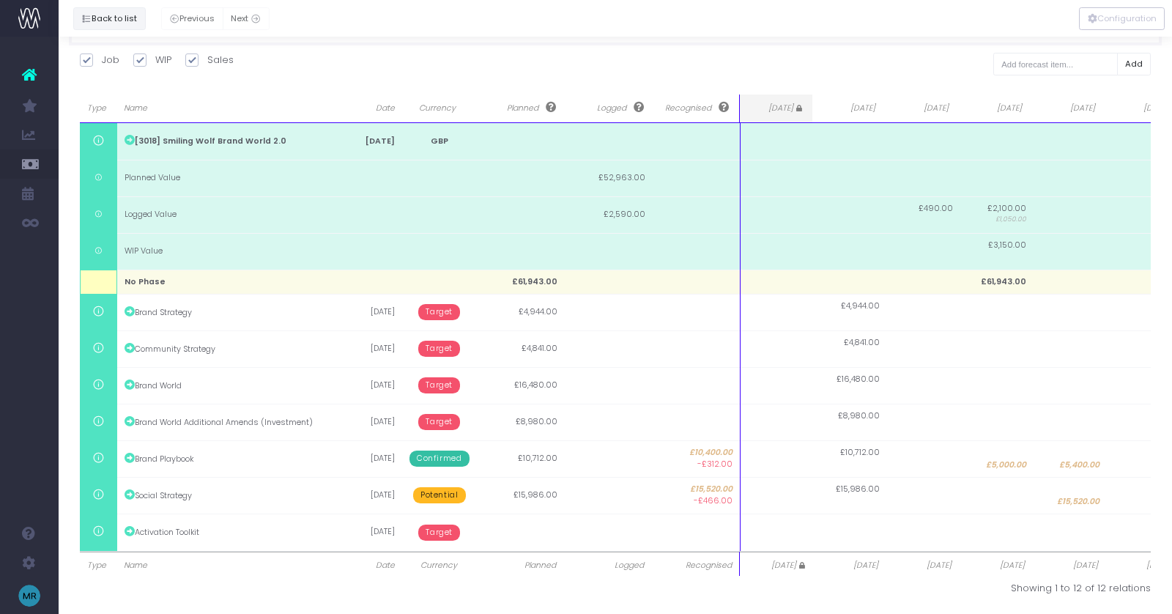
click at [103, 19] on button "Back to list" at bounding box center [109, 18] width 73 height 23
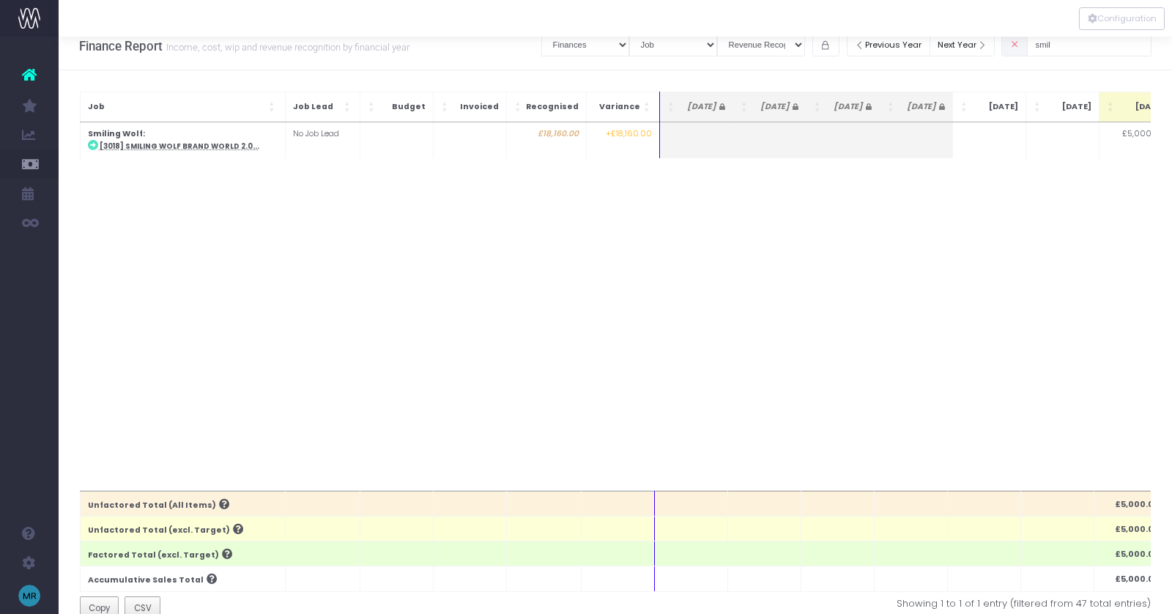
scroll to position [0, 0]
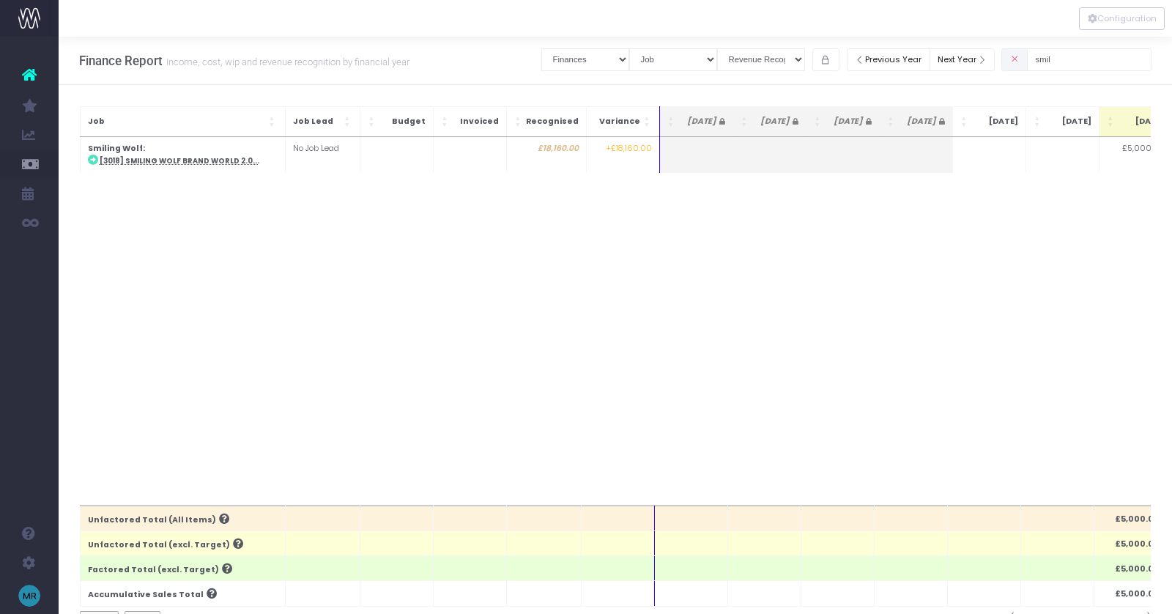
click at [1020, 59] on icon at bounding box center [1015, 59] width 10 height 0
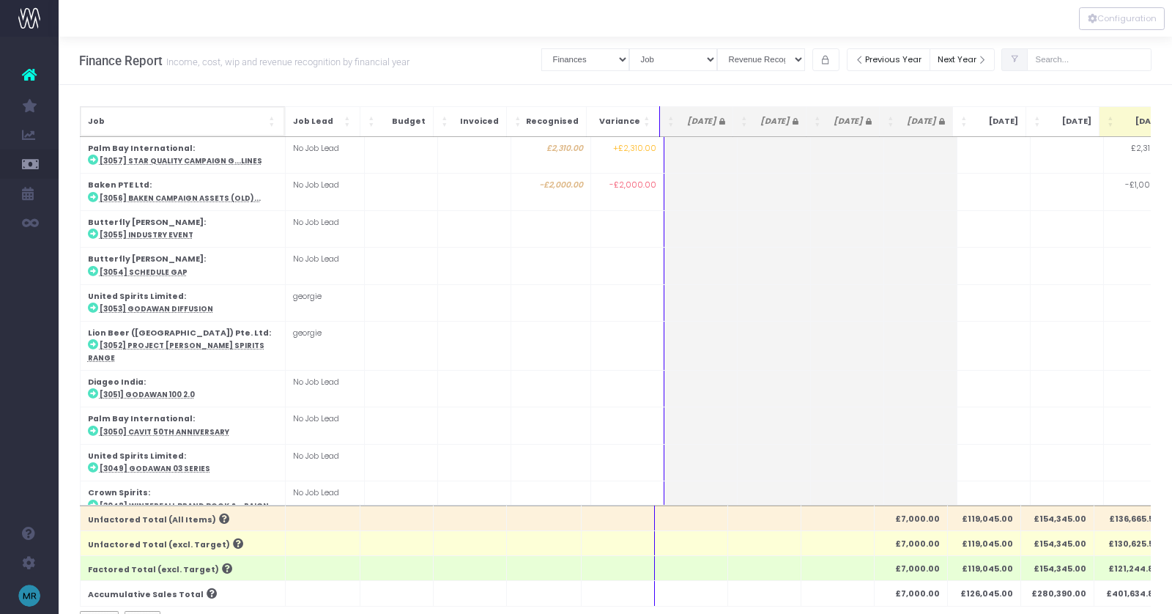
click at [266, 114] on div "Job" at bounding box center [183, 121] width 190 height 15
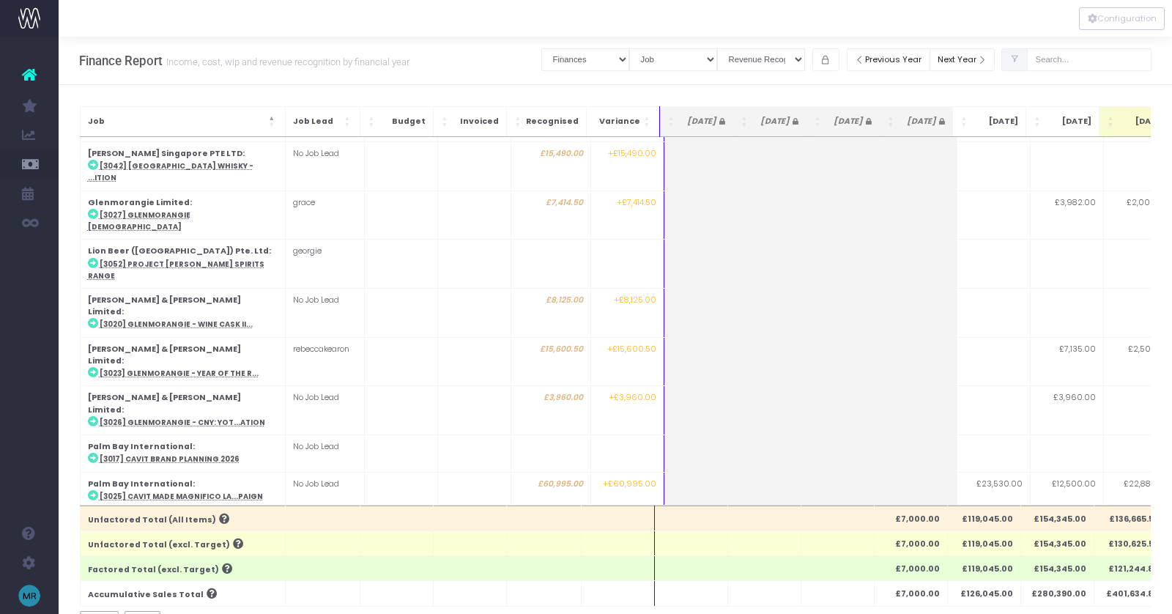
scroll to position [617, 0]
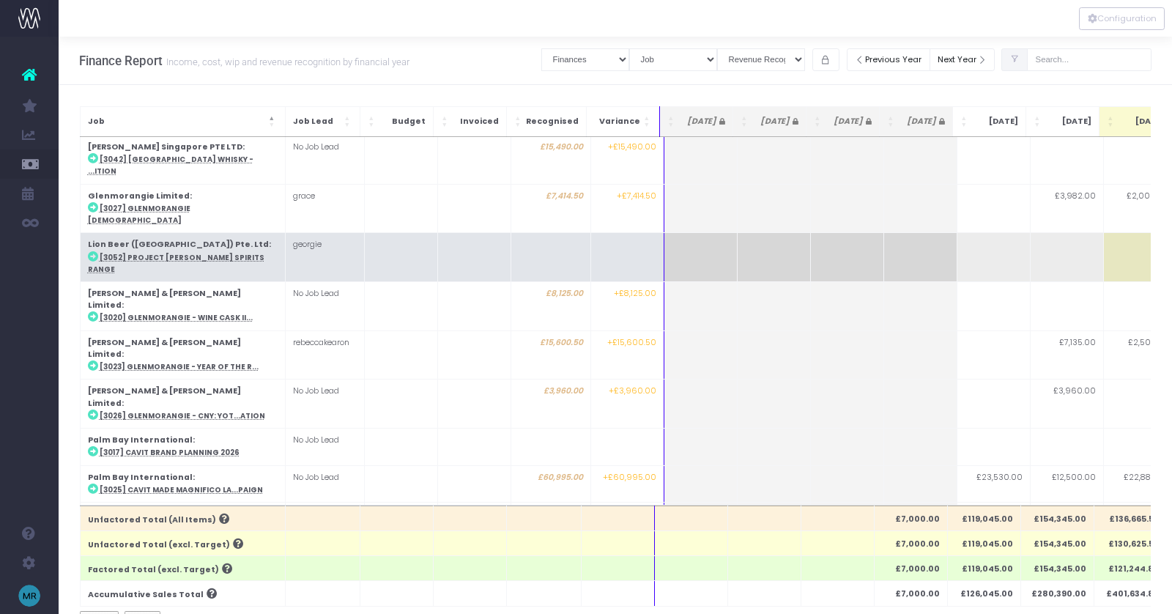
click at [182, 253] on abbr "[3052] Project [PERSON_NAME] Spirits Range" at bounding box center [176, 263] width 177 height 21
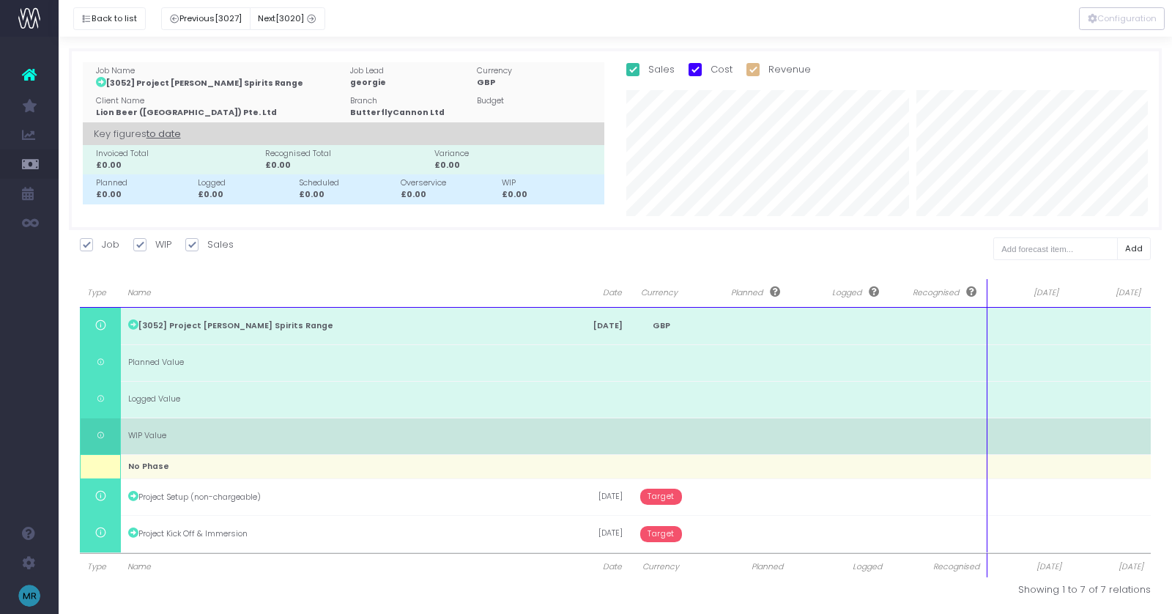
scroll to position [1, 0]
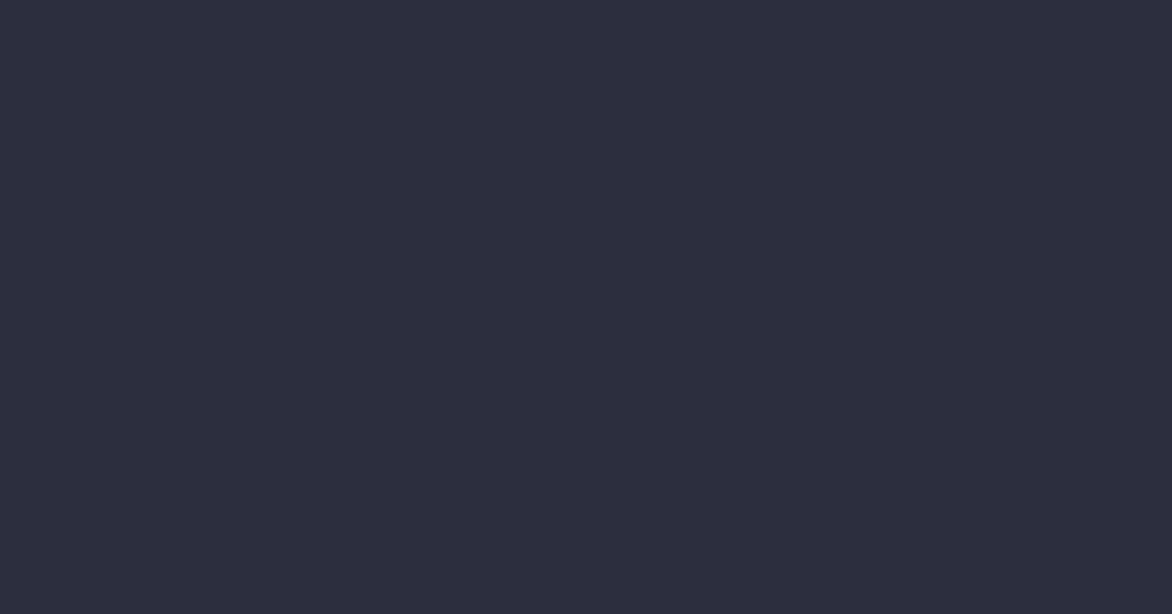
select select "finances"
select select "job"
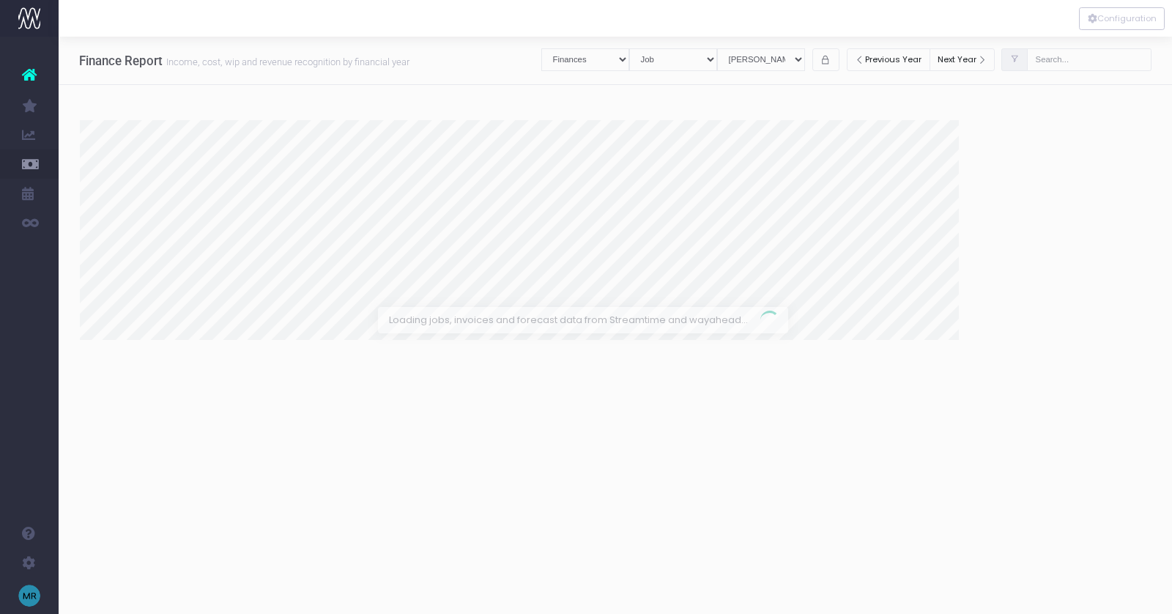
select select "revrec"
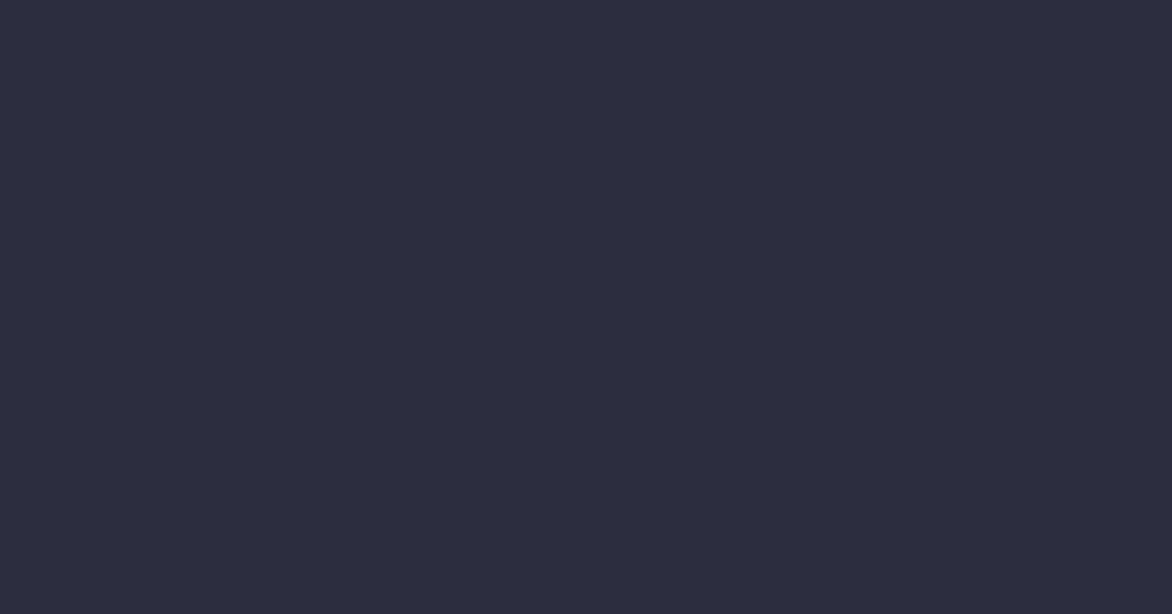
select select "finances"
select select "job"
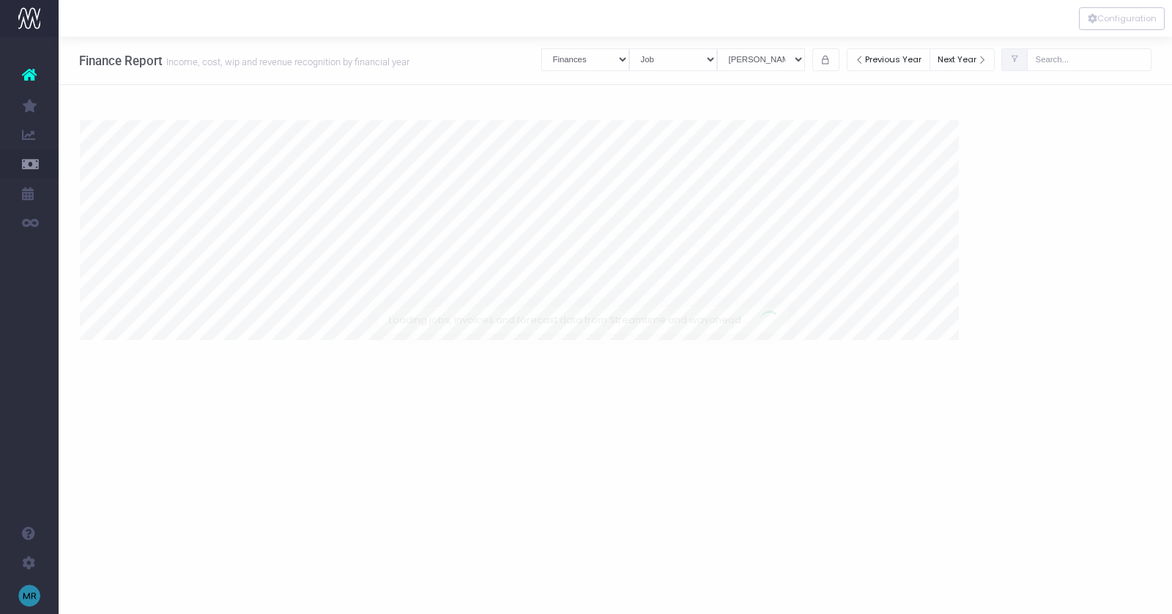
select select "revrec"
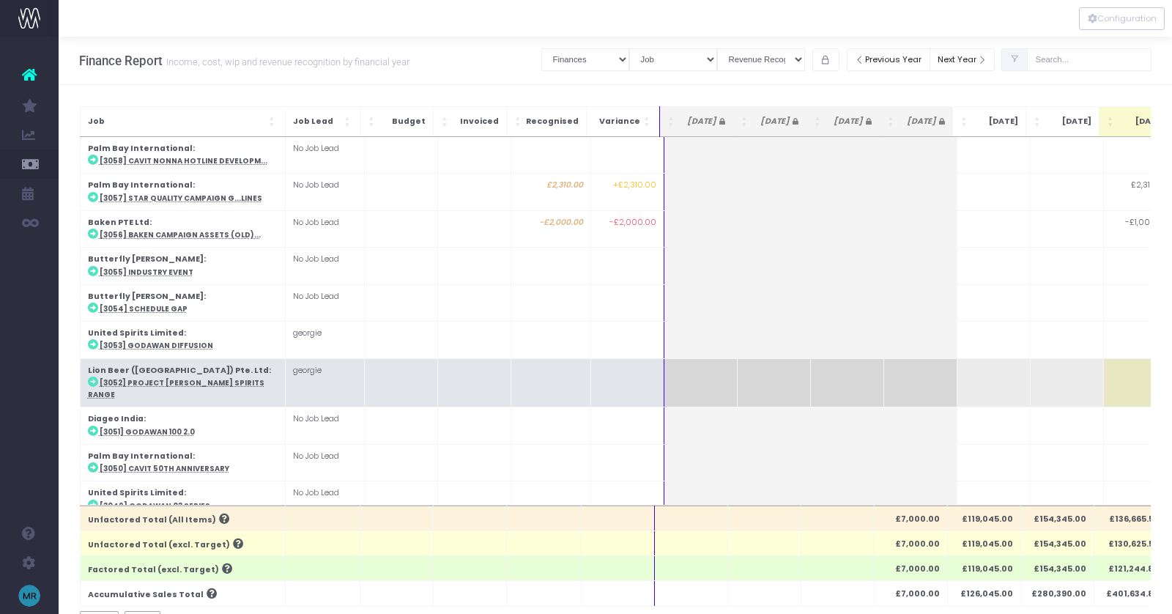
click at [195, 378] on abbr "[3052] Project [PERSON_NAME] Spirits Range" at bounding box center [176, 388] width 177 height 21
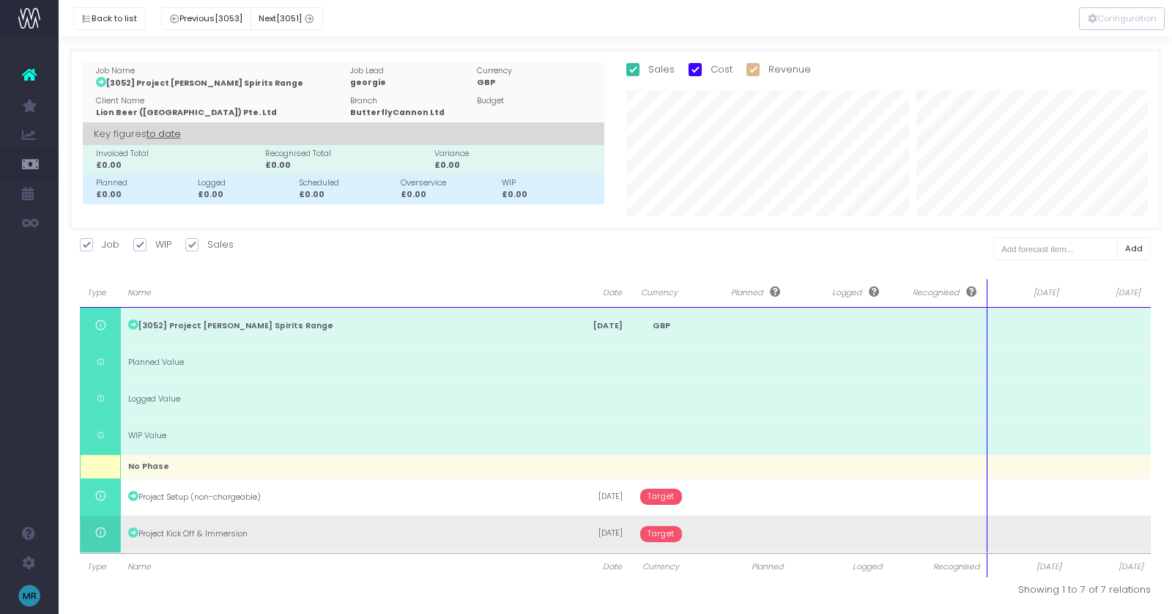
click at [1063, 535] on td at bounding box center [1028, 533] width 82 height 37
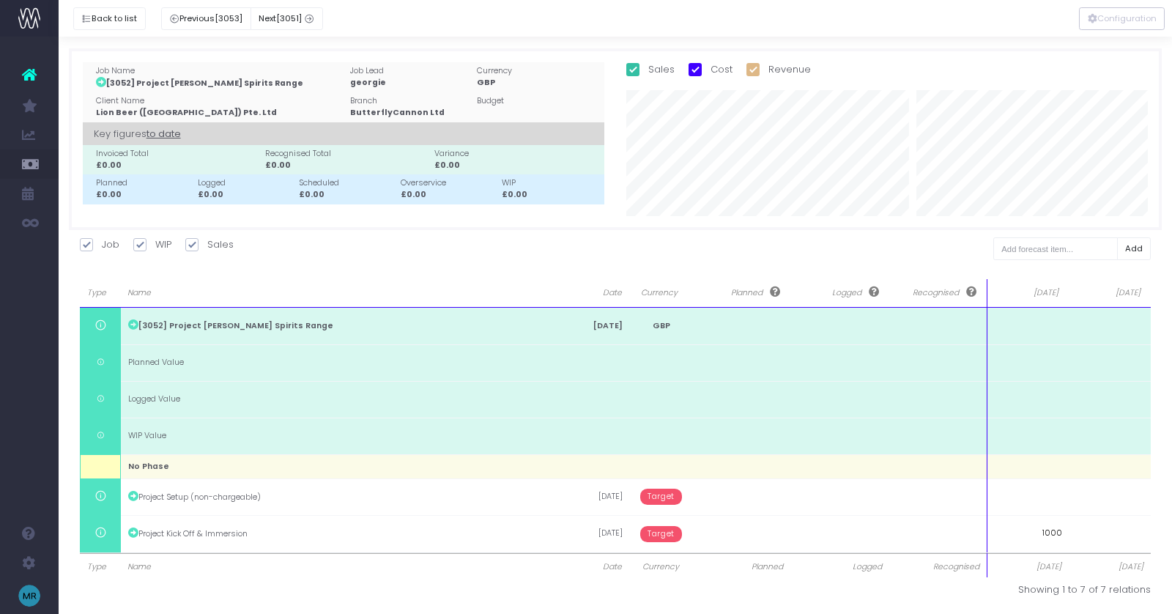
type input "10000"
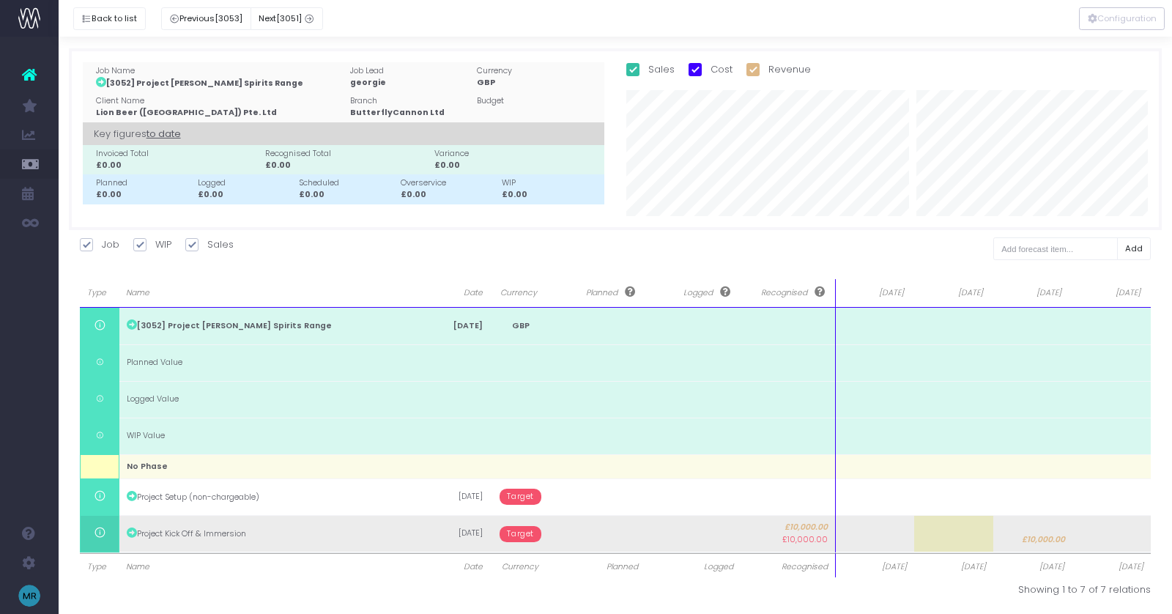
click at [516, 534] on span "Target" at bounding box center [521, 534] width 42 height 16
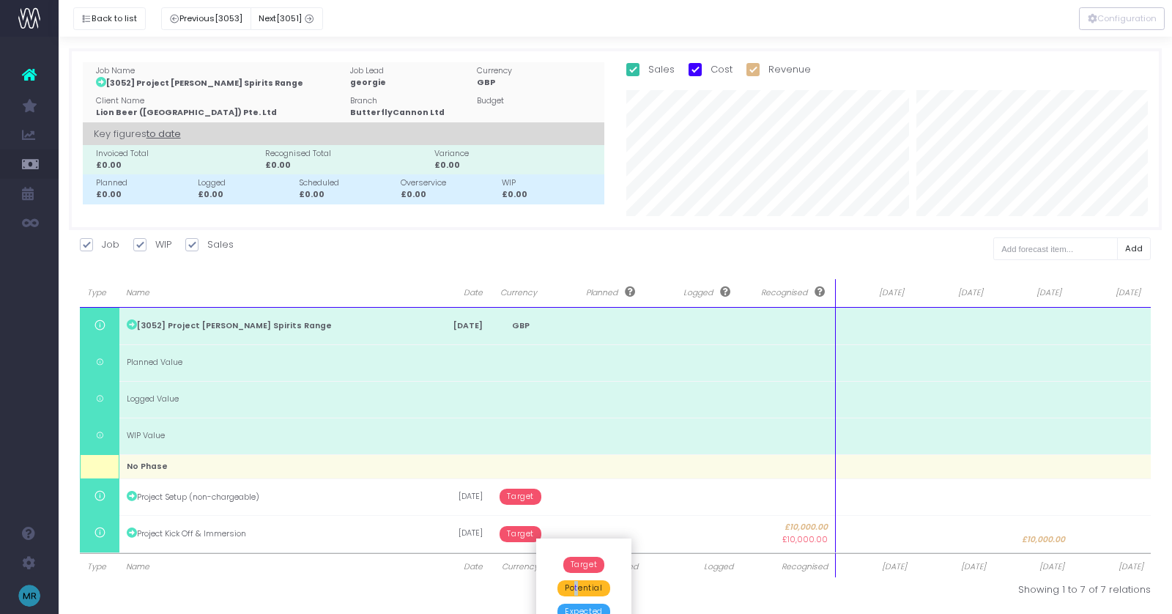
click at [576, 589] on span "Potential" at bounding box center [583, 588] width 52 height 16
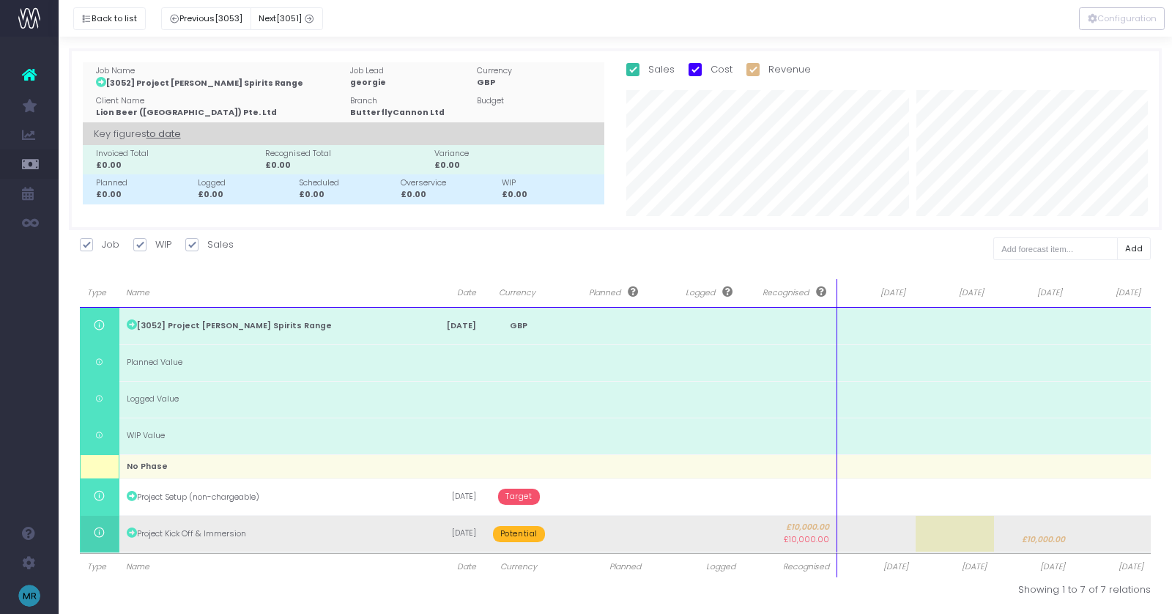
click at [955, 532] on td at bounding box center [955, 533] width 78 height 37
type input "-10000"
click at [1035, 540] on body "Oh my... this is bad. [PERSON_NAME] wasn't able to load this page. Please conta…" at bounding box center [586, 307] width 1172 height 614
click at [972, 535] on span "-£10,000.00" at bounding box center [963, 540] width 48 height 12
type input "10000"
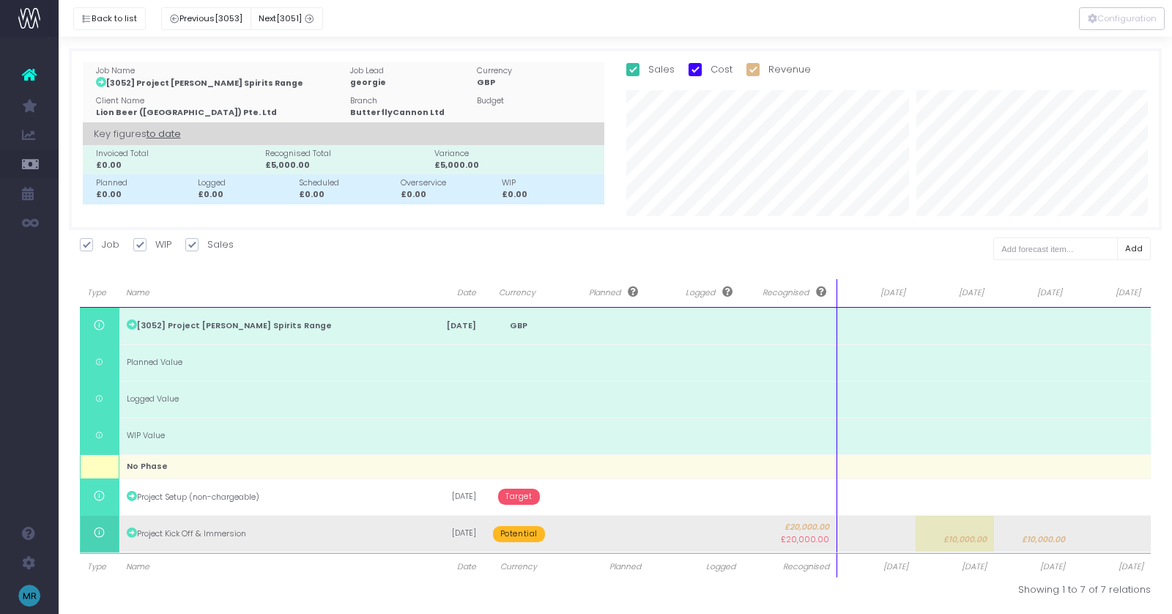
click at [1119, 540] on td at bounding box center [1111, 533] width 78 height 37
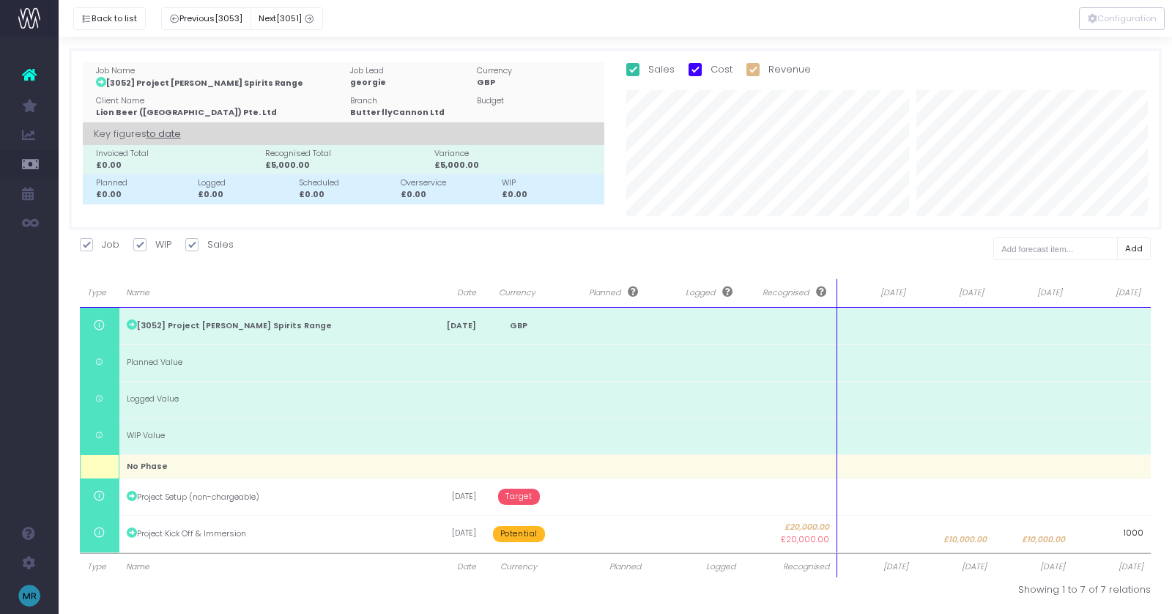
type input "10000"
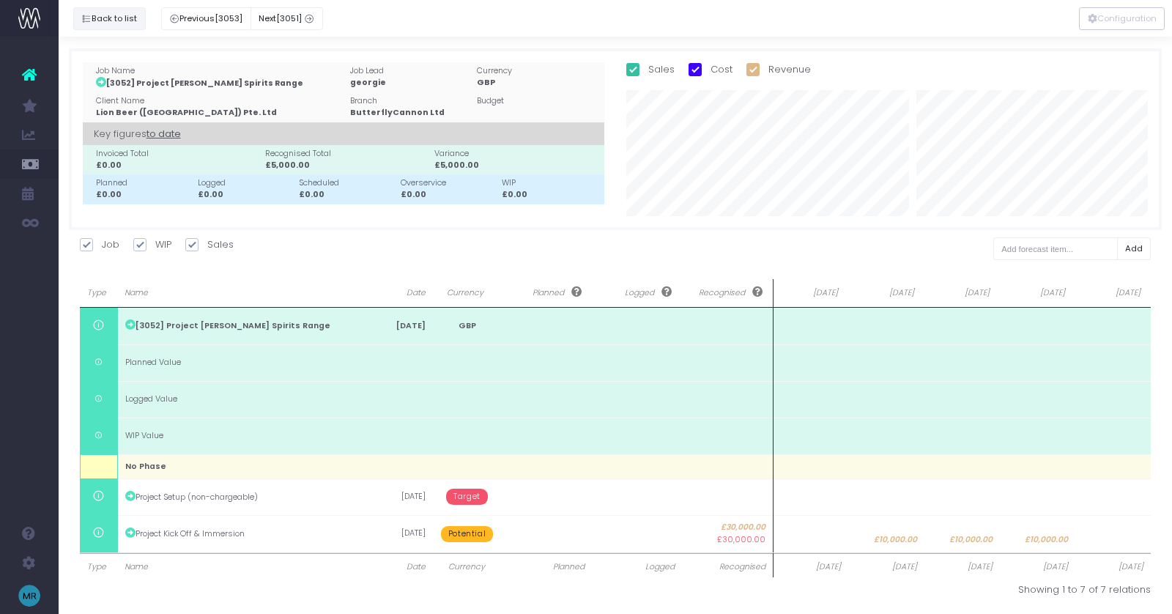
click at [97, 21] on button "Back to list" at bounding box center [109, 18] width 73 height 23
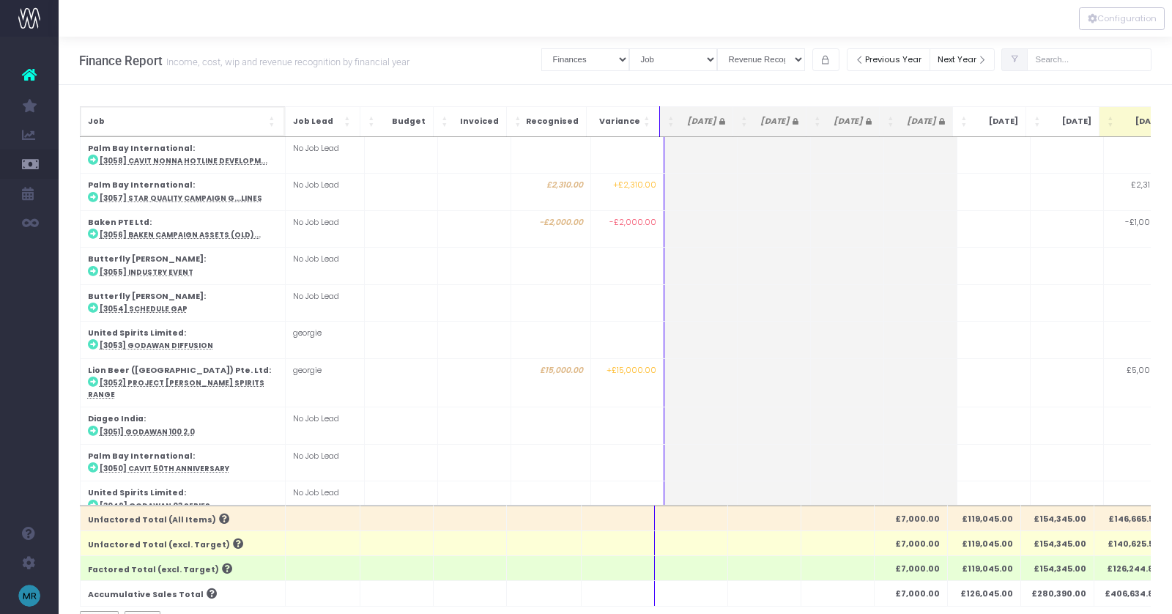
click at [267, 121] on div "Job" at bounding box center [183, 121] width 190 height 15
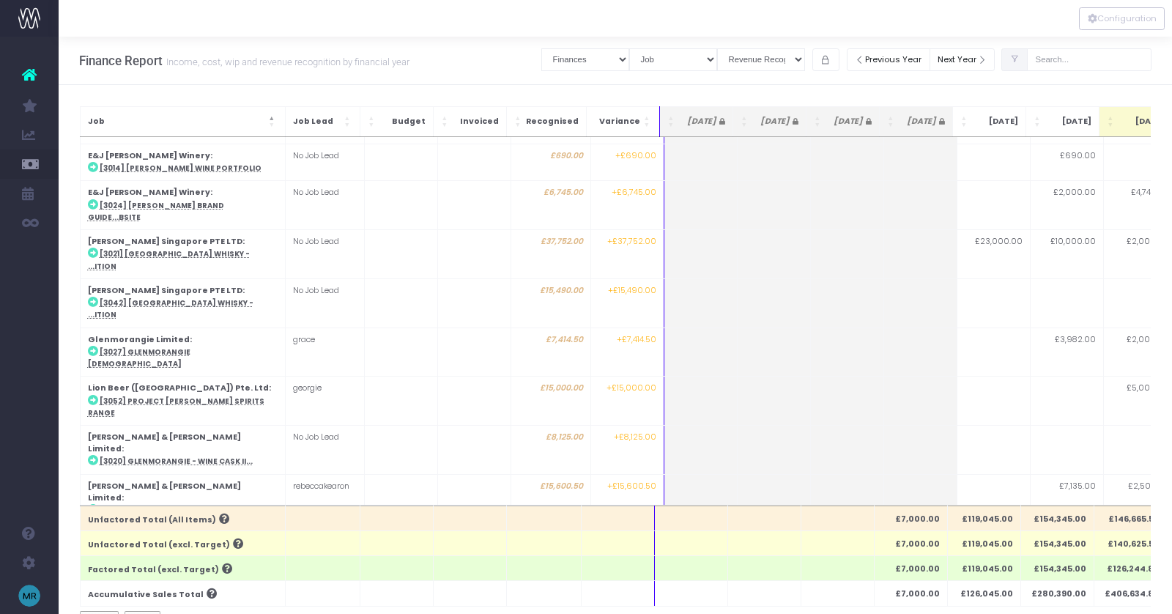
scroll to position [477, 0]
click at [1072, 59] on input "text" at bounding box center [1089, 59] width 125 height 23
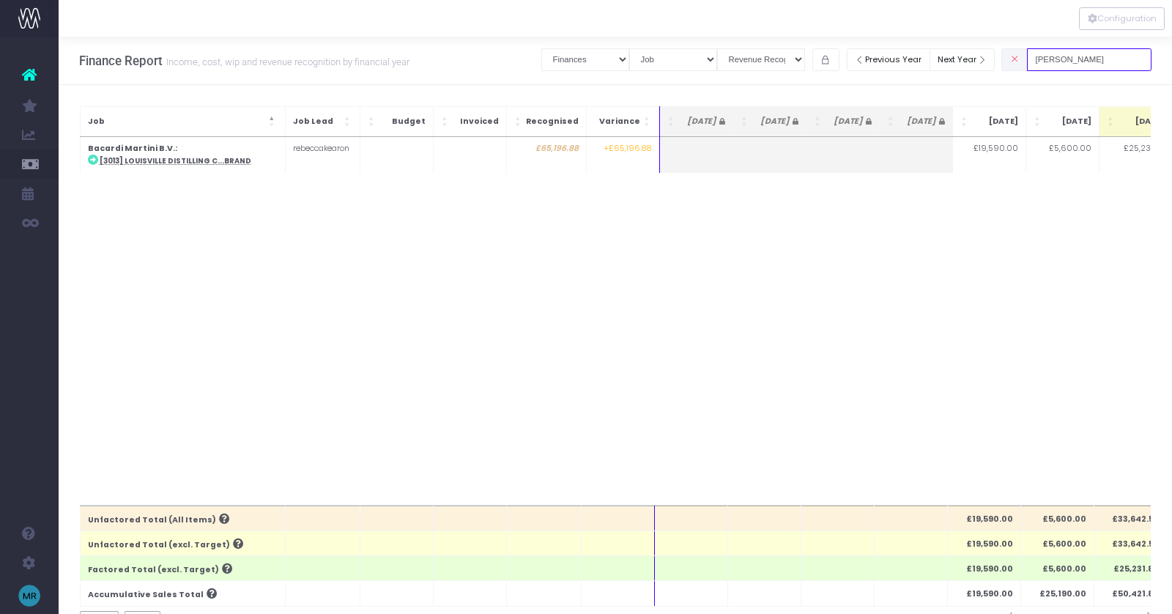
type input "[PERSON_NAME]"
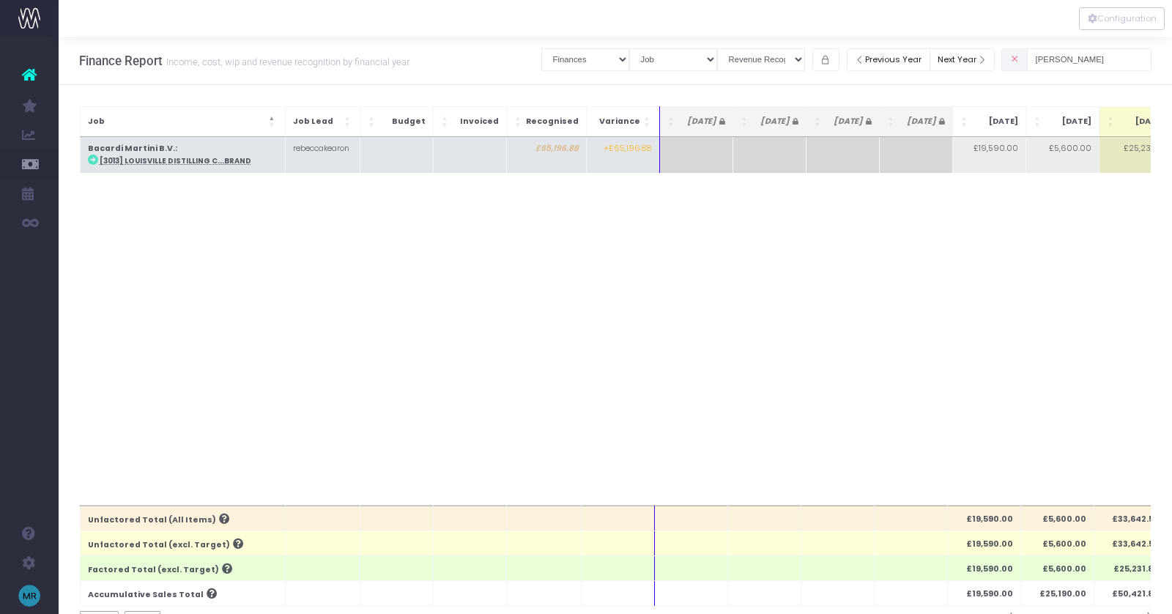
click at [174, 160] on abbr "[3013] Louisville Distilling C...Brand" at bounding box center [176, 161] width 152 height 10
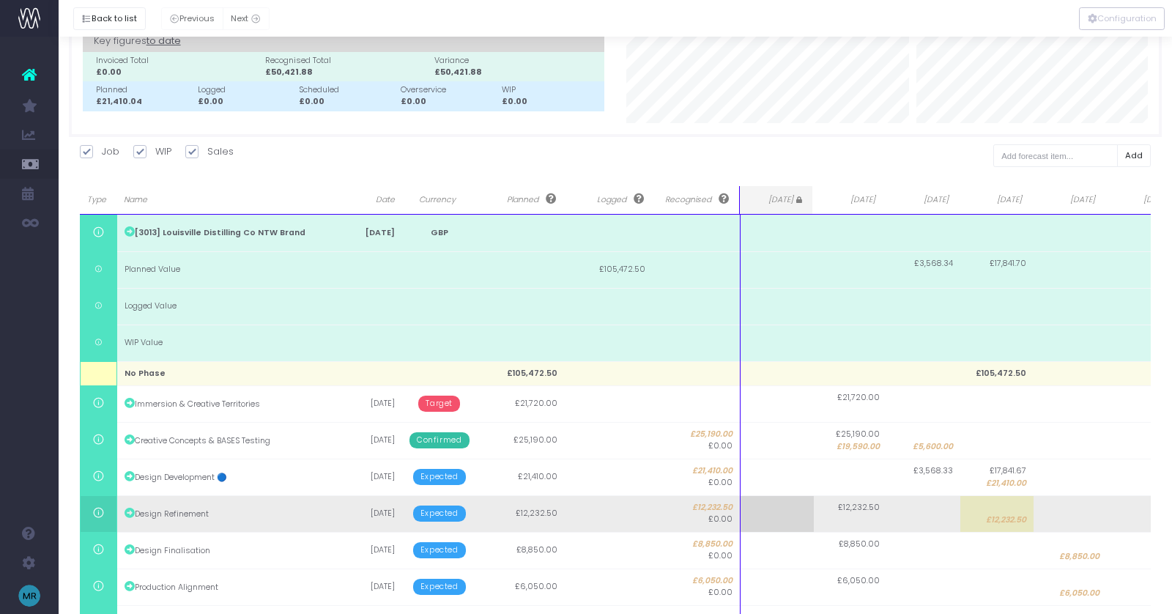
scroll to position [95, 0]
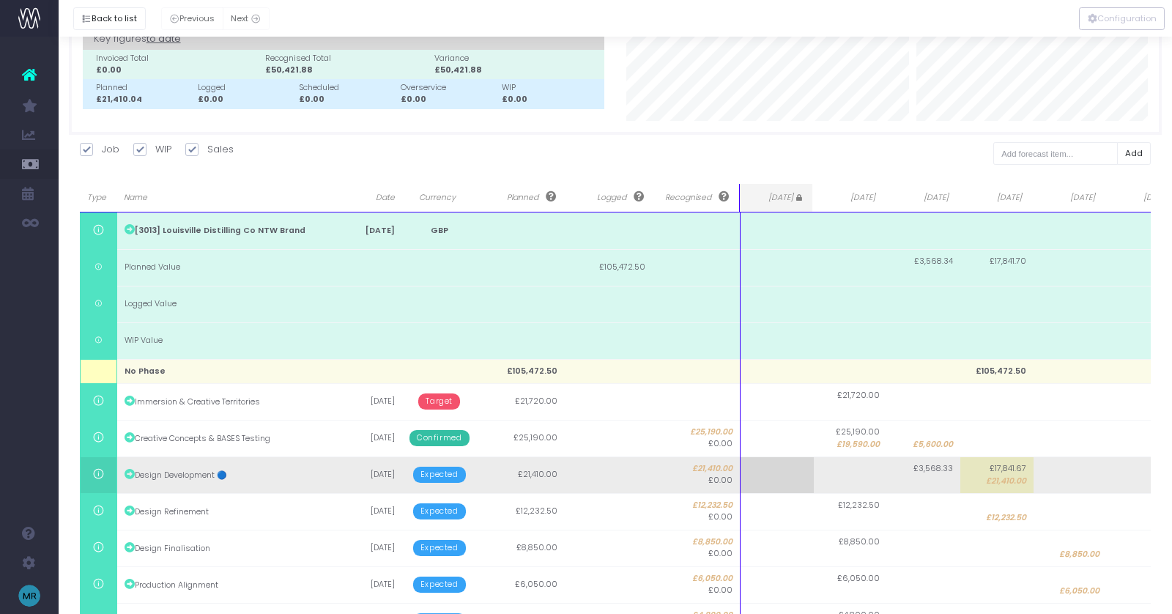
click at [1066, 475] on td at bounding box center [1070, 474] width 73 height 37
click at [1009, 480] on span "£21,410.00" at bounding box center [1006, 481] width 40 height 12
type input "21410"
click at [1080, 475] on body "Oh my... this is bad. [PERSON_NAME] wasn't able to load this page. Please conta…" at bounding box center [586, 212] width 1172 height 614
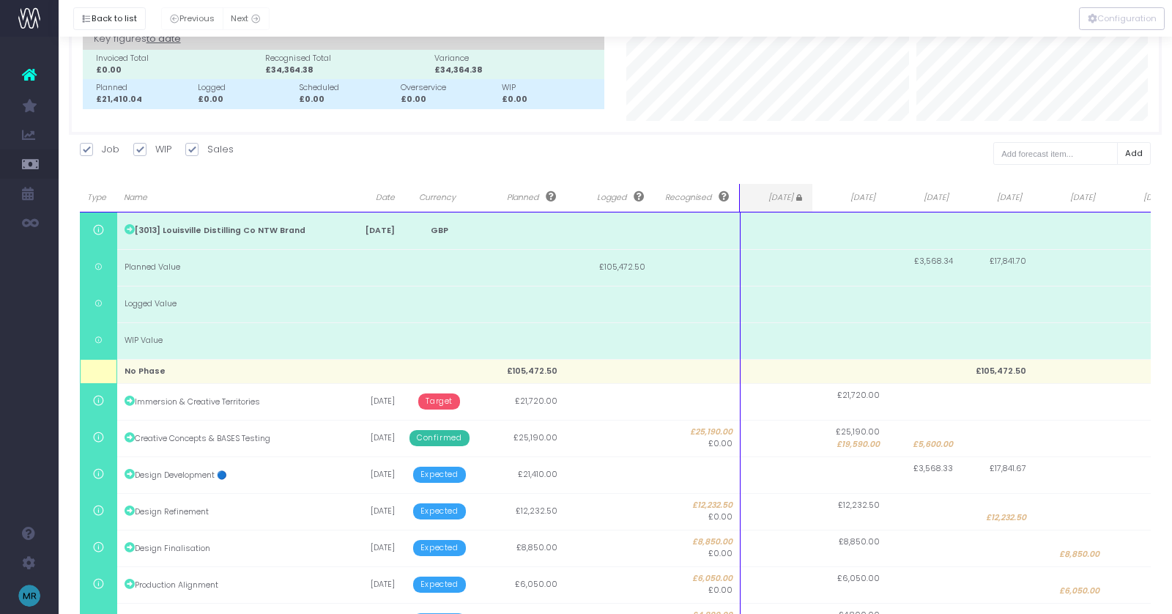
click at [1060, 477] on td at bounding box center [1070, 474] width 73 height 37
type input "21410"
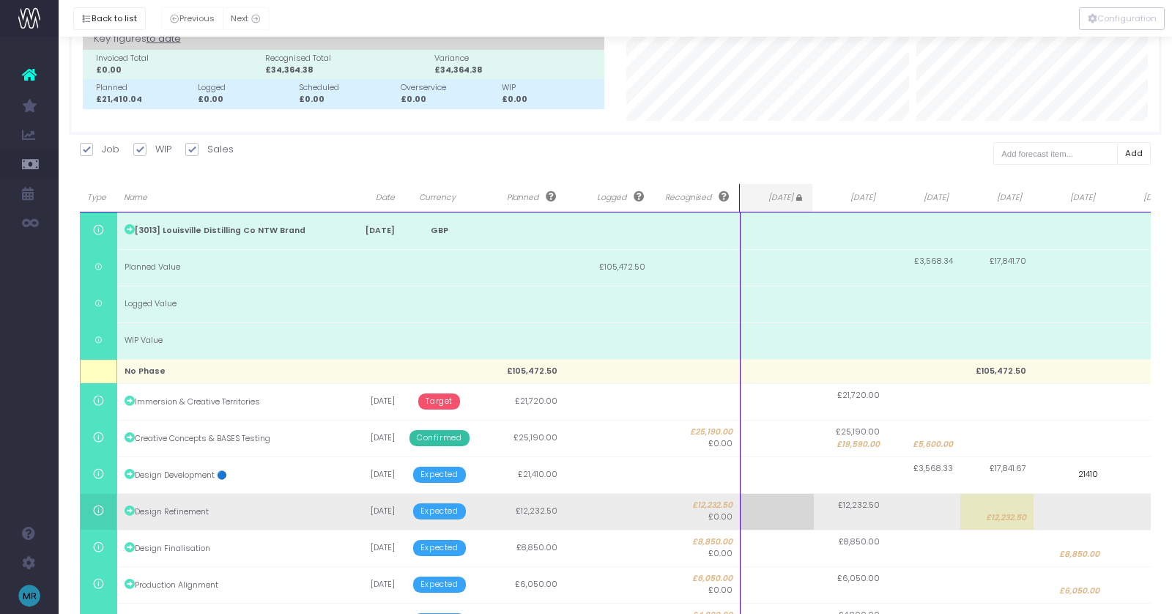
click at [1007, 512] on body "Oh my... this is bad. [PERSON_NAME] wasn't able to load this page. Please conta…" at bounding box center [586, 212] width 1172 height 614
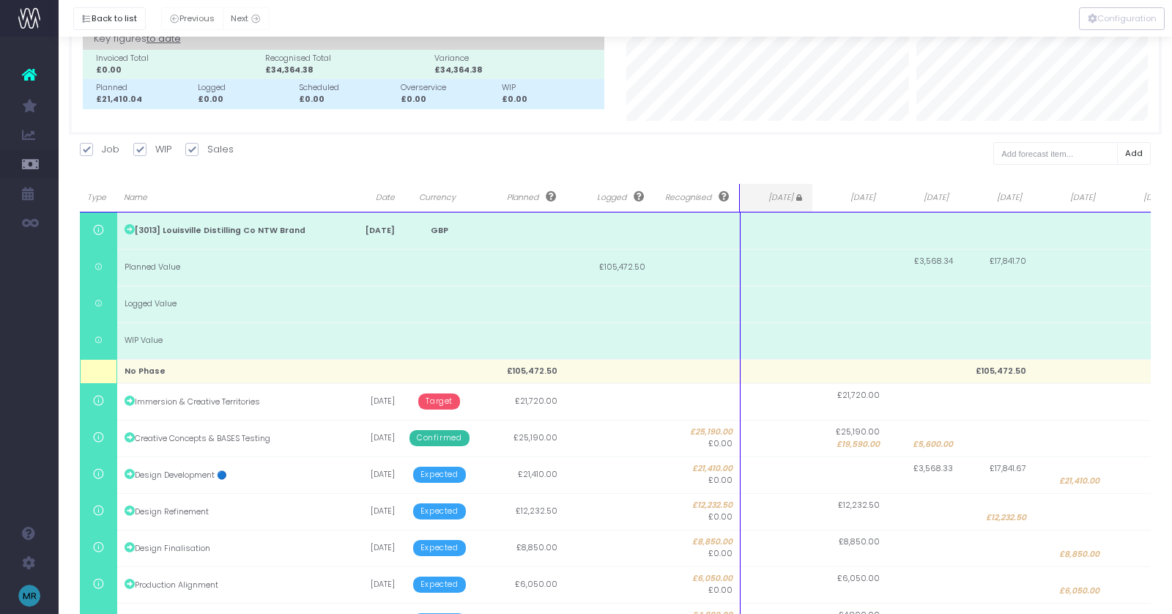
click at [1007, 512] on span "£12,232.50" at bounding box center [1006, 518] width 40 height 12
type input "12232.5"
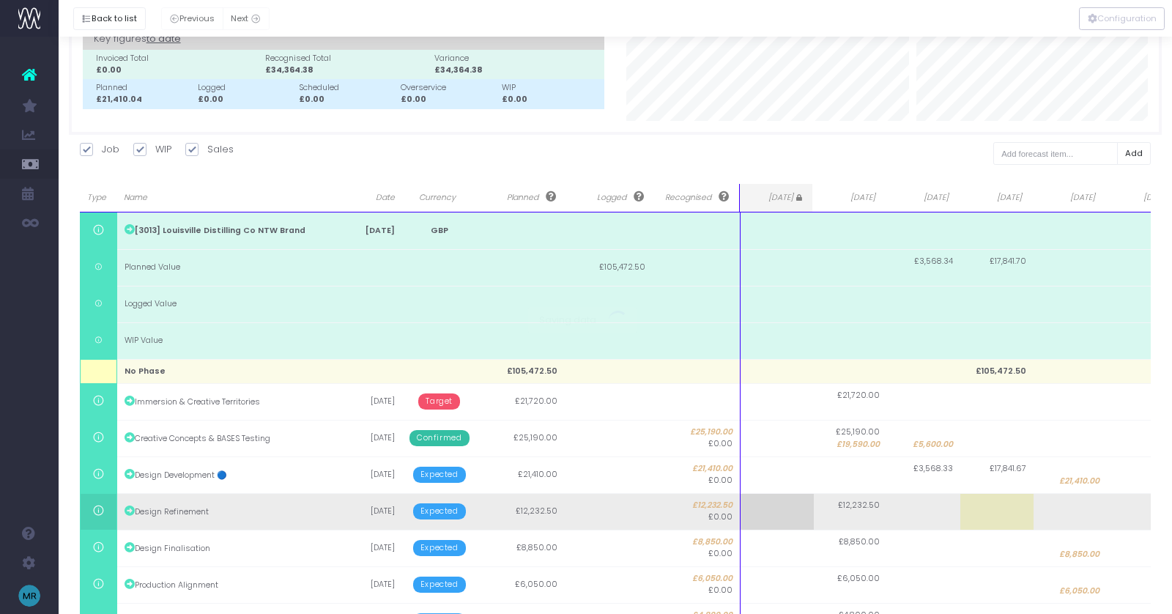
click at [1065, 511] on body "Oh my... this is bad. wayahead wasn't able to load this page. Please contact su…" at bounding box center [586, 212] width 1172 height 614
click at [1075, 513] on td at bounding box center [1070, 511] width 73 height 37
type input "12232.5"
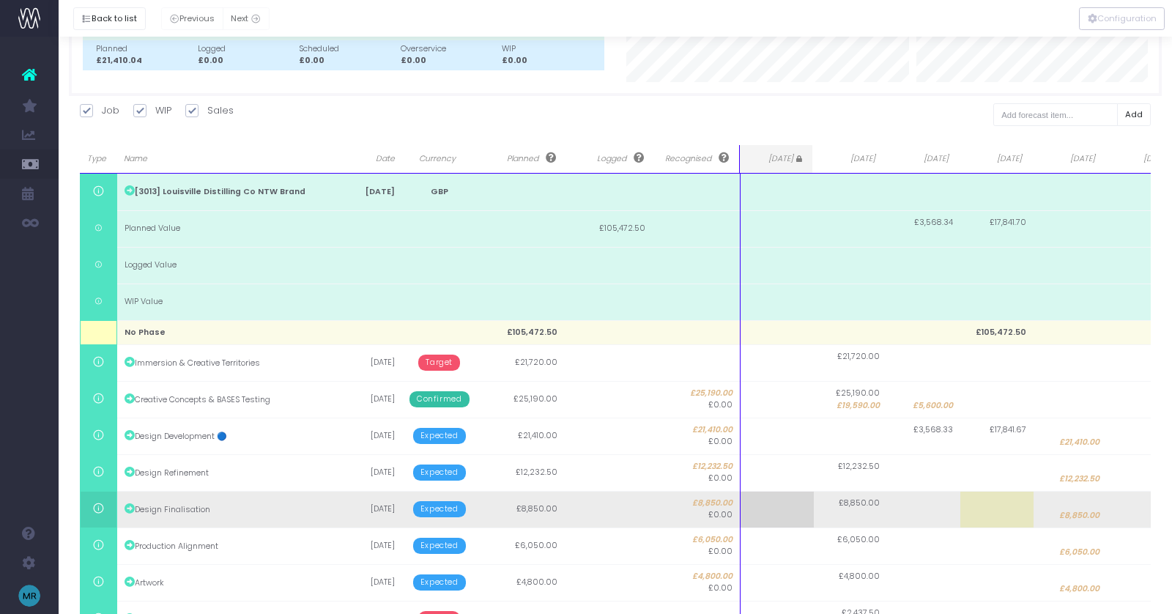
scroll to position [144, 0]
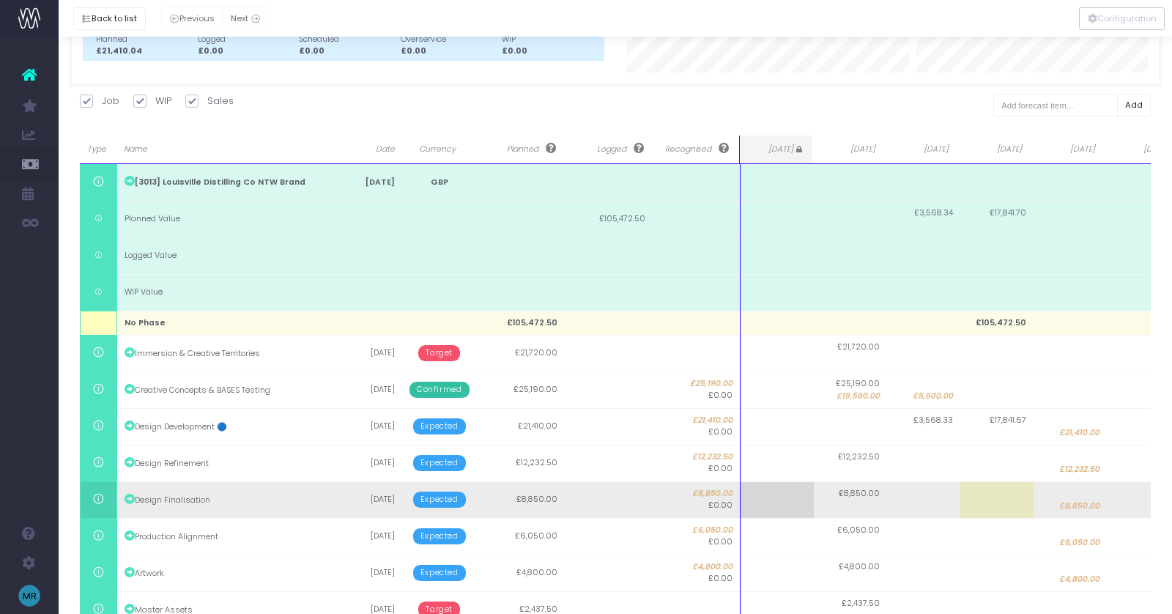
click at [1068, 505] on span "£8,850.00" at bounding box center [1079, 506] width 40 height 12
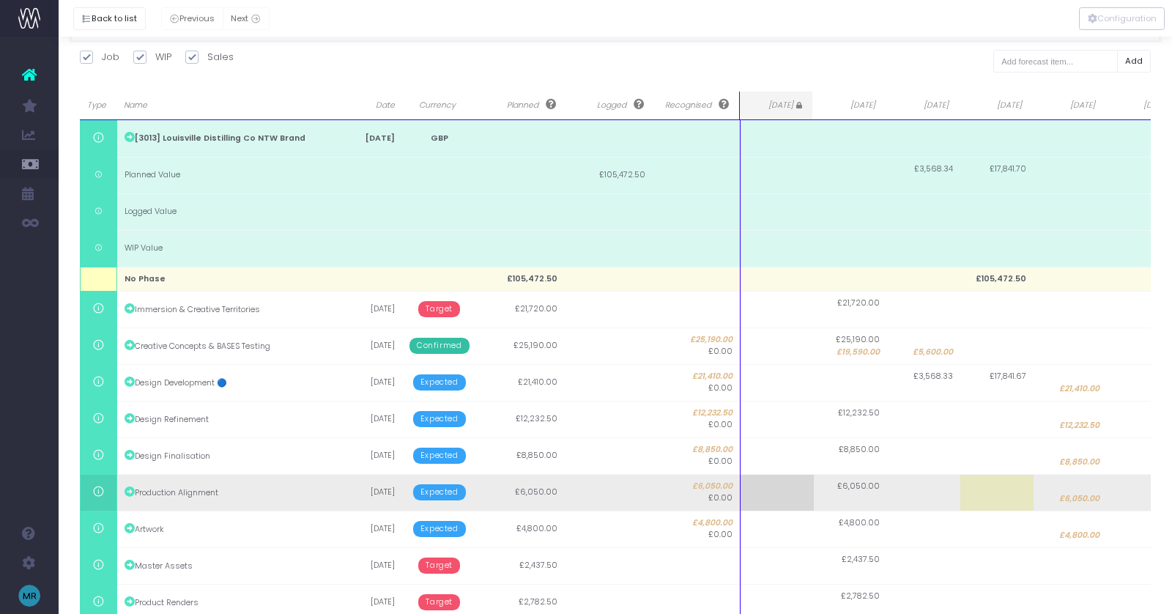
scroll to position [190, 0]
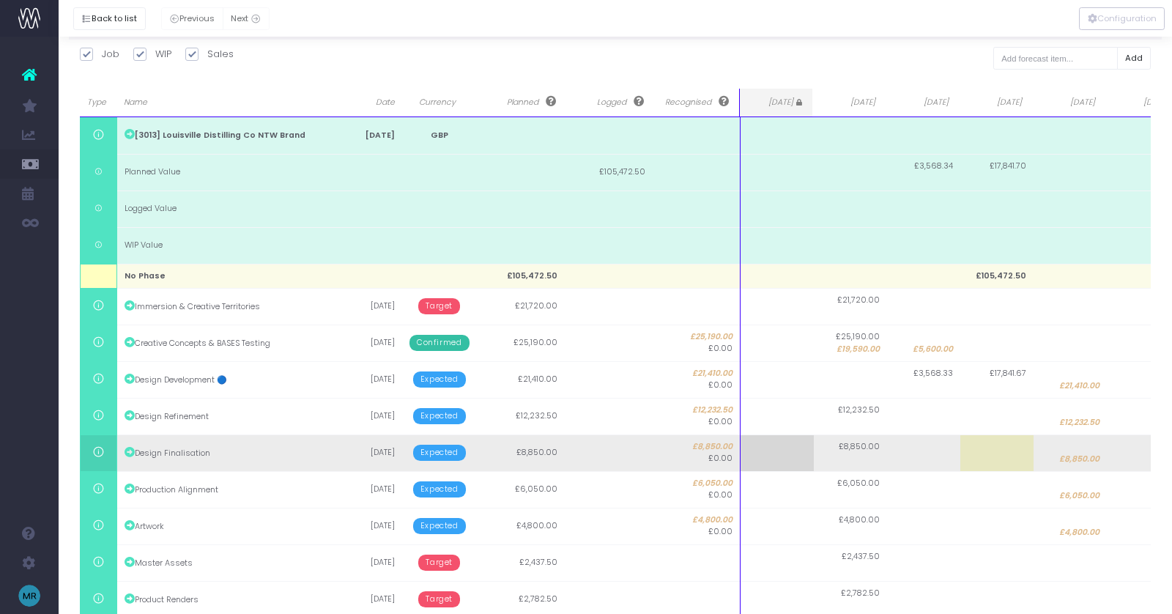
click at [1076, 460] on span "£8,850.00" at bounding box center [1079, 459] width 40 height 12
type input "8250"
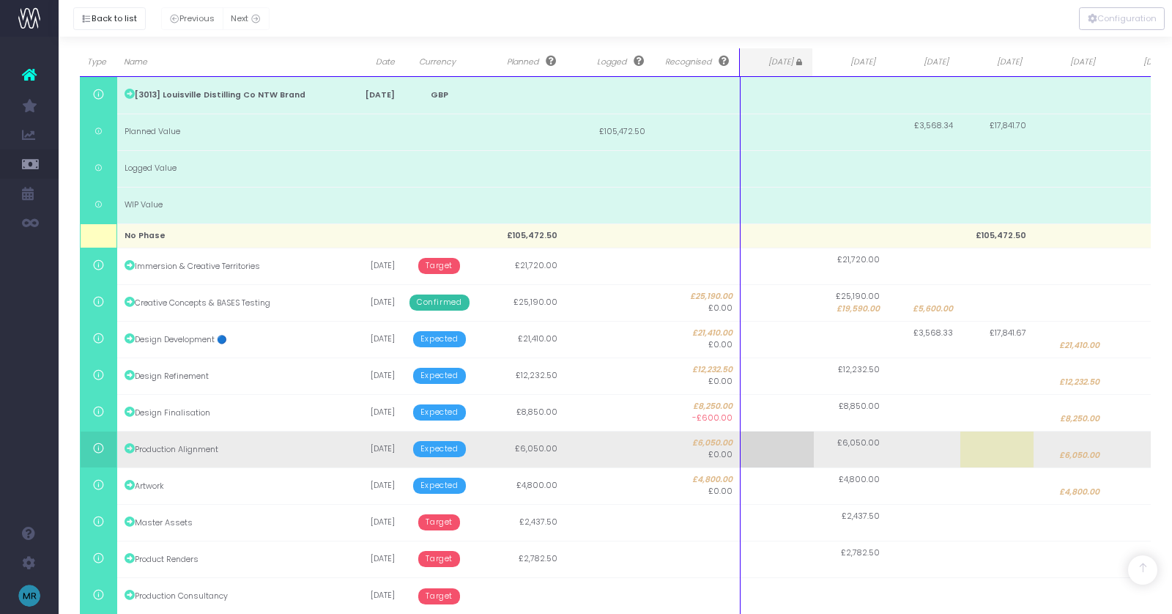
scroll to position [232, 0]
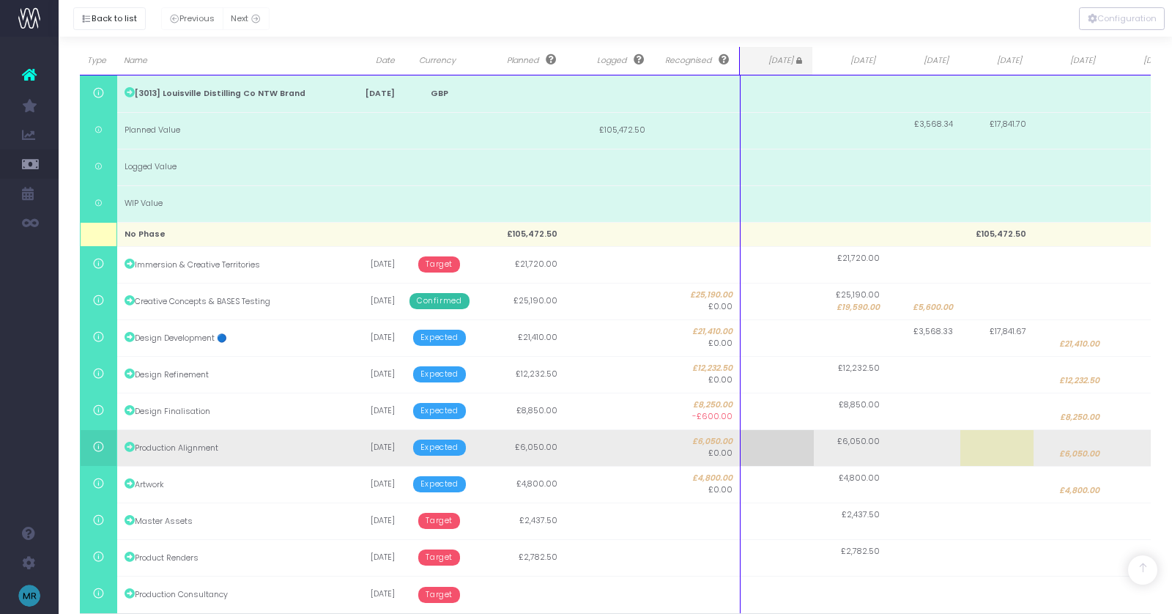
click at [1128, 451] on td at bounding box center [1143, 447] width 73 height 37
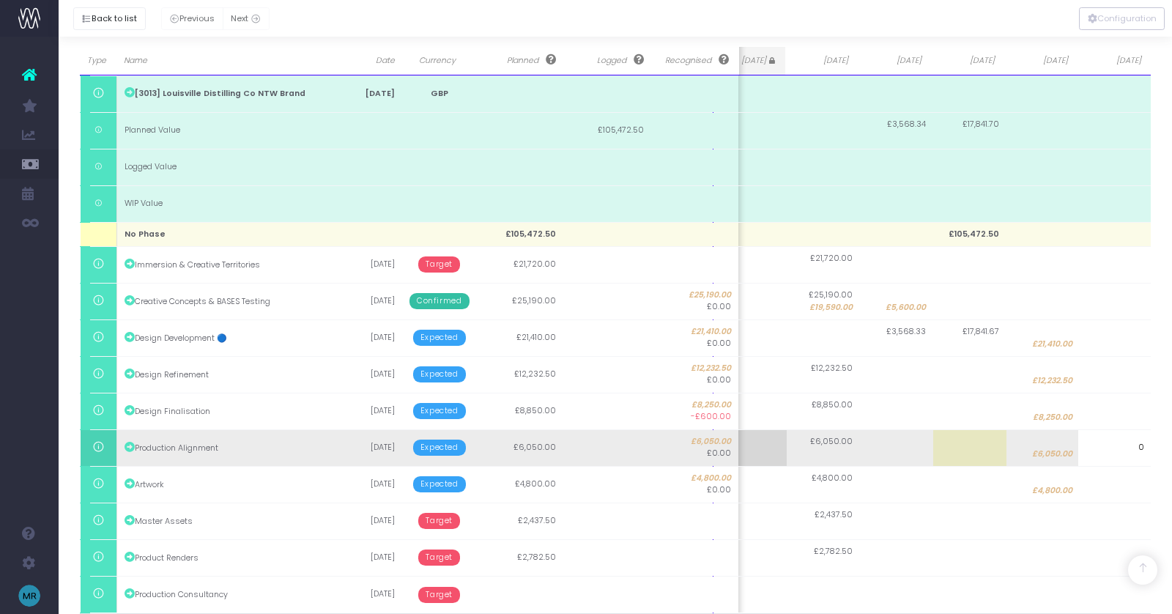
click at [1058, 454] on span "£6,050.00" at bounding box center [1052, 454] width 40 height 12
type input "6050"
click at [1114, 382] on body "Oh my... this is bad. wayahead wasn't able to load this page. Please contact su…" at bounding box center [586, 75] width 1172 height 614
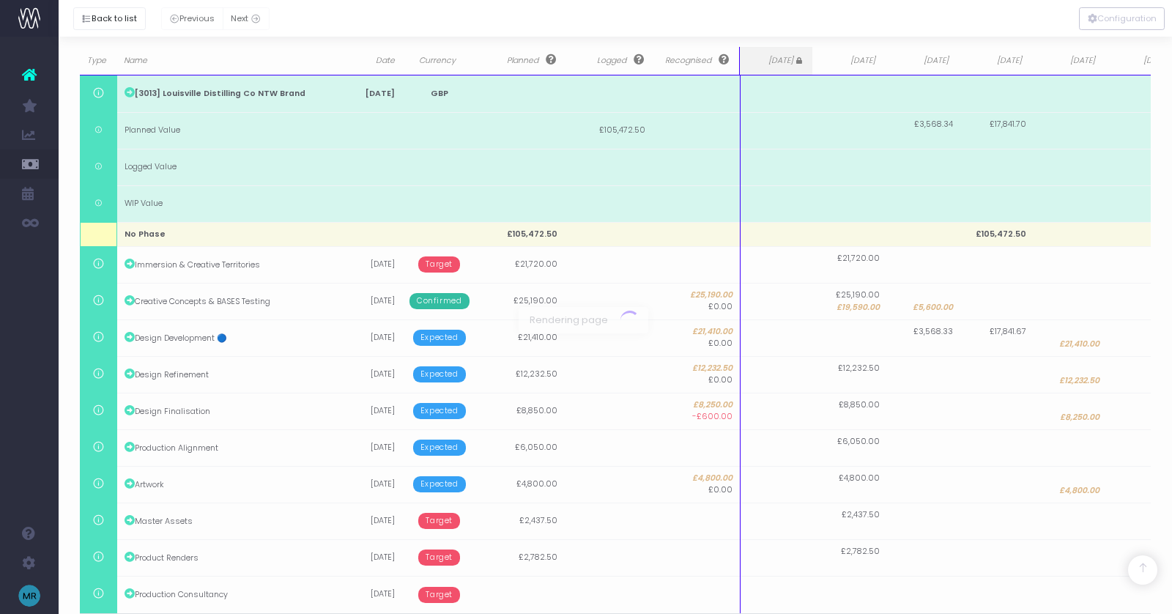
click at [1121, 448] on div at bounding box center [586, 307] width 1172 height 614
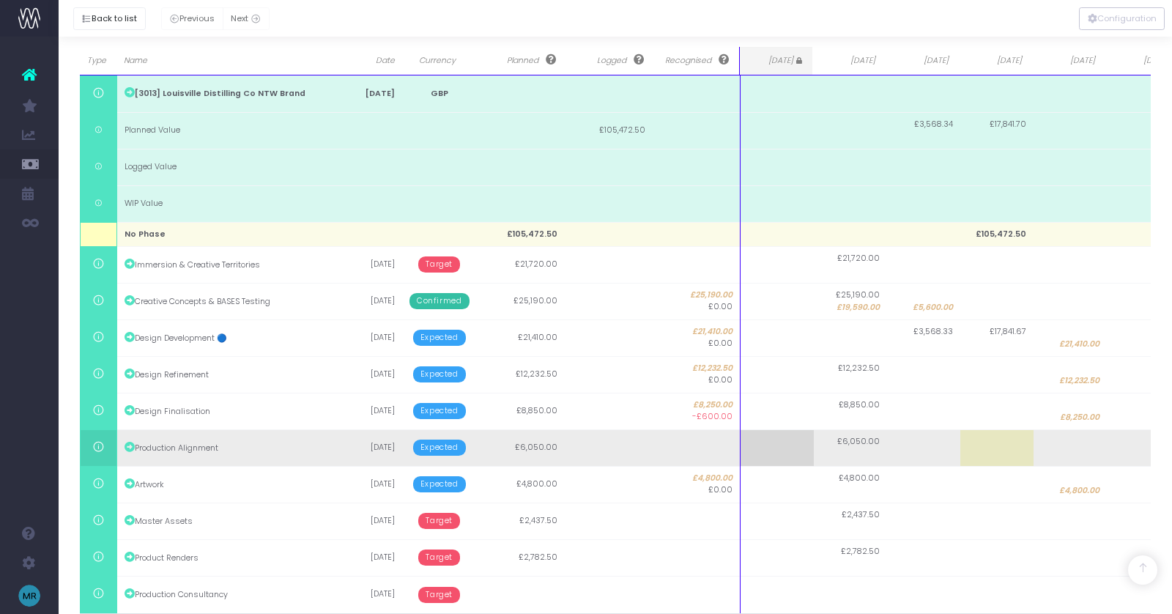
click at [1143, 448] on td at bounding box center [1143, 447] width 73 height 37
type input "6050"
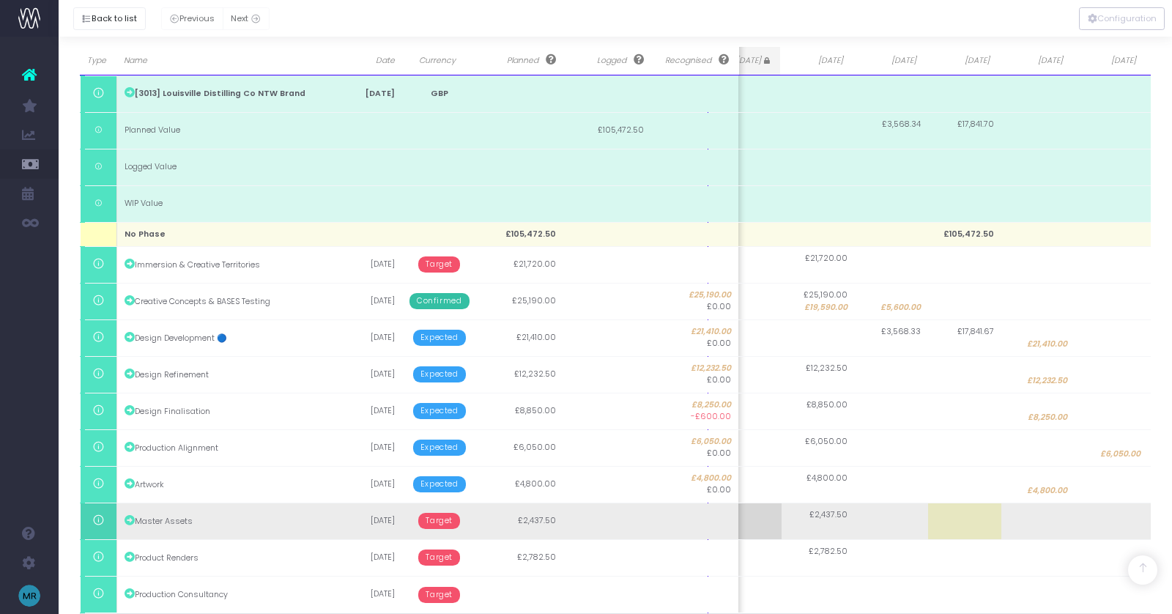
scroll to position [0, 48]
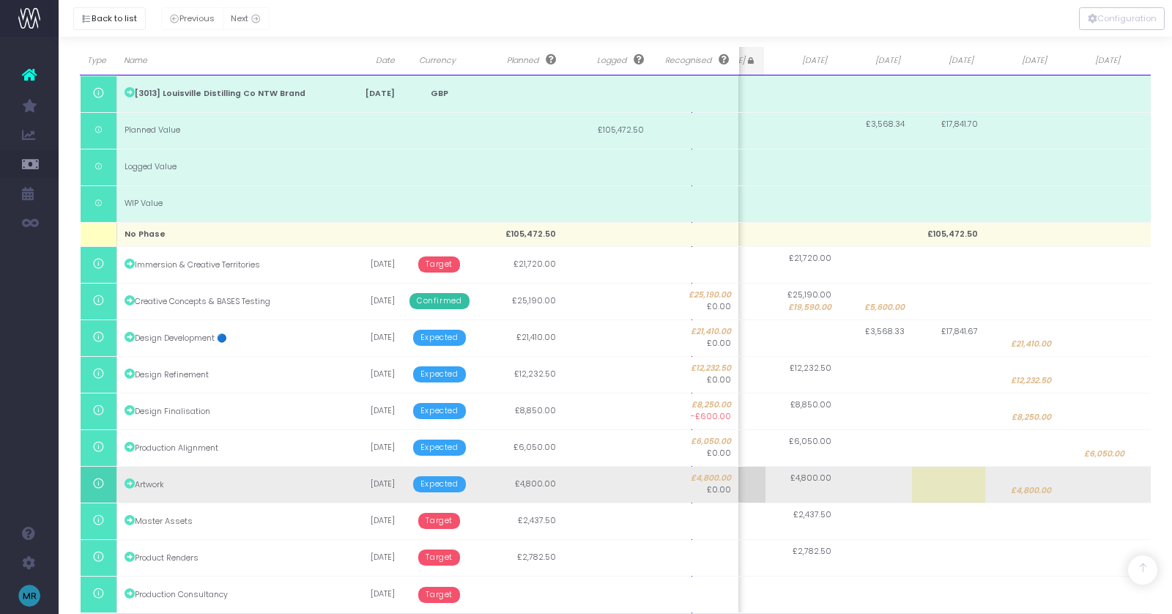
click at [1036, 488] on span "£4,800.00" at bounding box center [1031, 491] width 40 height 12
type input "4800"
click at [1119, 382] on body "Oh my... this is bad. wayahead wasn't able to load this page. Please contact su…" at bounding box center [586, 75] width 1172 height 614
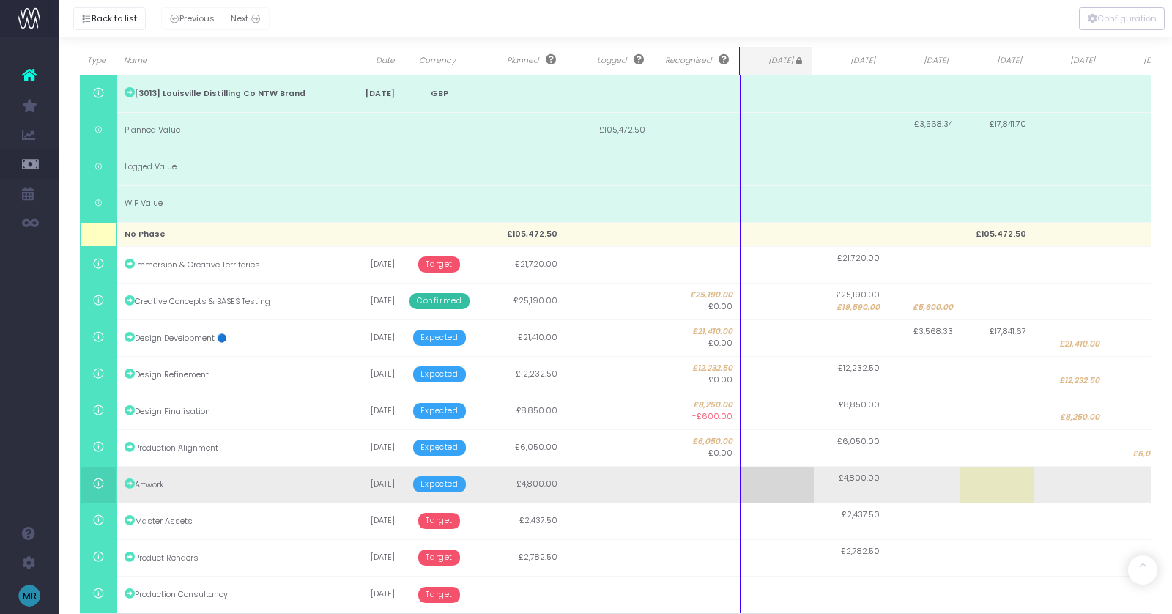
click at [1146, 486] on td at bounding box center [1143, 484] width 73 height 37
type input "4800"
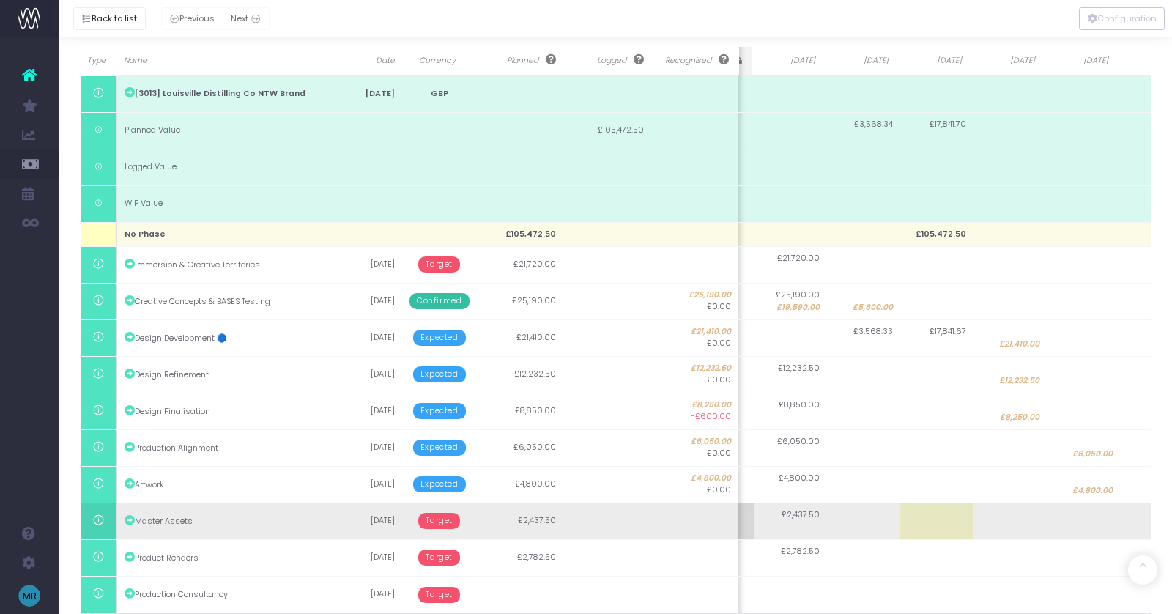
scroll to position [0, 0]
click at [1088, 516] on td at bounding box center [1072, 520] width 73 height 37
type input "2437.5"
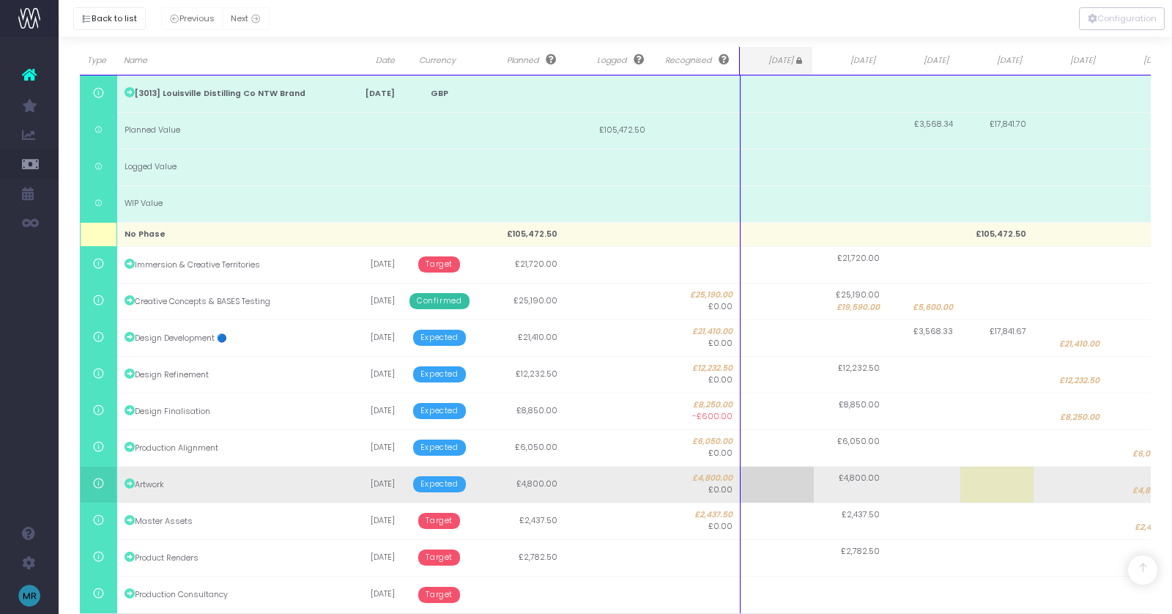
click at [432, 483] on span "Expected" at bounding box center [439, 484] width 53 height 16
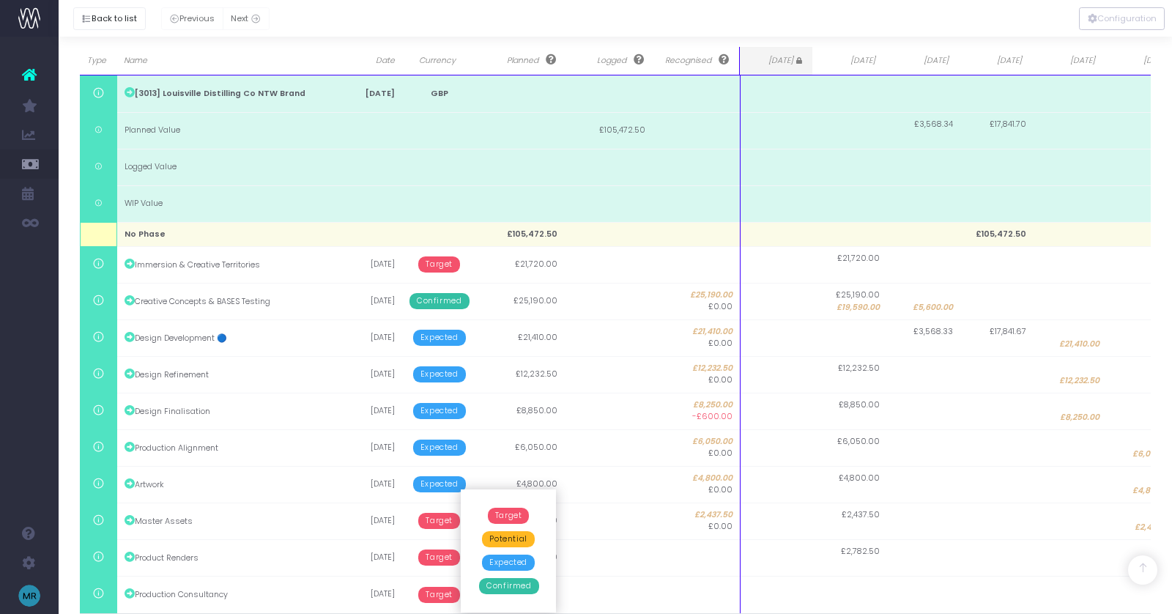
click at [505, 513] on span "Target" at bounding box center [509, 516] width 42 height 16
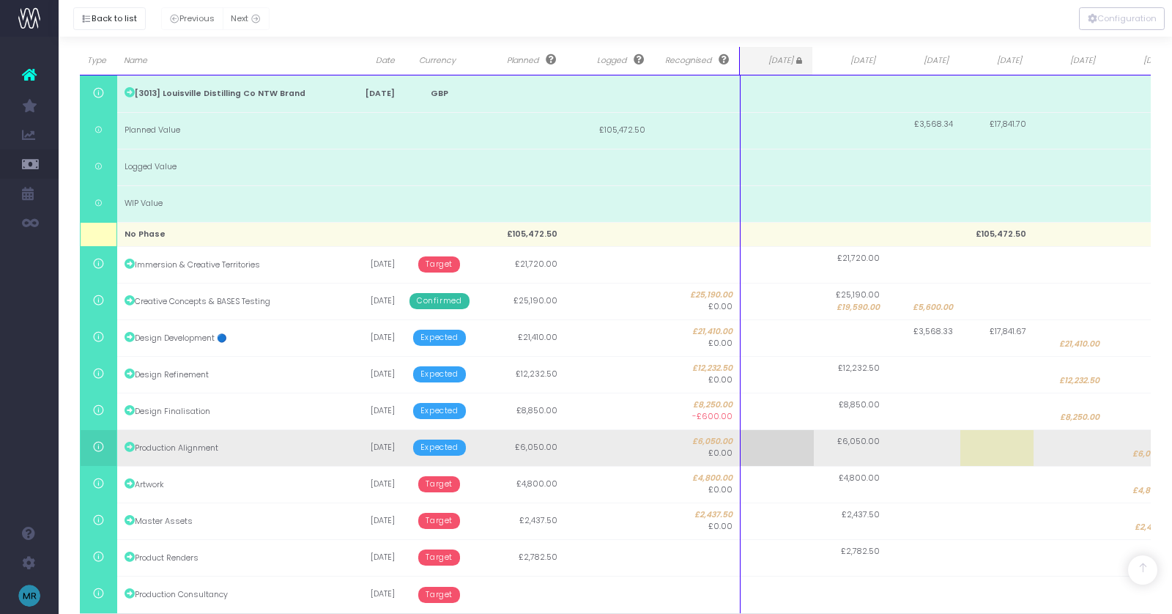
click at [440, 447] on span "Expected" at bounding box center [439, 447] width 53 height 16
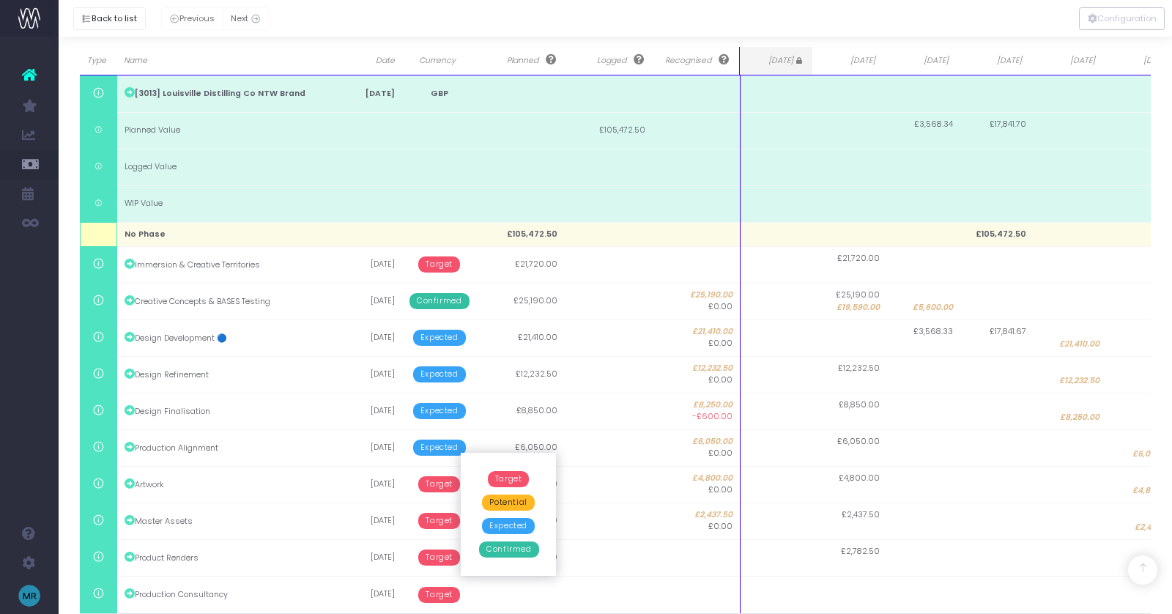
click at [493, 478] on span "Target" at bounding box center [509, 479] width 42 height 16
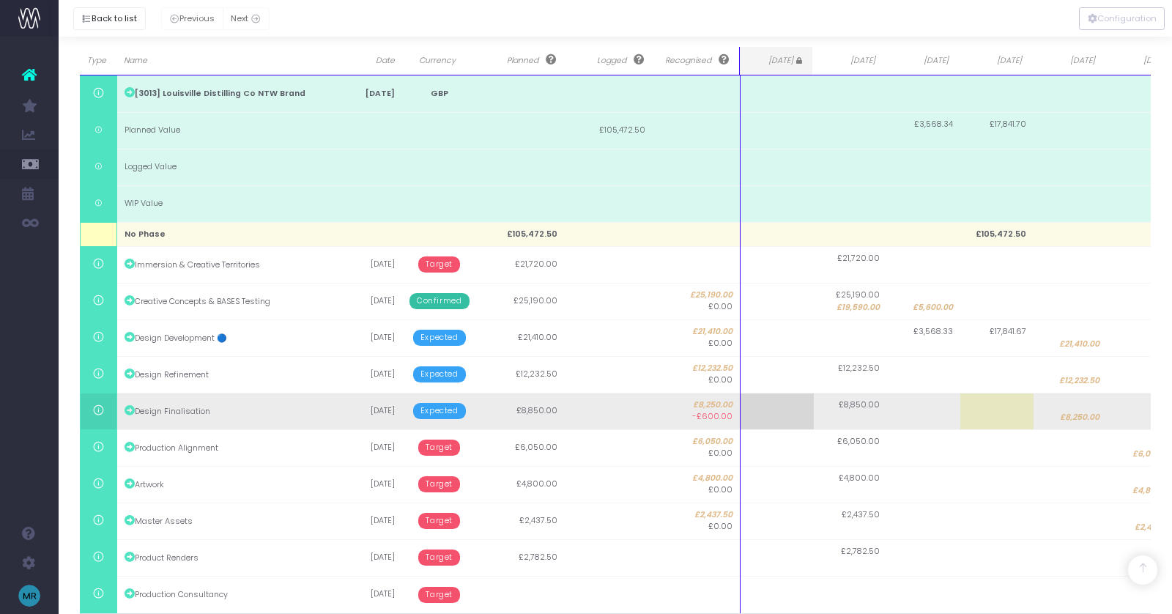
click at [443, 412] on span "Expected" at bounding box center [439, 411] width 53 height 16
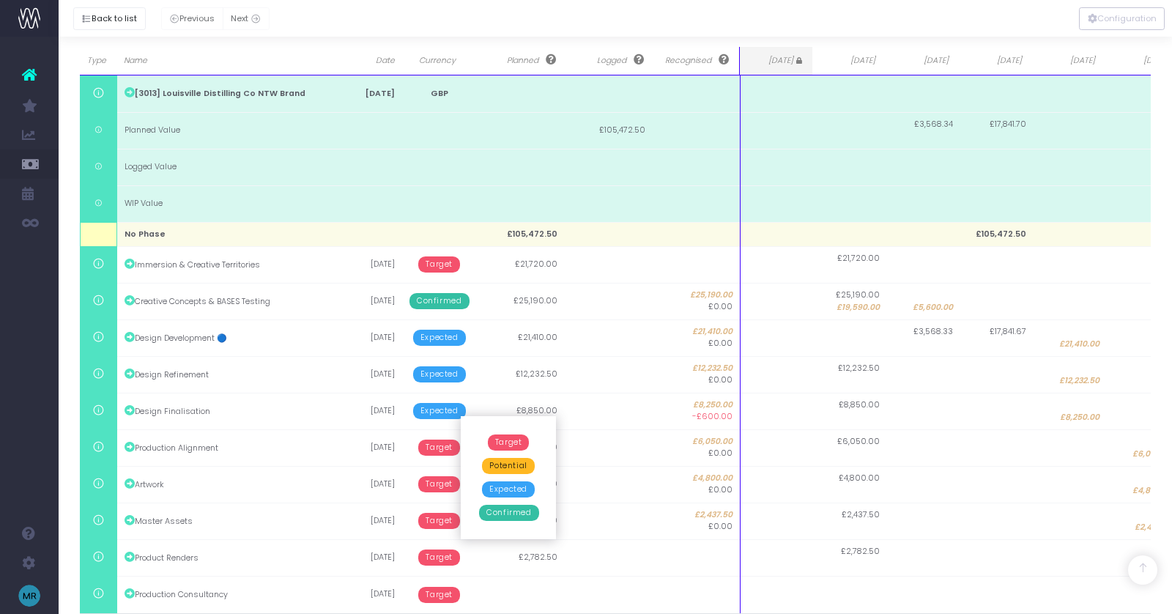
click at [512, 444] on span "Target" at bounding box center [509, 442] width 42 height 16
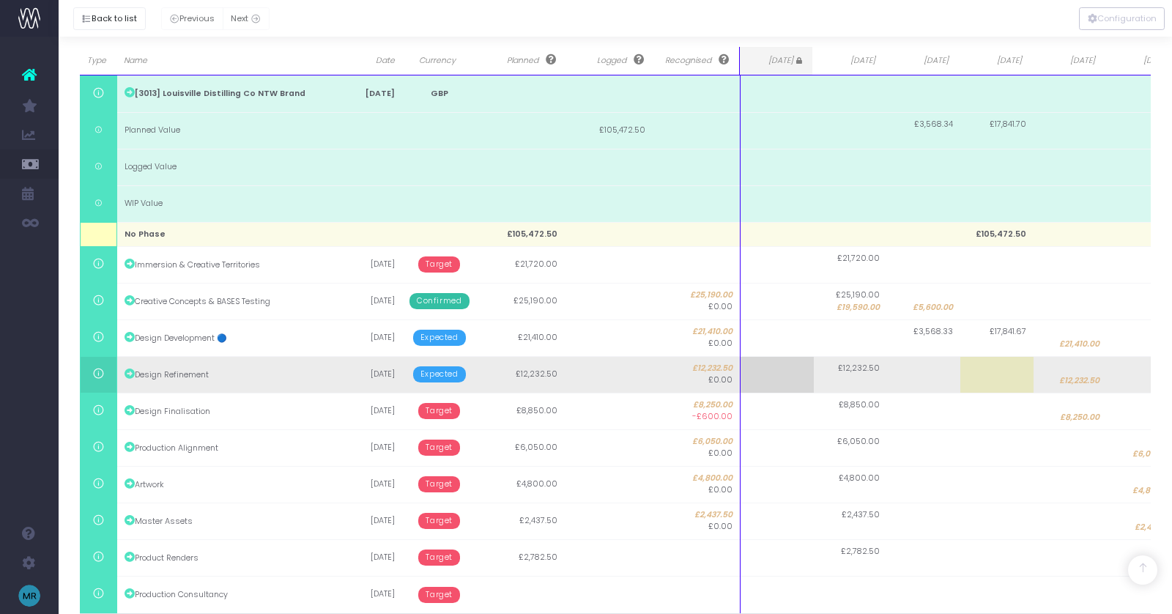
click at [435, 374] on span "Expected" at bounding box center [439, 374] width 53 height 16
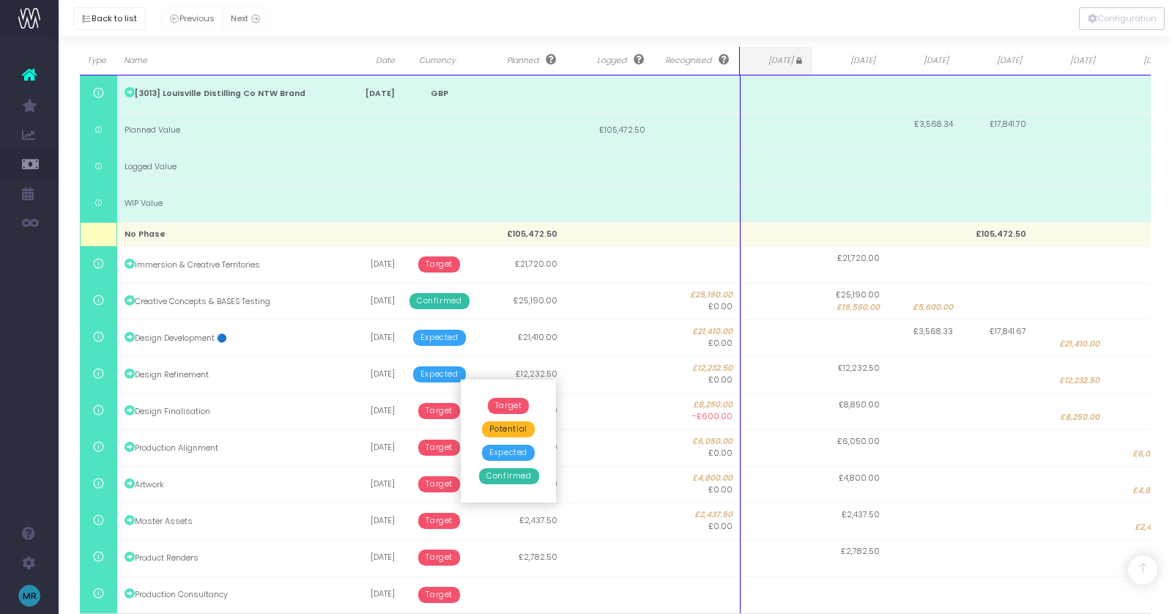
click at [509, 408] on span "Target" at bounding box center [509, 406] width 42 height 16
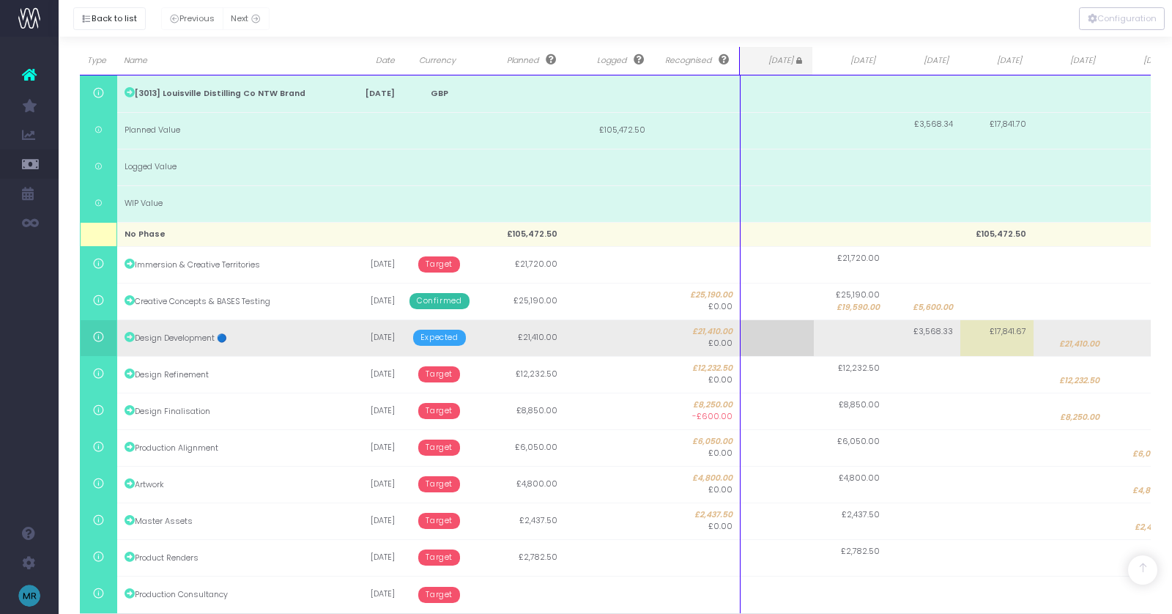
click at [438, 330] on span "Expected" at bounding box center [439, 338] width 53 height 16
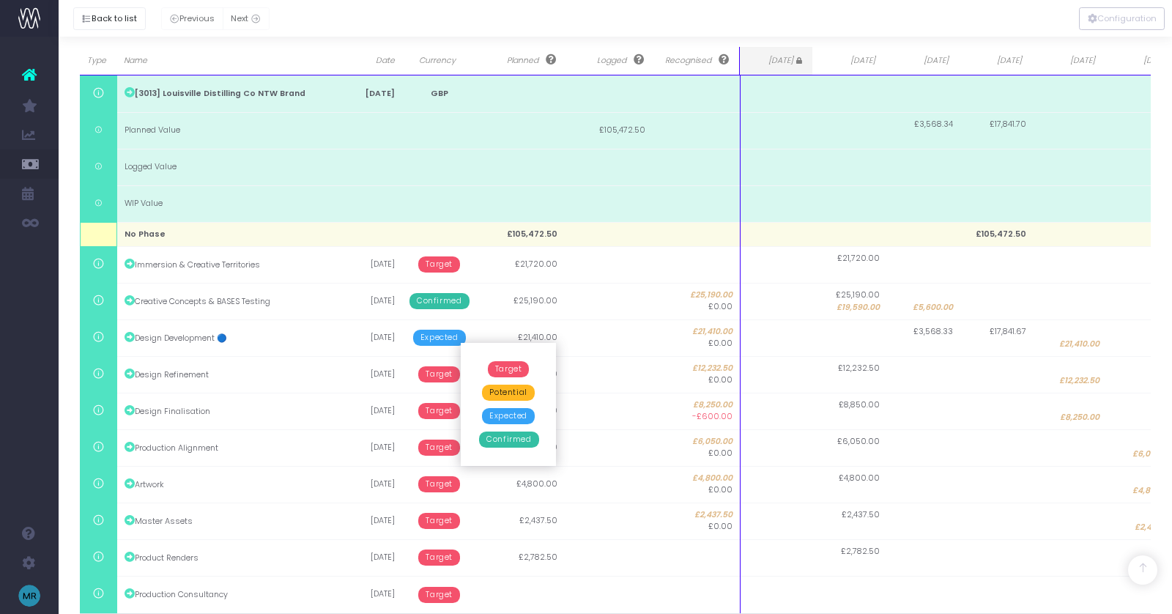
click at [508, 368] on span "Target" at bounding box center [509, 369] width 42 height 16
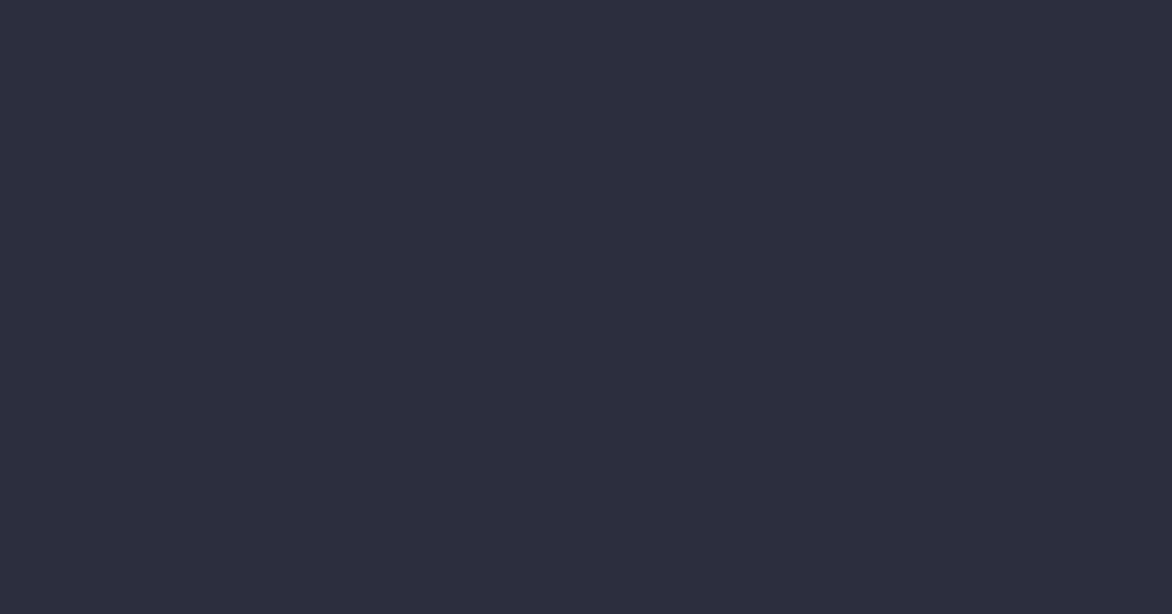
select select "finances"
select select "job"
select select "revrec"
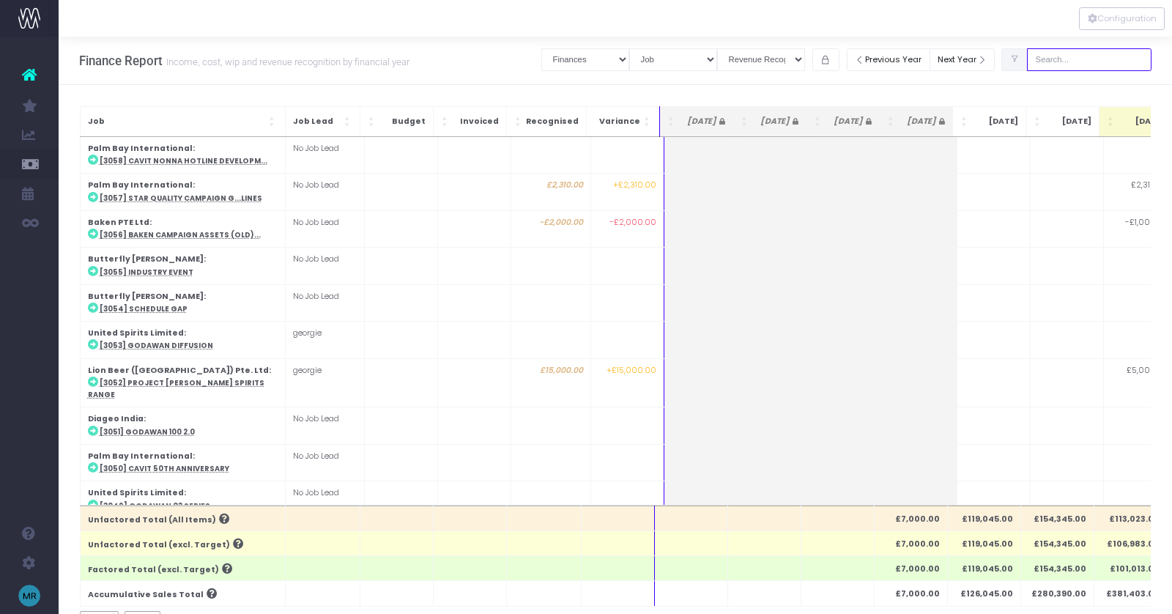
click at [1101, 53] on input "text" at bounding box center [1089, 59] width 125 height 23
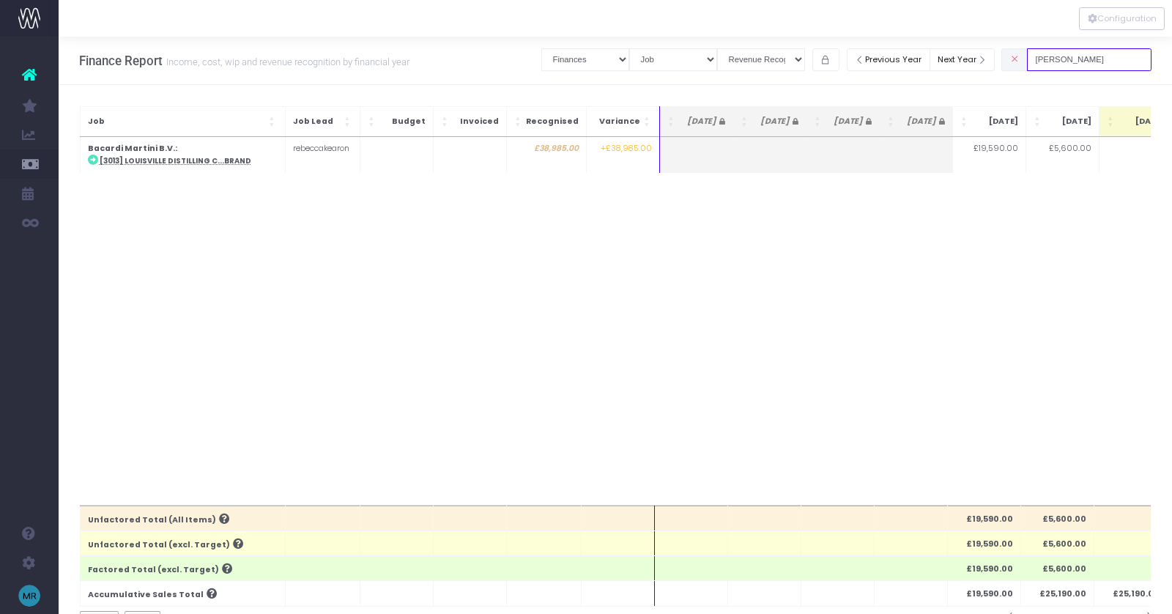
type input "[PERSON_NAME]"
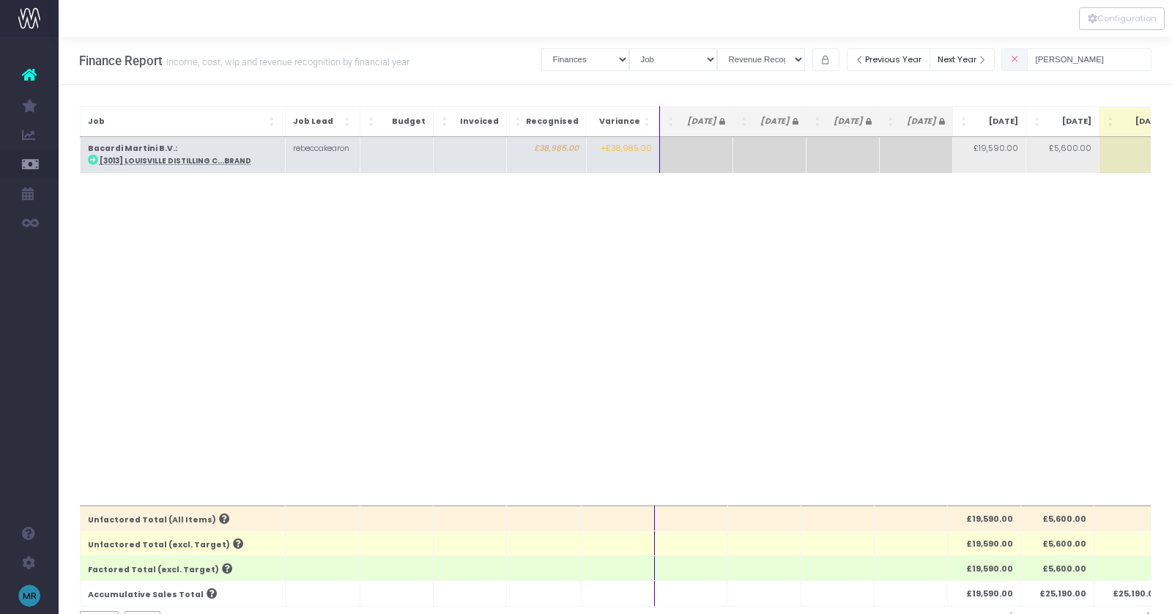
click at [234, 160] on abbr "[3013] Louisville Distilling C...Brand" at bounding box center [176, 161] width 152 height 10
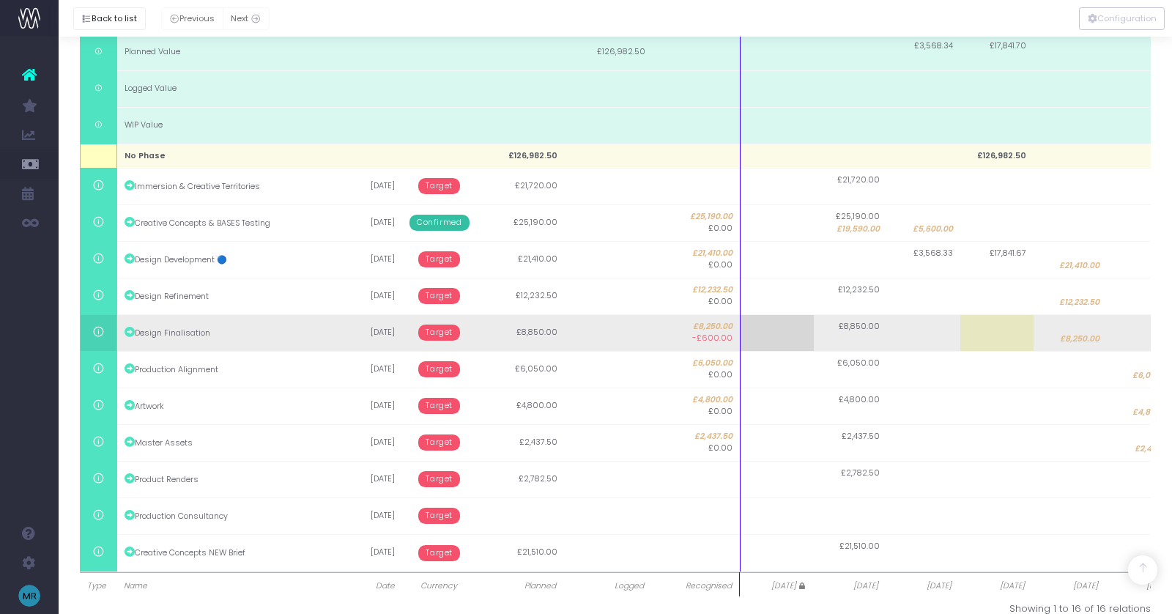
scroll to position [331, 0]
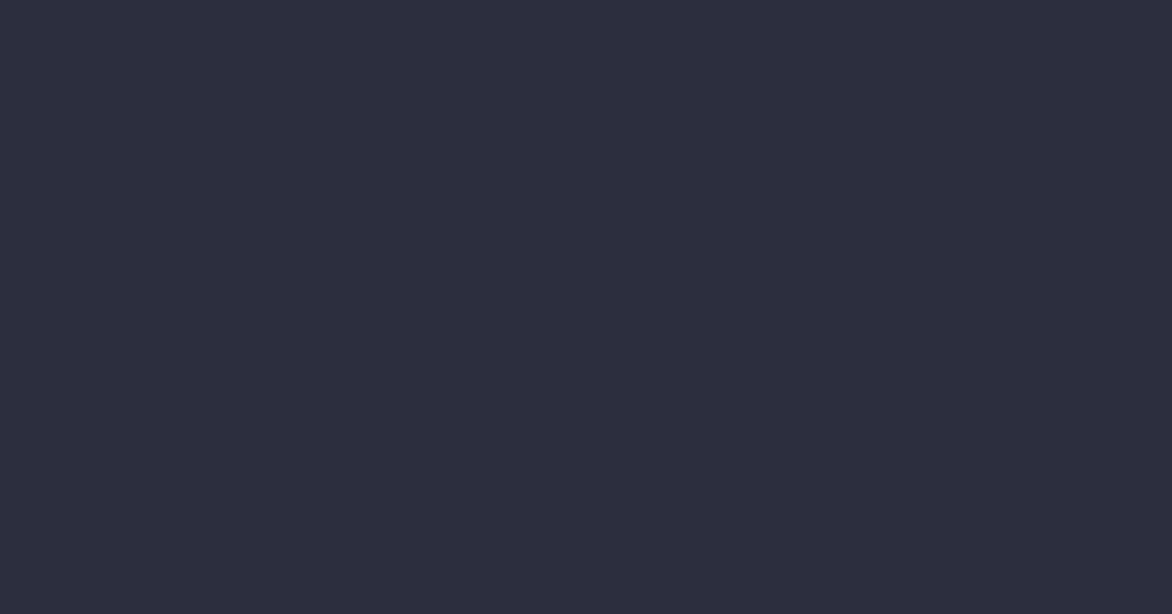
select select "finances"
select select "job"
select select "revrec"
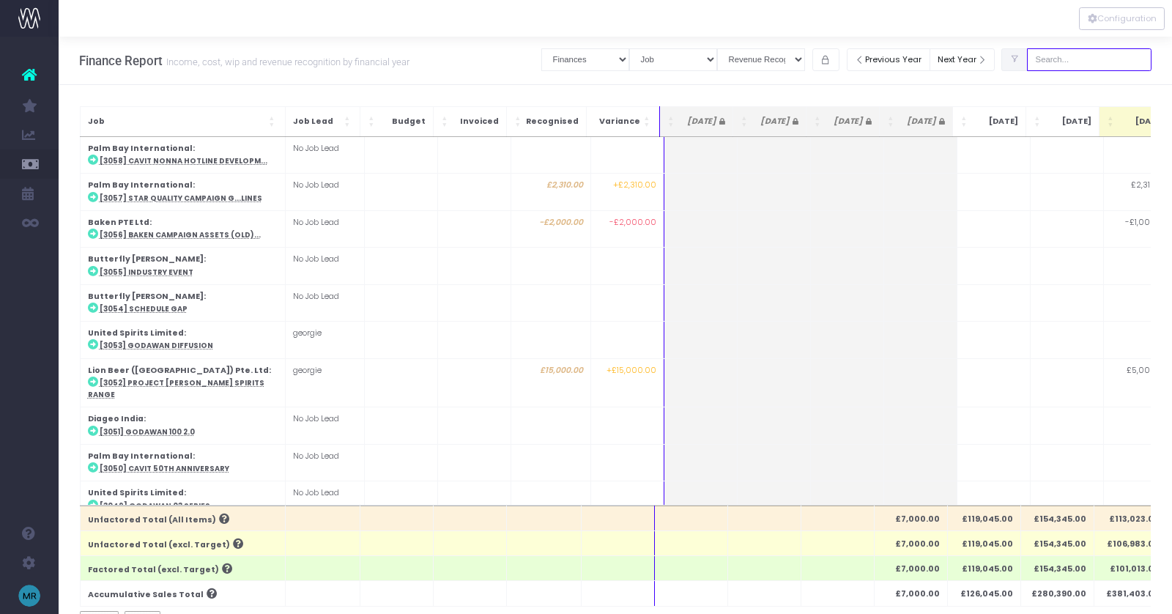
click at [1095, 62] on input "text" at bounding box center [1089, 59] width 125 height 23
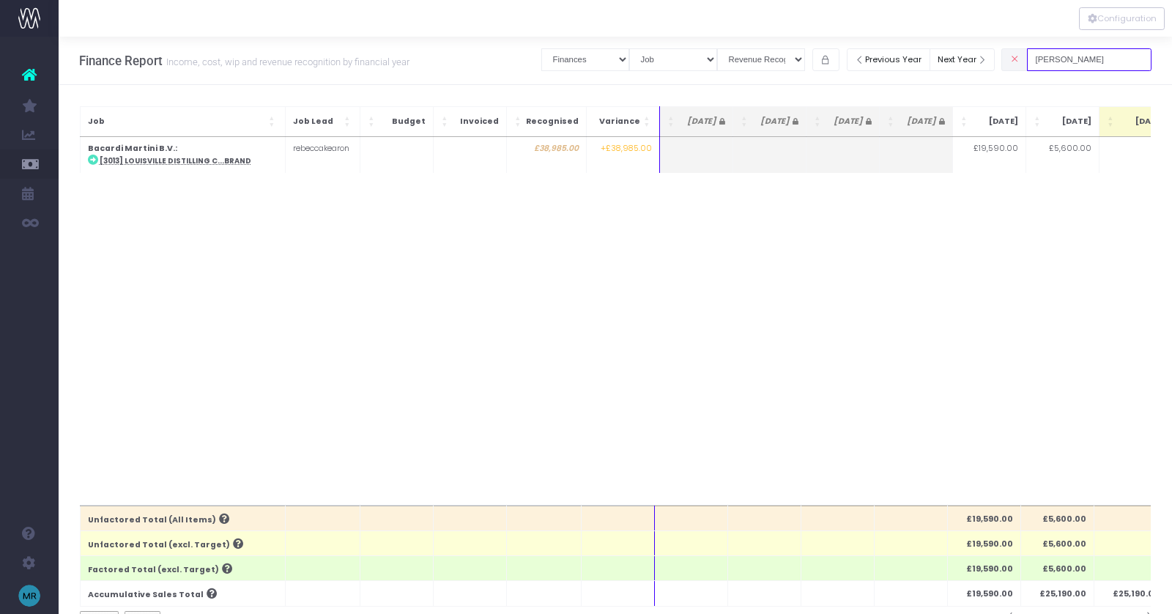
type input "[PERSON_NAME]"
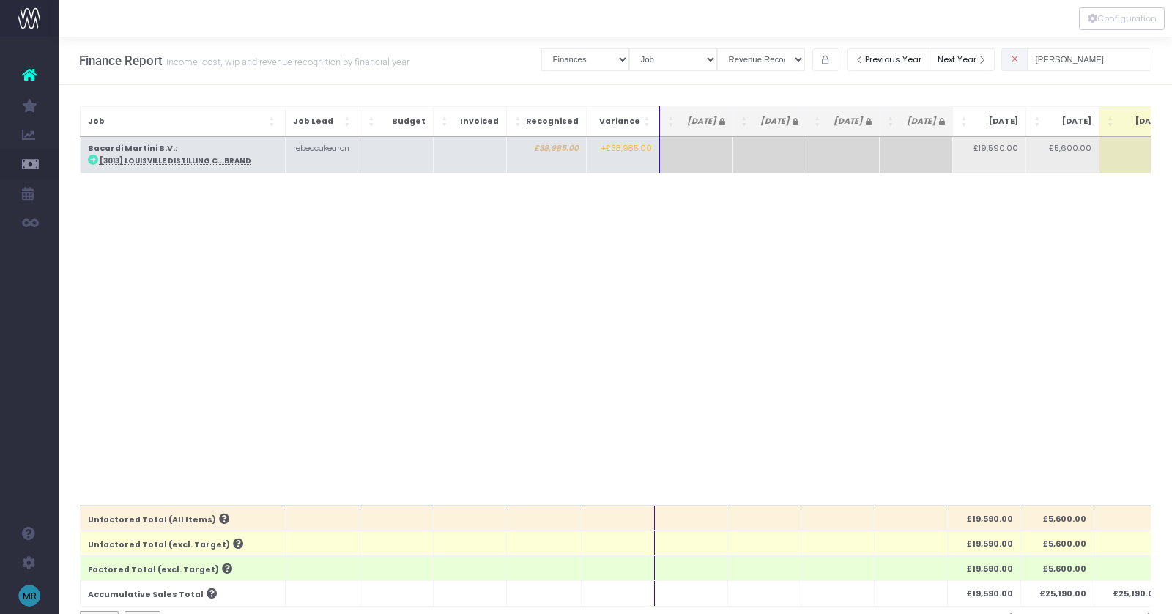
click at [169, 156] on abbr "[3013] Louisville Distilling C...Brand" at bounding box center [176, 161] width 152 height 10
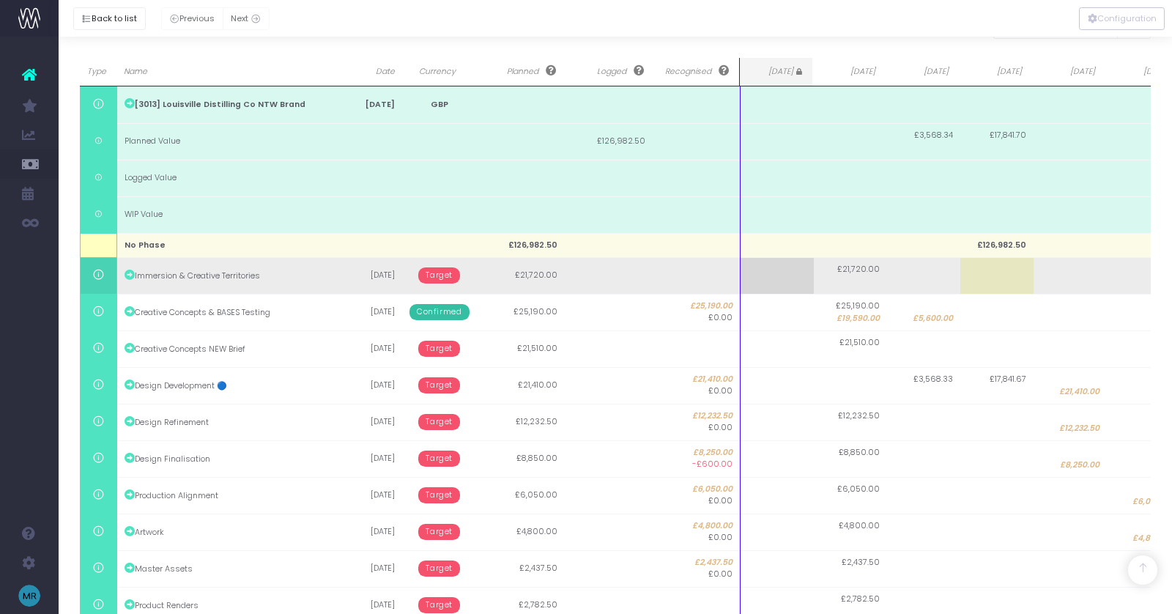
scroll to position [228, 0]
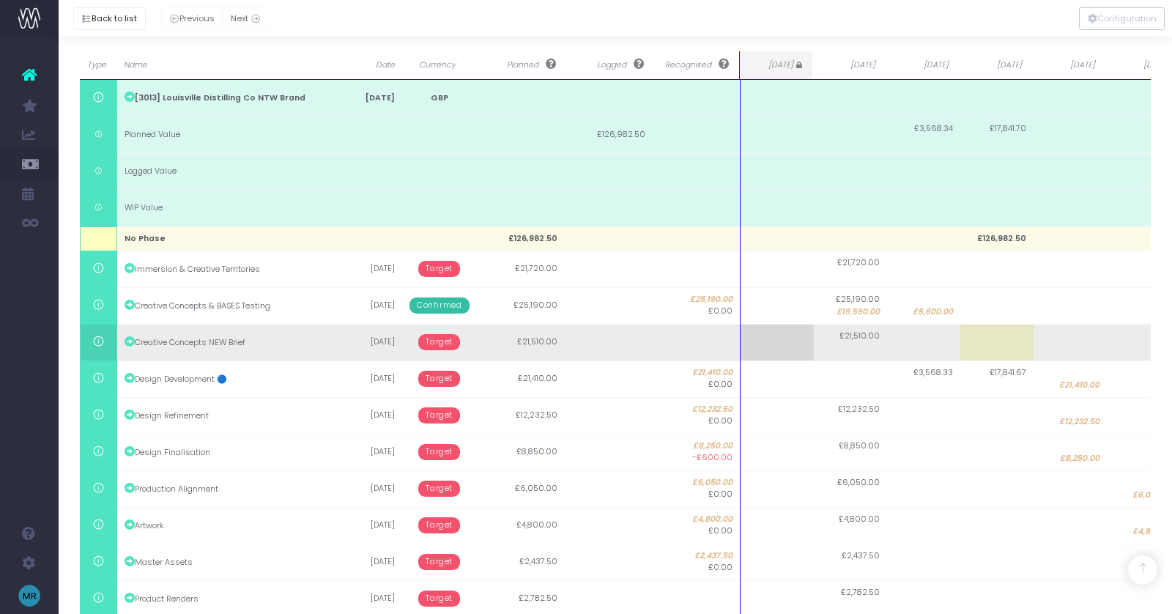
click at [1001, 344] on td at bounding box center [996, 342] width 73 height 37
type input "21510"
click at [436, 337] on body "Oh my... this is bad. [PERSON_NAME] wasn't able to load this page. Please conta…" at bounding box center [586, 79] width 1172 height 614
click at [439, 344] on span "Target" at bounding box center [439, 342] width 42 height 16
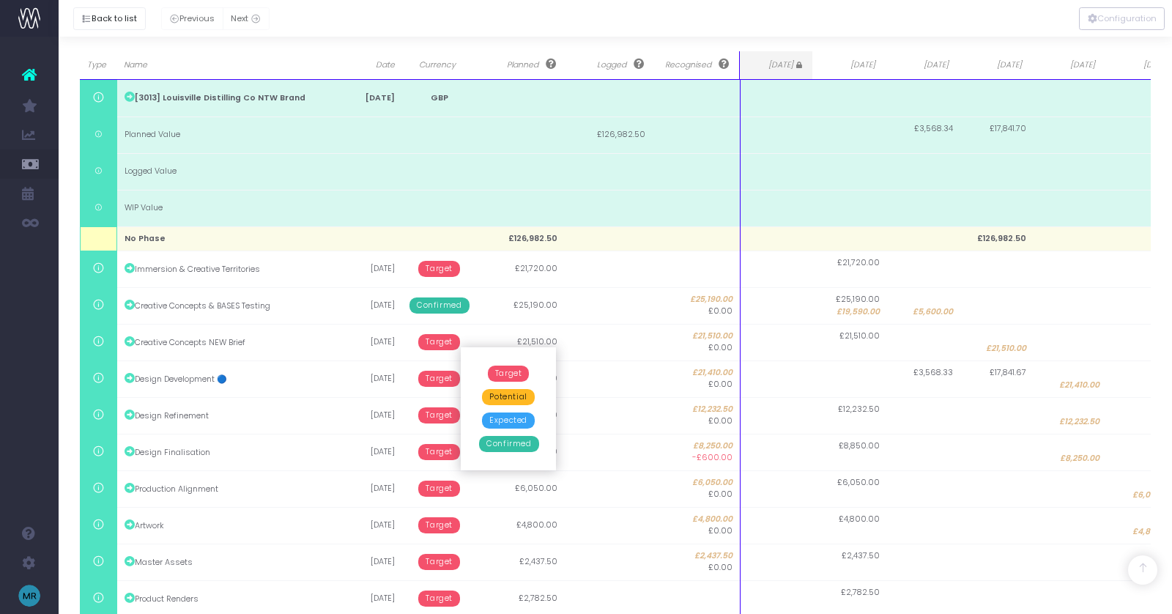
click at [509, 399] on span "Potential" at bounding box center [508, 397] width 52 height 16
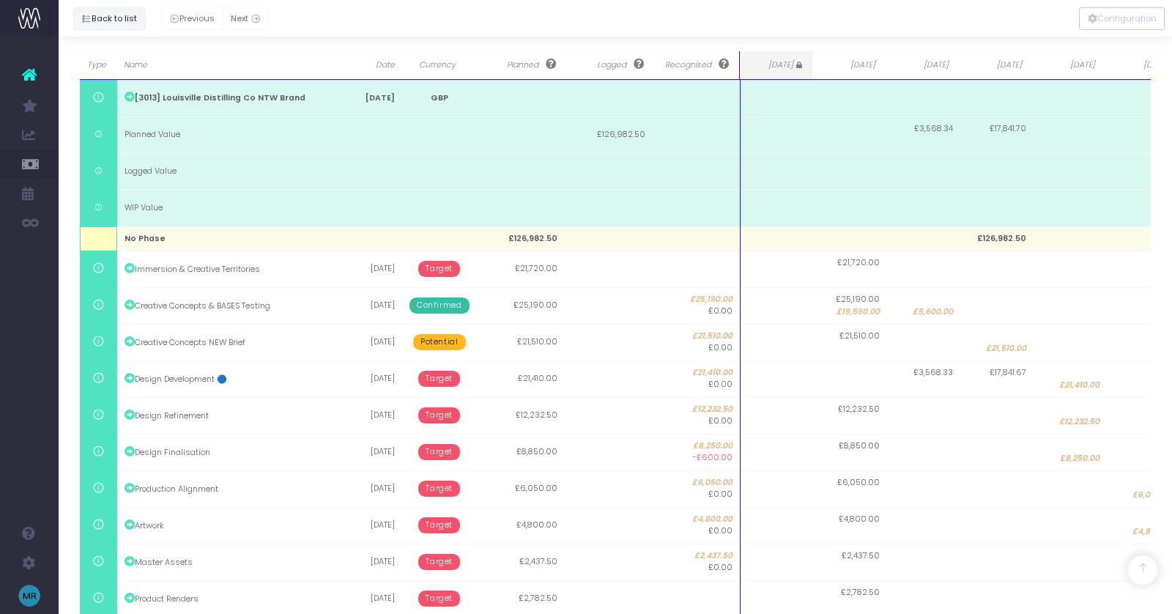
click at [109, 18] on button "Back to list" at bounding box center [109, 18] width 73 height 23
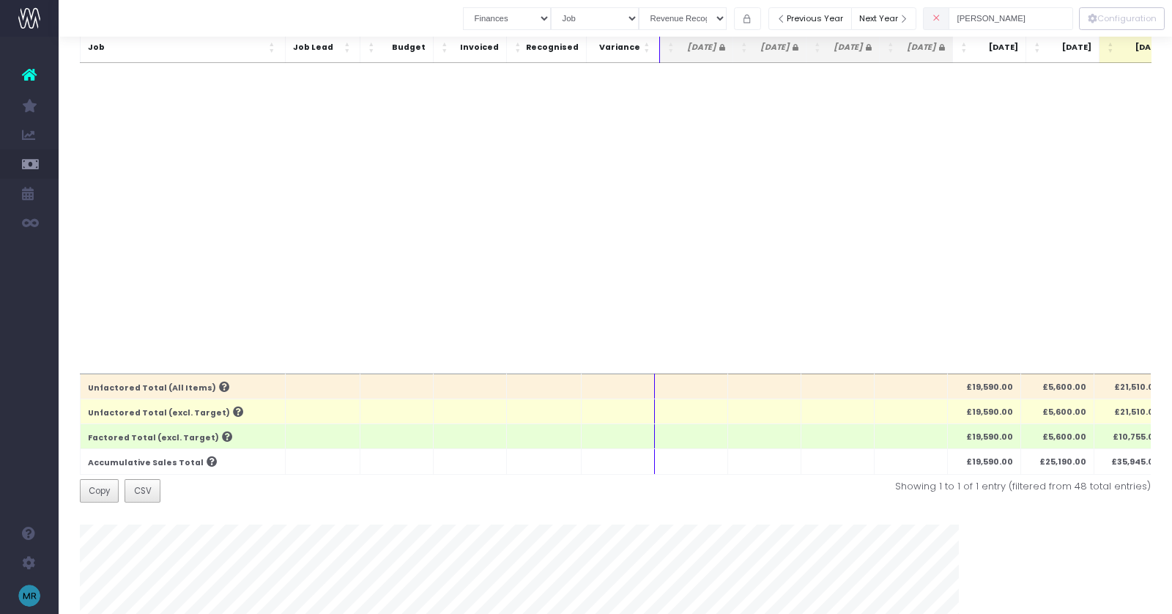
scroll to position [0, 0]
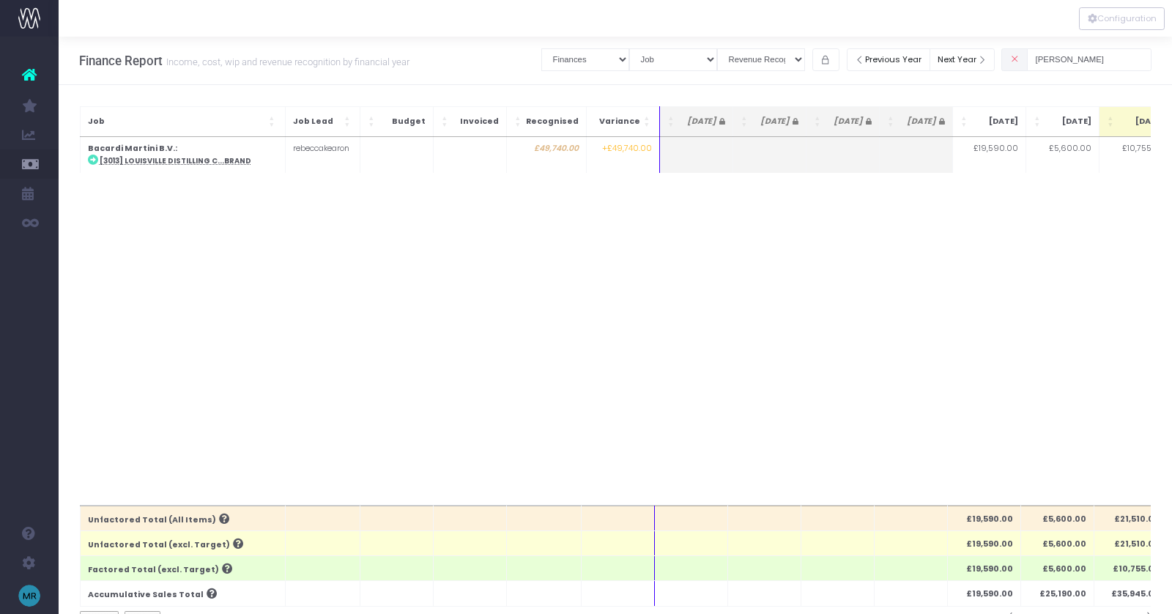
click at [1028, 53] on span at bounding box center [1014, 59] width 26 height 23
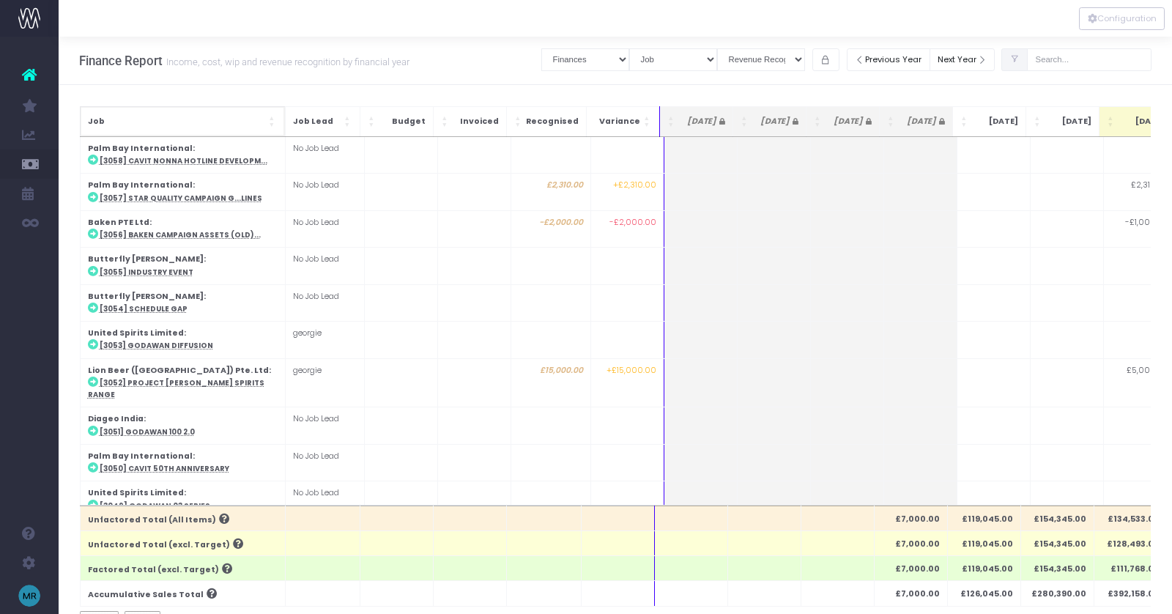
click at [274, 122] on span "Job: Activate to sort" at bounding box center [273, 121] width 9 height 15
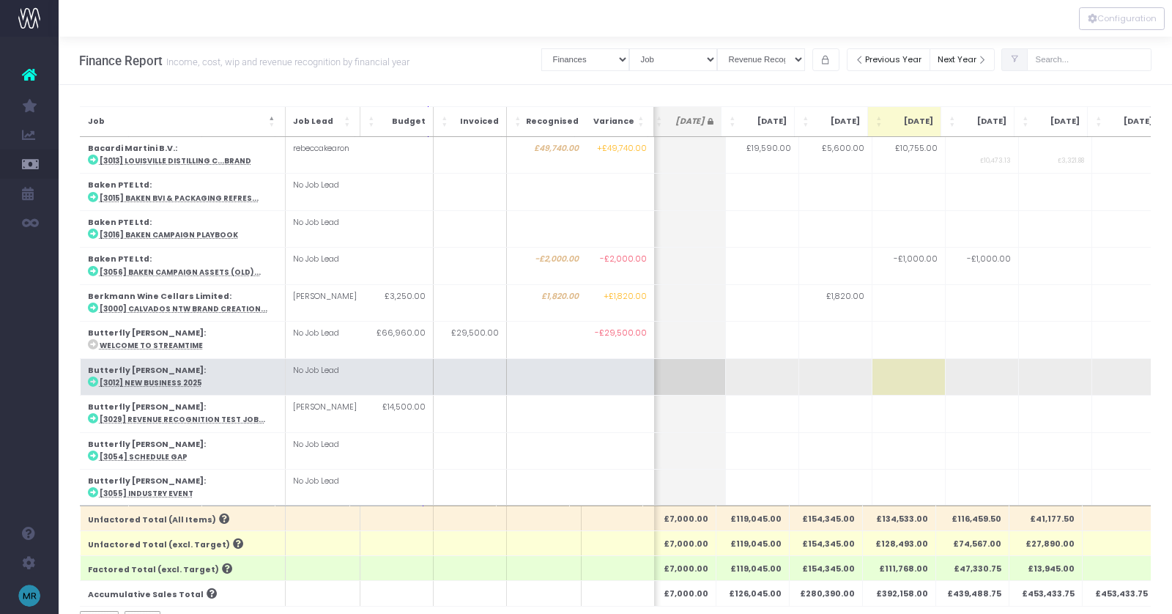
drag, startPoint x: 969, startPoint y: 382, endPoint x: 855, endPoint y: 380, distance: 114.3
click at [855, 380] on tr "Butterfly [PERSON_NAME] : [3012] New Business 2025 No Job Lead" at bounding box center [579, 376] width 1463 height 37
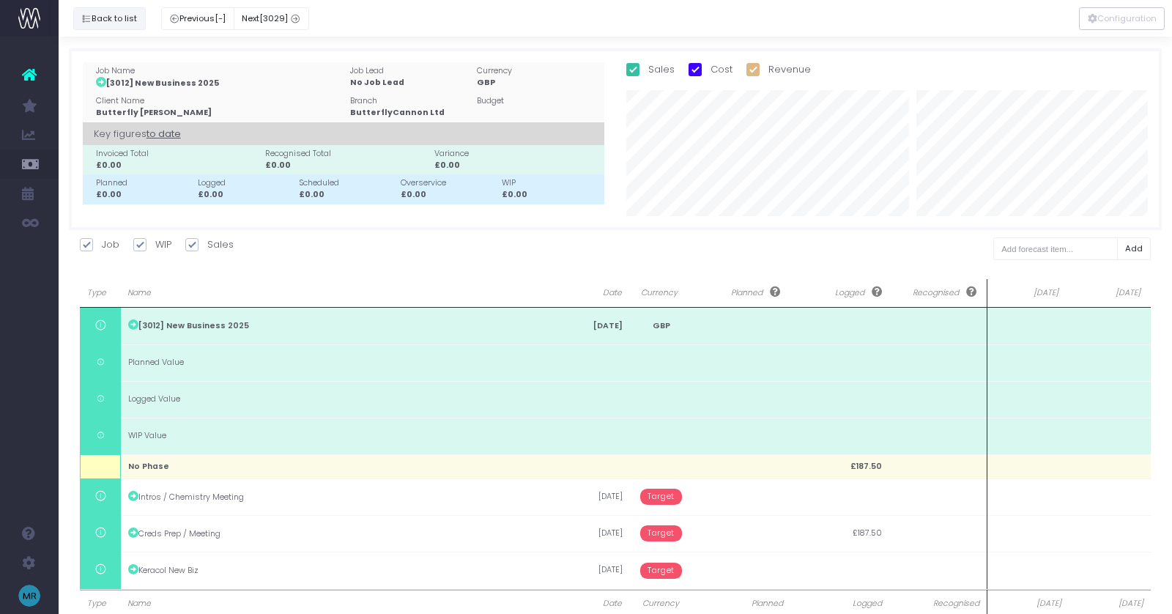
click at [109, 18] on button "Back to list" at bounding box center [109, 18] width 73 height 23
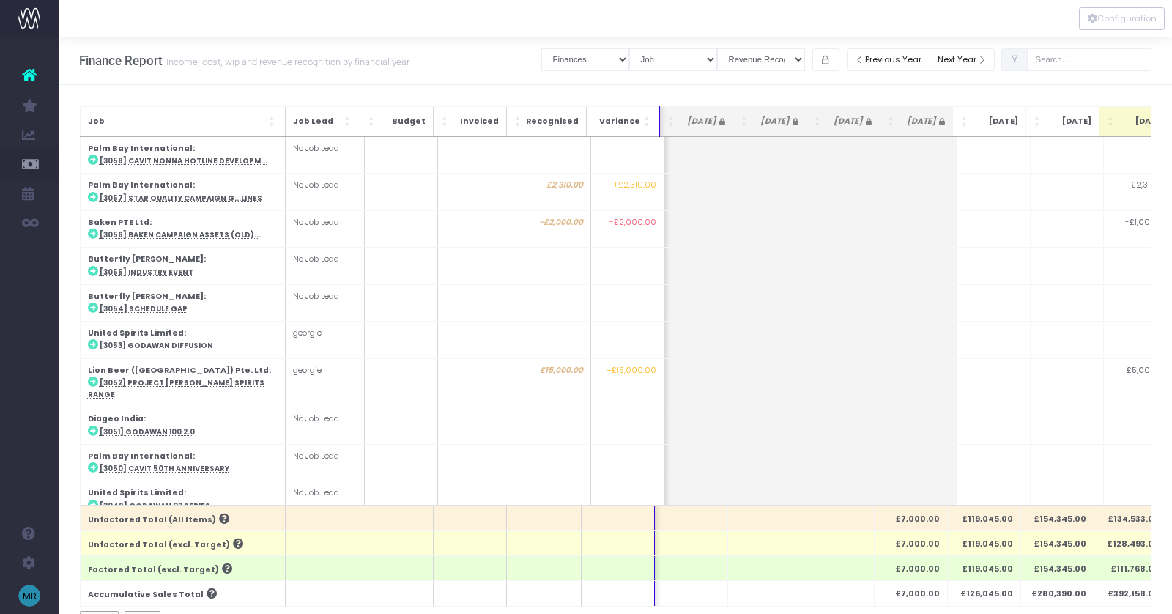
scroll to position [0, 231]
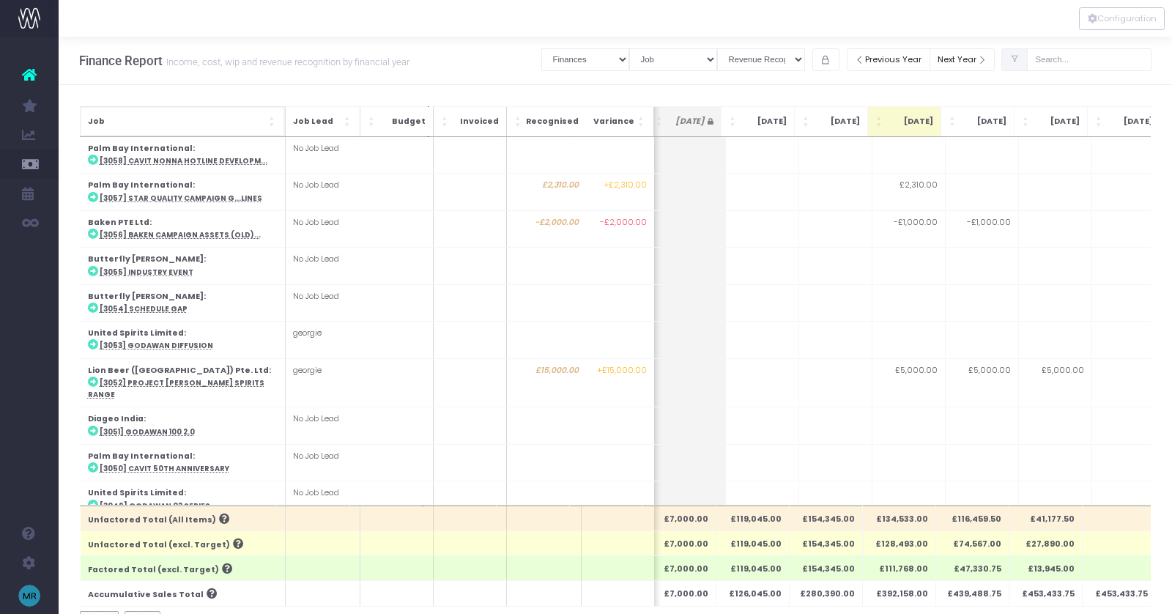
click at [270, 125] on span "Job: Activate to sort" at bounding box center [272, 121] width 9 height 15
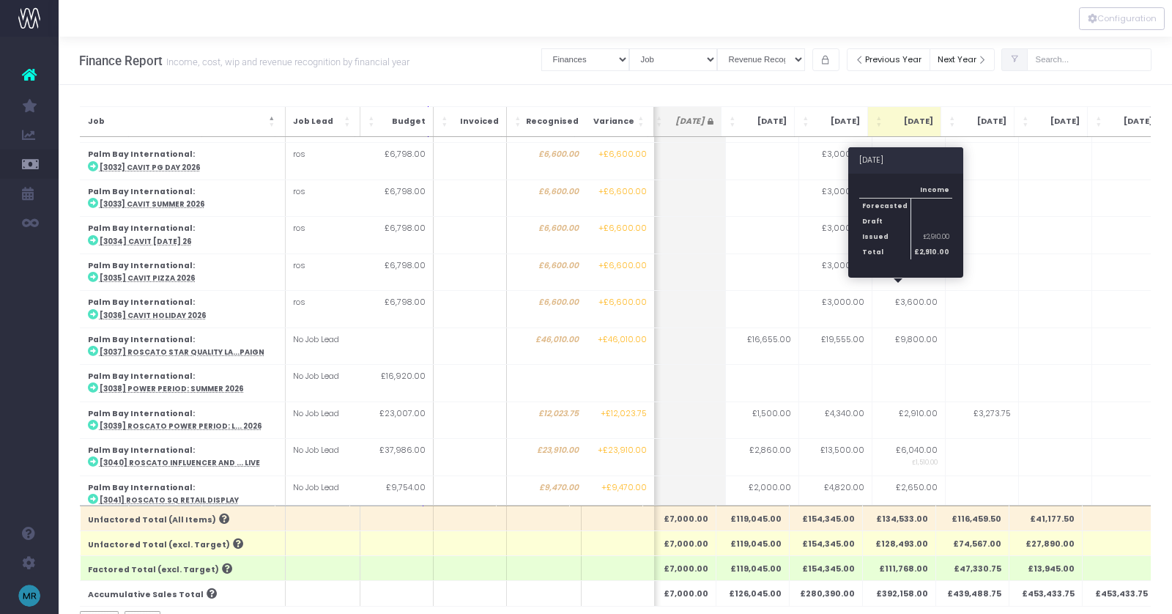
scroll to position [1088, 231]
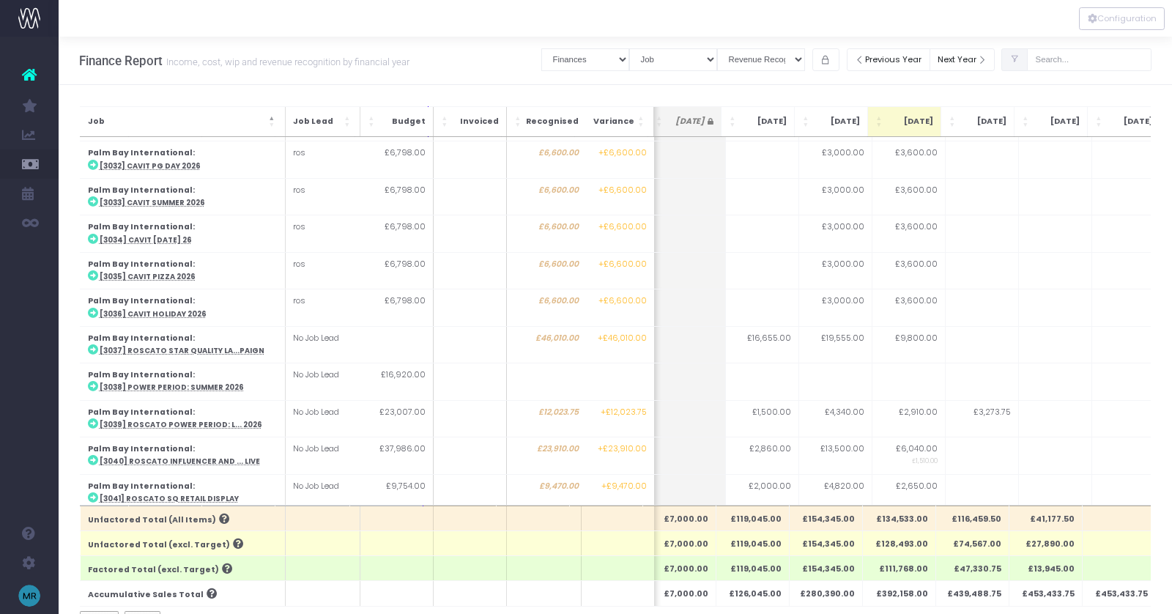
click at [187, 568] on abbr "[3044] Cavit Sustainability 2026" at bounding box center [167, 573] width 137 height 10
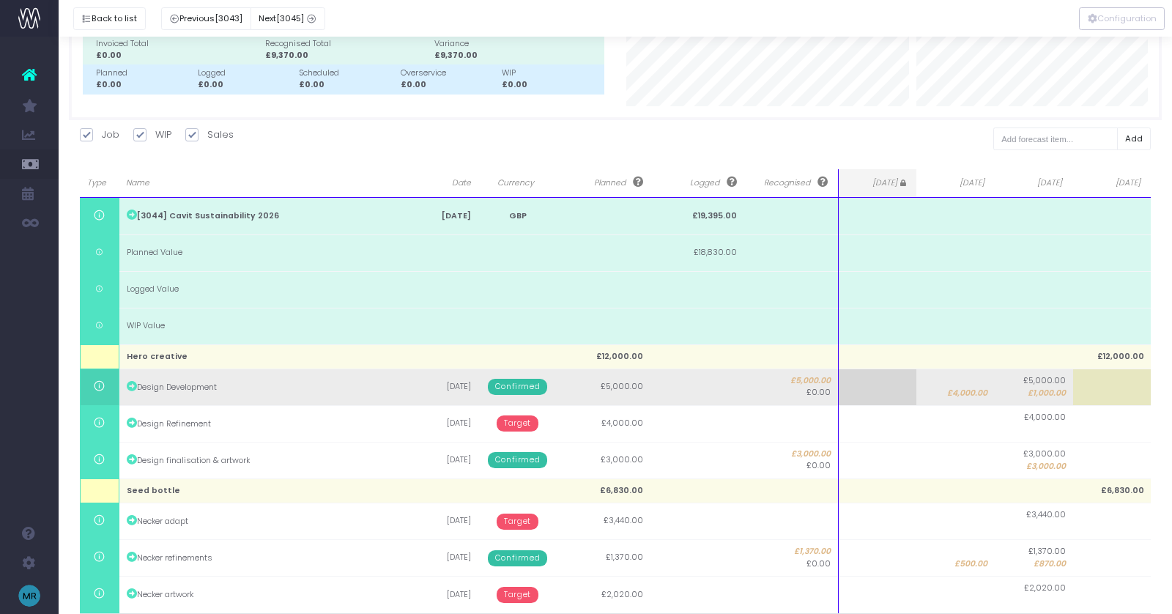
scroll to position [172, 0]
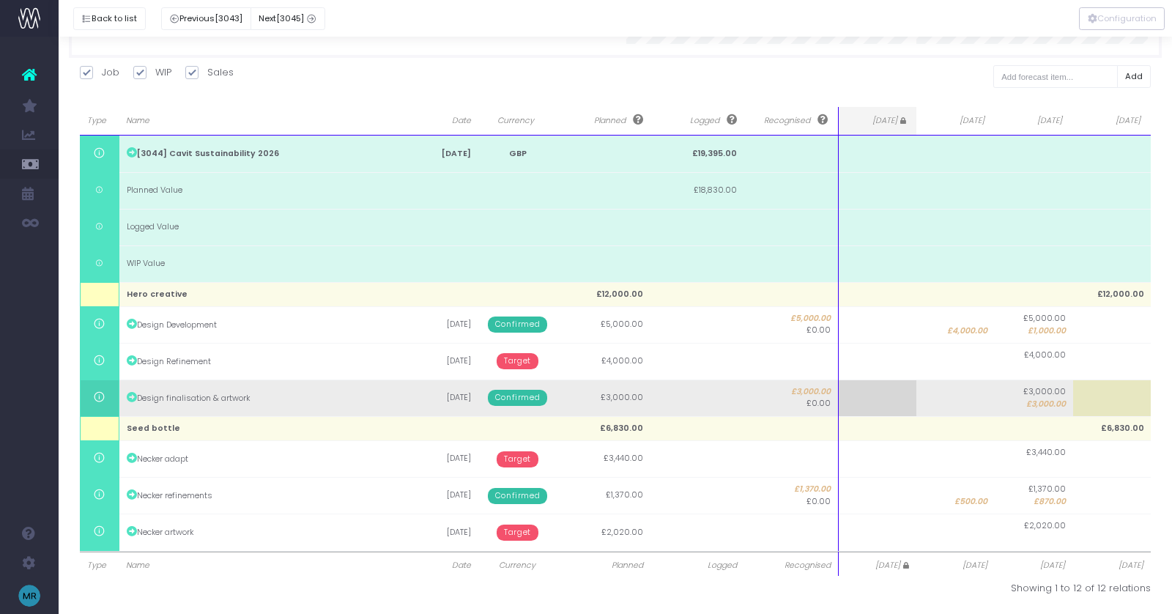
click at [1050, 398] on span "£3,000.00" at bounding box center [1046, 404] width 40 height 12
type input "3000"
click at [1121, 409] on body "Oh my... this is bad. wayahead wasn't able to load this page. Please contact su…" at bounding box center [586, 135] width 1172 height 614
click at [1093, 401] on td at bounding box center [1112, 397] width 78 height 37
type input "3000"
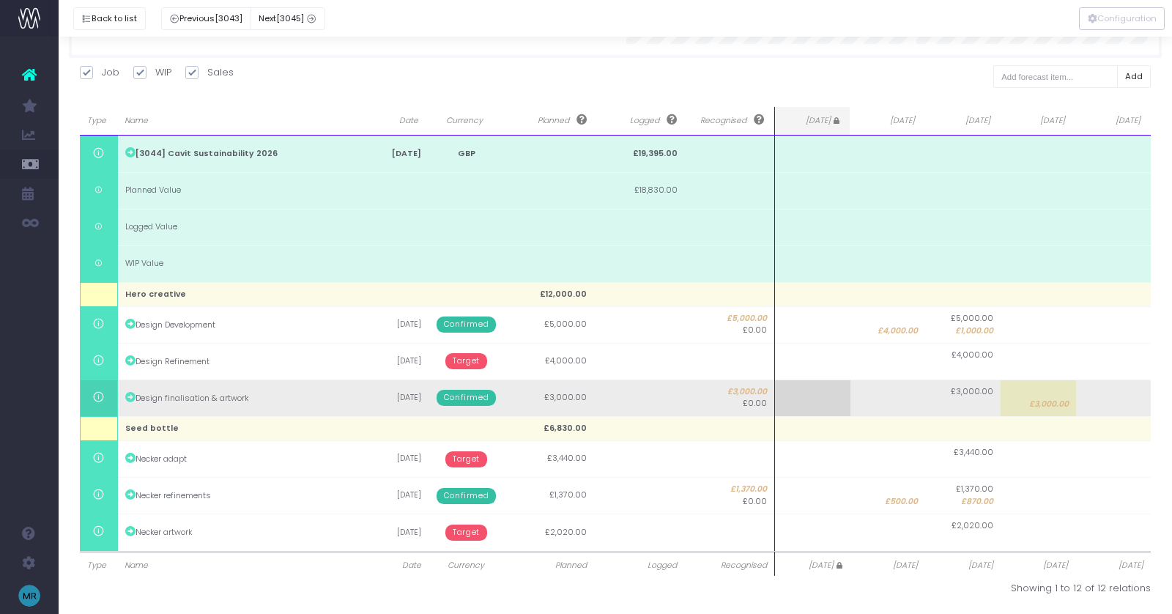
click at [457, 398] on span "Confirmed" at bounding box center [466, 398] width 59 height 16
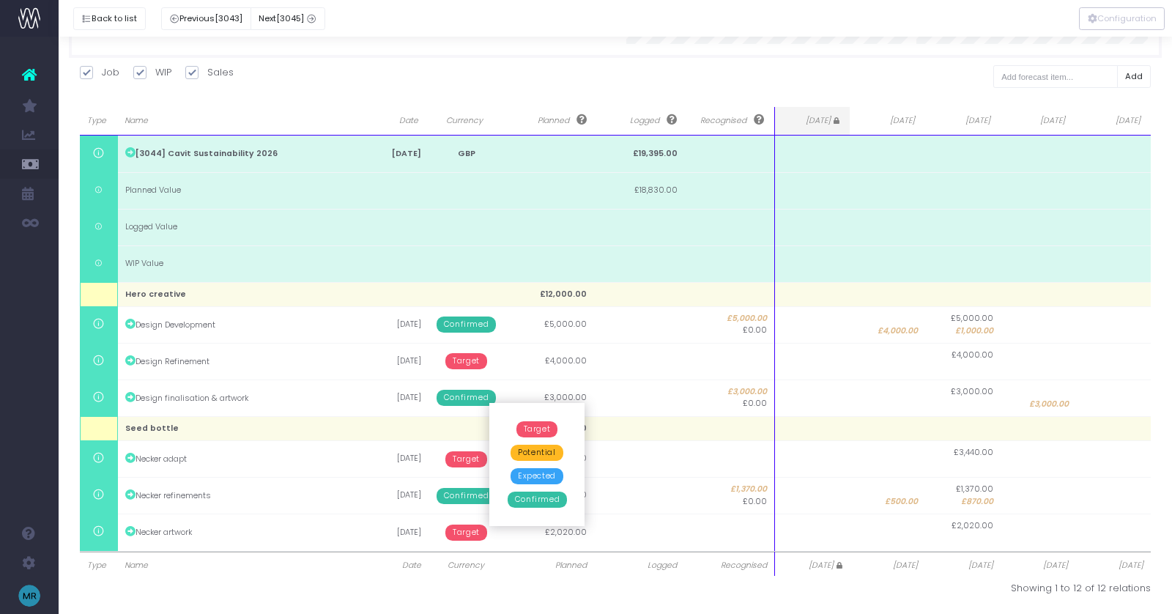
click at [538, 479] on span "Expected" at bounding box center [537, 476] width 53 height 16
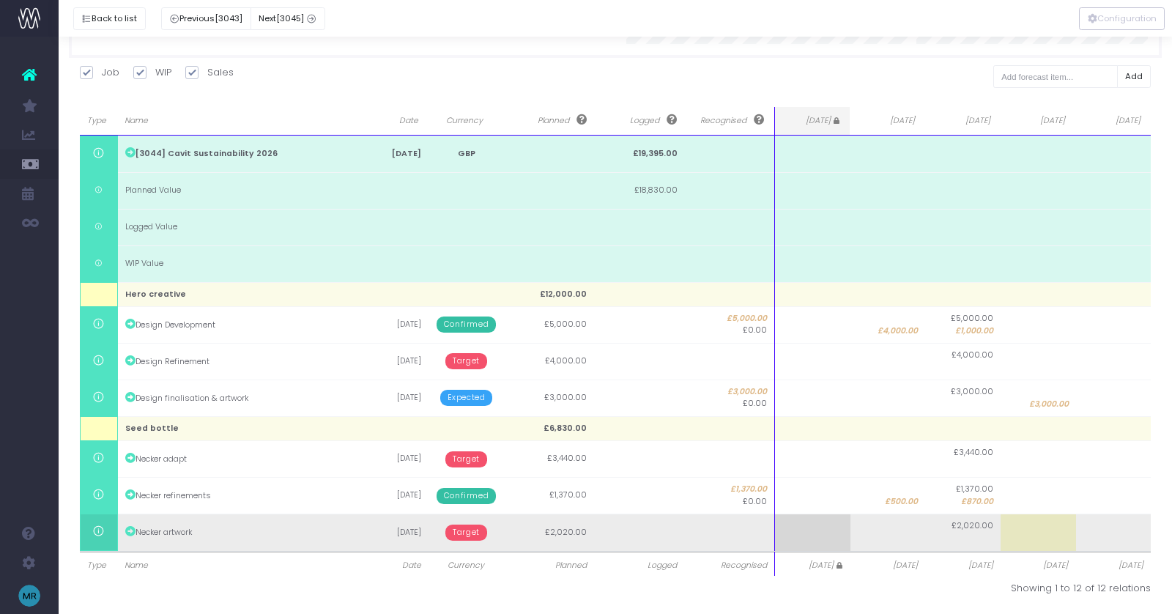
click at [1063, 529] on td at bounding box center [1038, 532] width 75 height 37
type input "2020"
click at [473, 442] on body "Oh my... this is bad. wayahead wasn't able to load this page. Please contact su…" at bounding box center [586, 135] width 1172 height 614
click at [468, 530] on span "Target" at bounding box center [466, 532] width 42 height 16
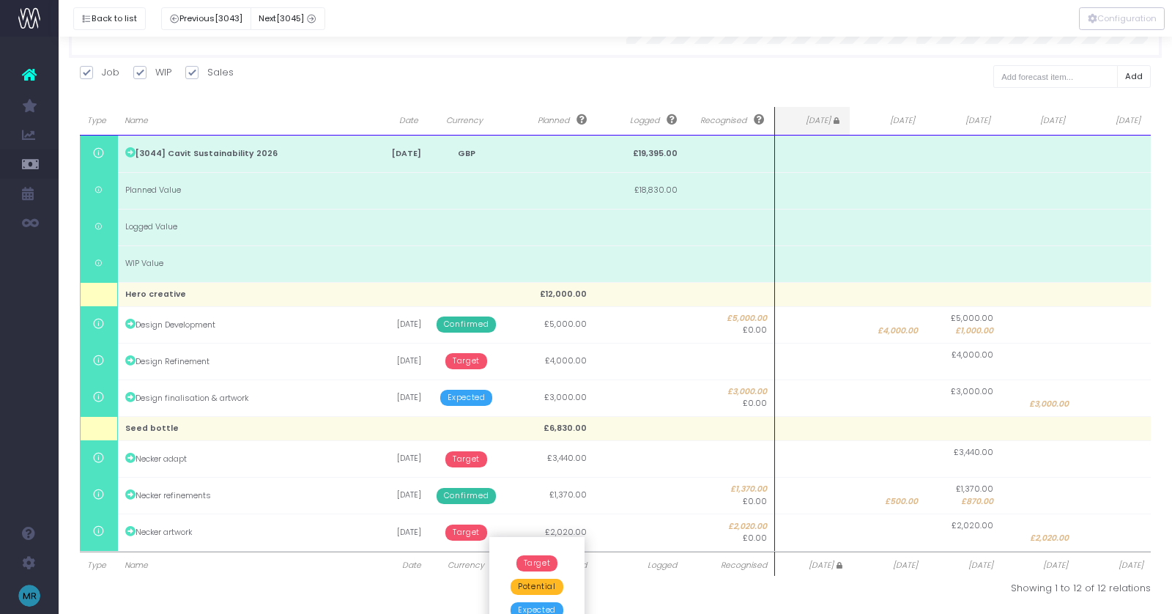
click at [523, 607] on span "Expected" at bounding box center [537, 610] width 53 height 16
click at [112, 14] on button "Back to list" at bounding box center [109, 18] width 73 height 23
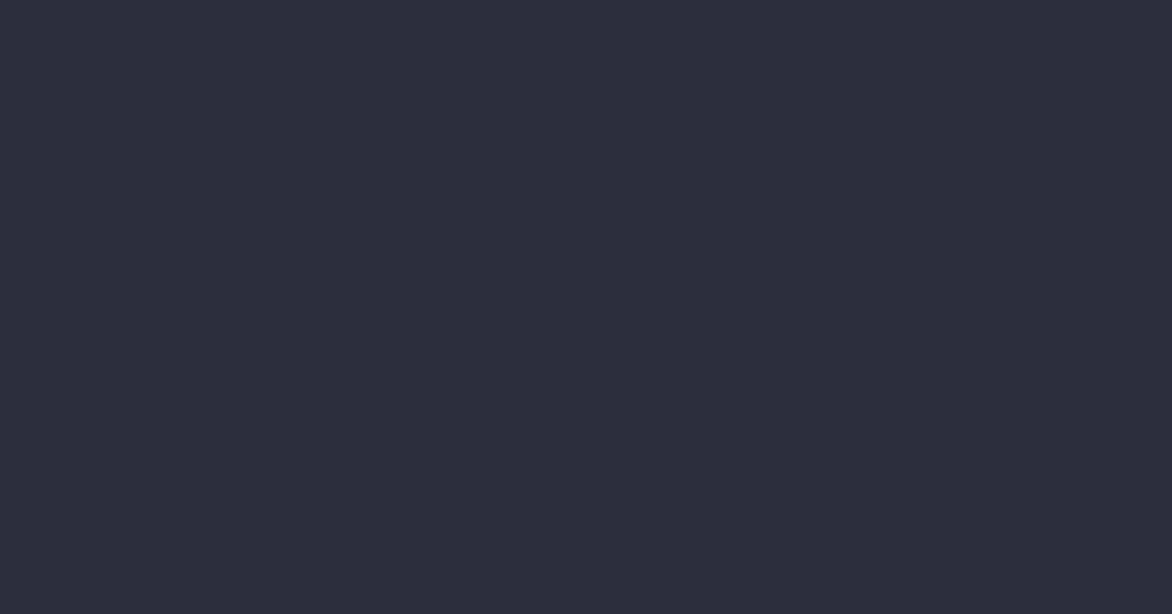
scroll to position [20, 11]
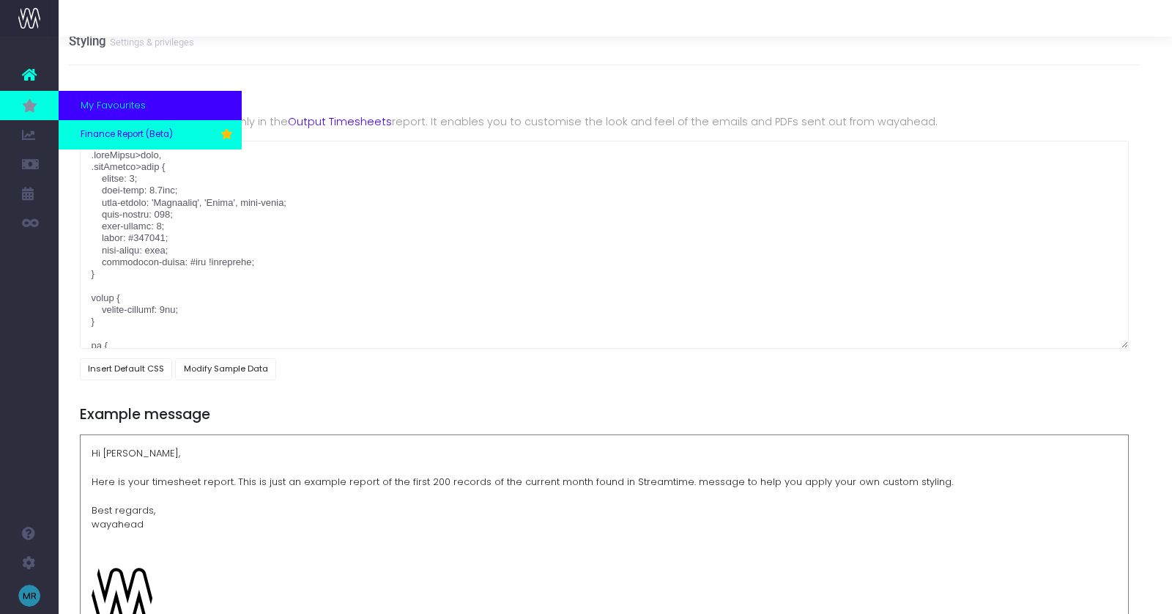
click at [92, 133] on span "Finance Report (Beta)" at bounding box center [127, 134] width 92 height 13
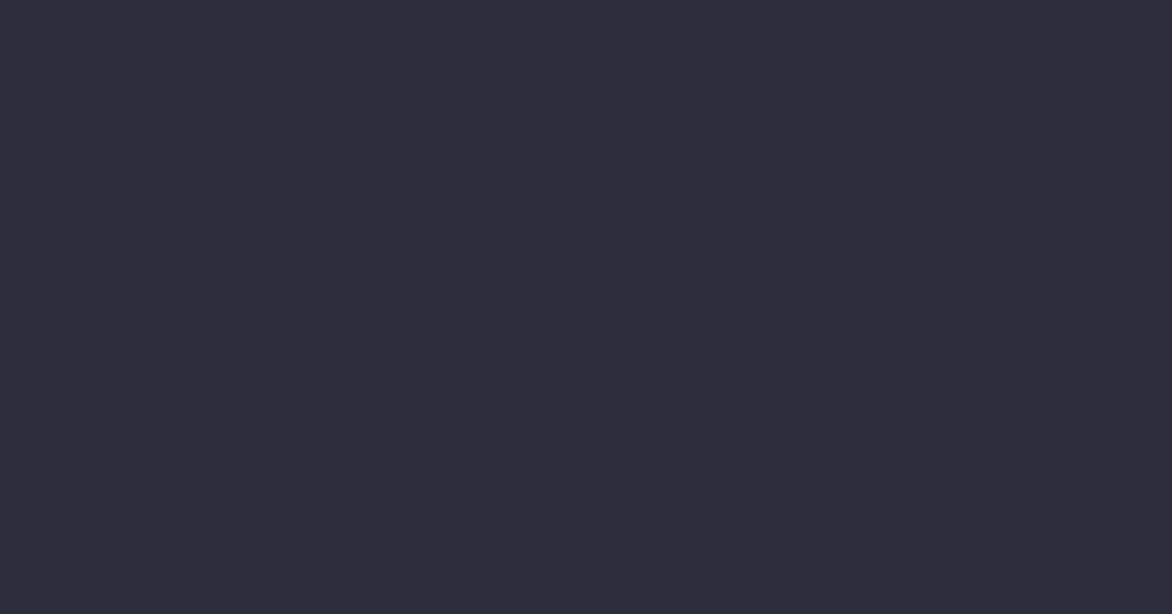
select select "finances"
select select "job"
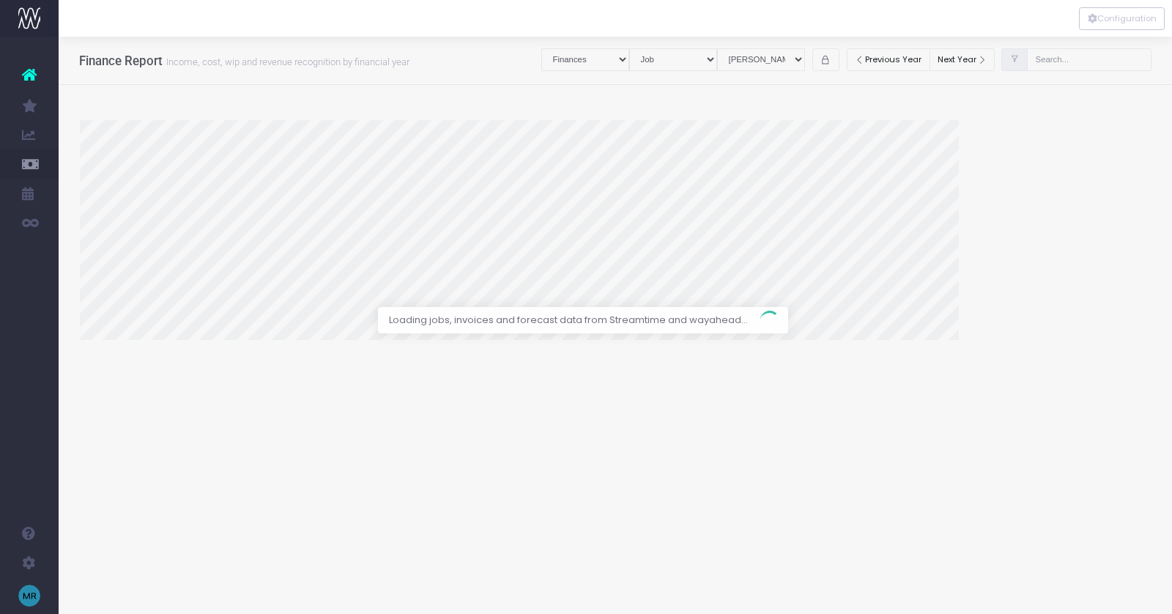
select select "revrec"
